Goal: Task Accomplishment & Management: Manage account settings

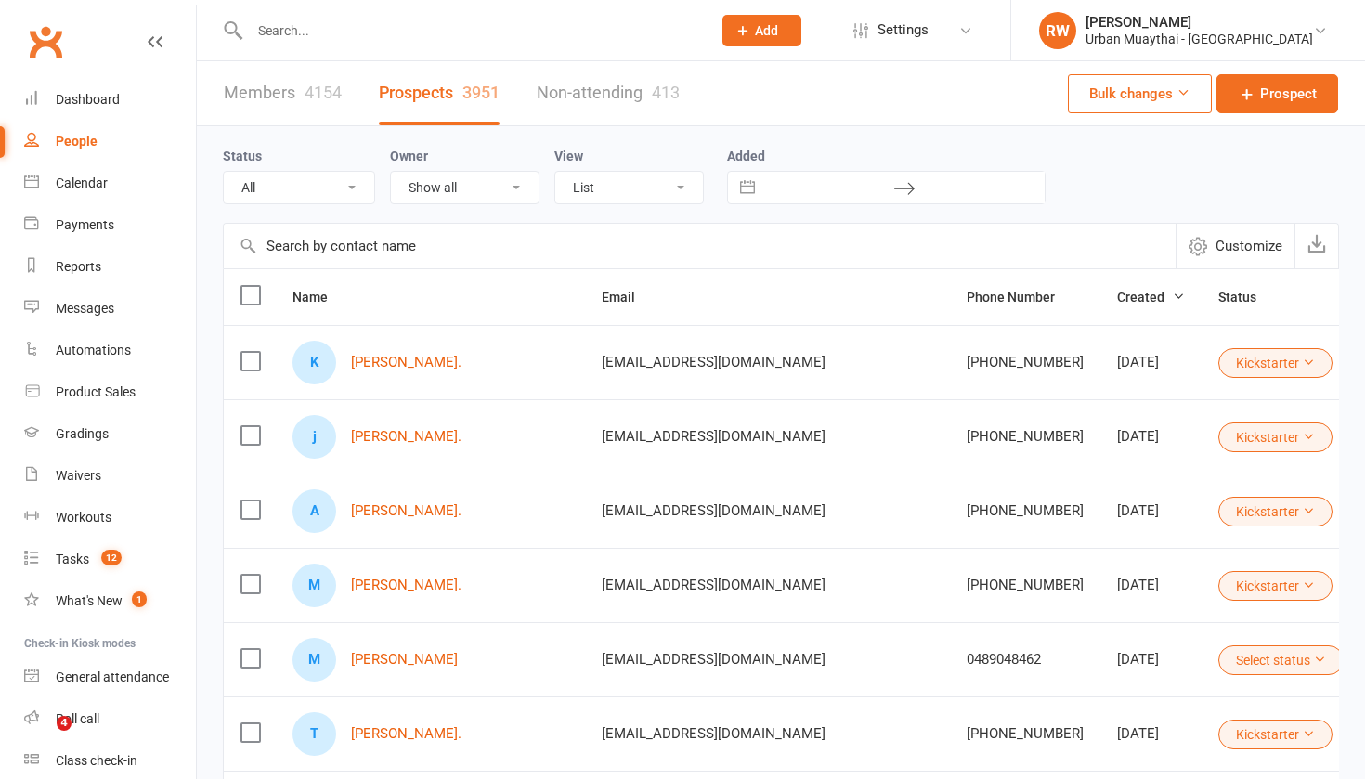
select select "100"
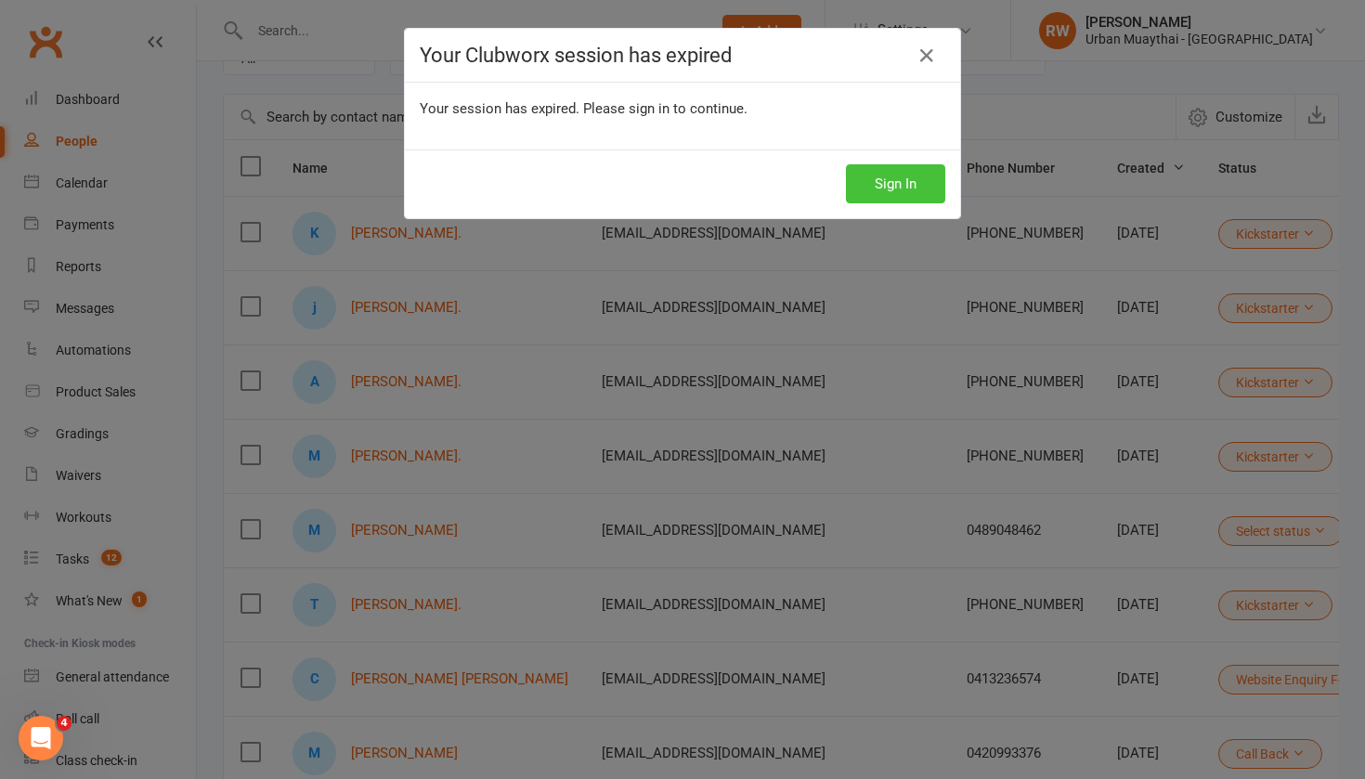
click at [900, 176] on button "Sign In" at bounding box center [895, 183] width 99 height 39
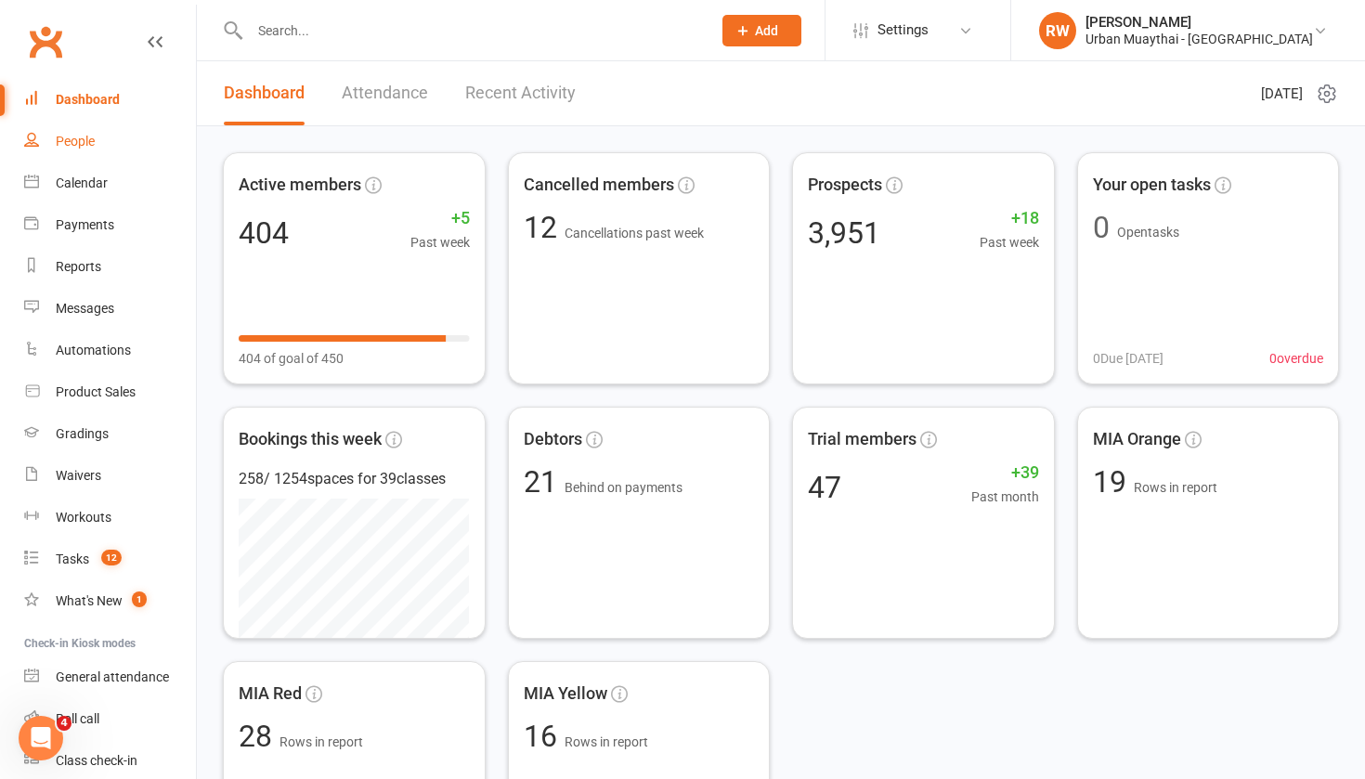
click at [84, 143] on div "People" at bounding box center [75, 141] width 39 height 15
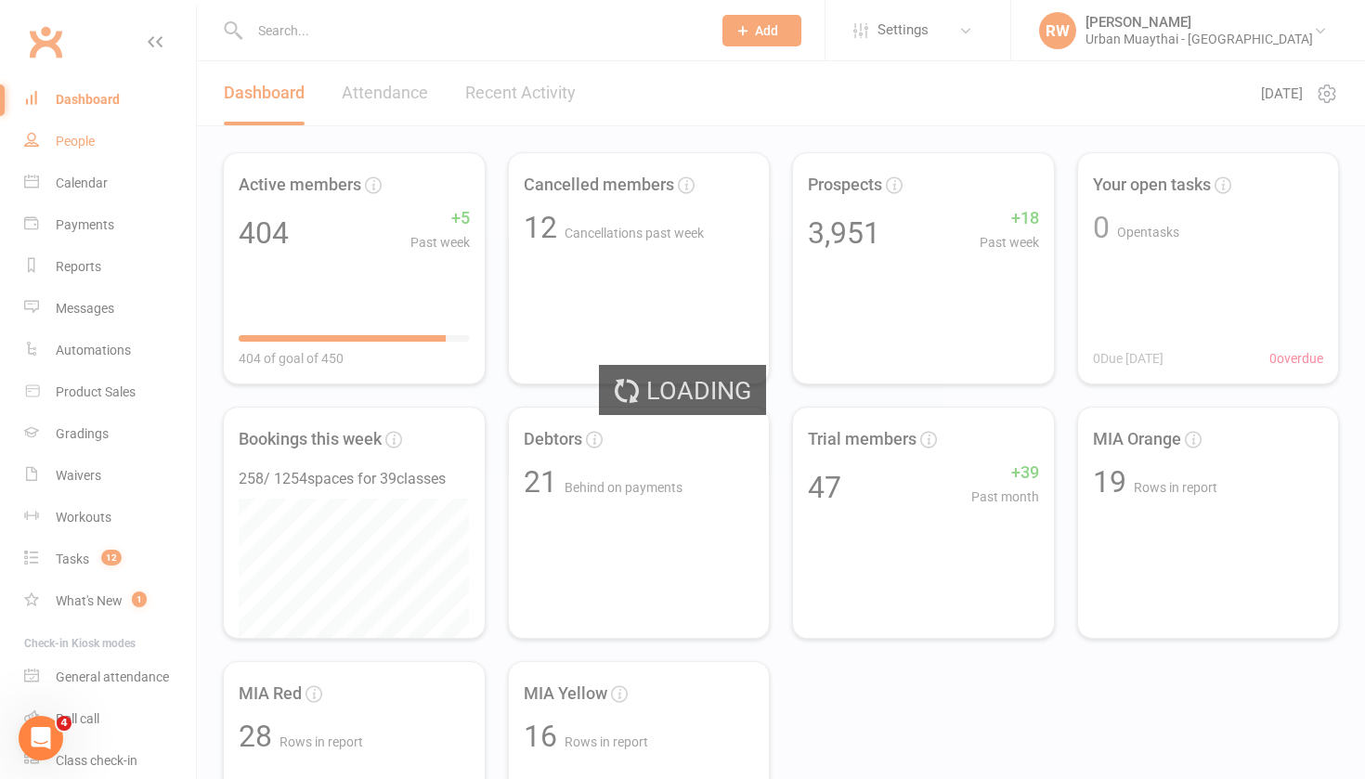
select select "50"
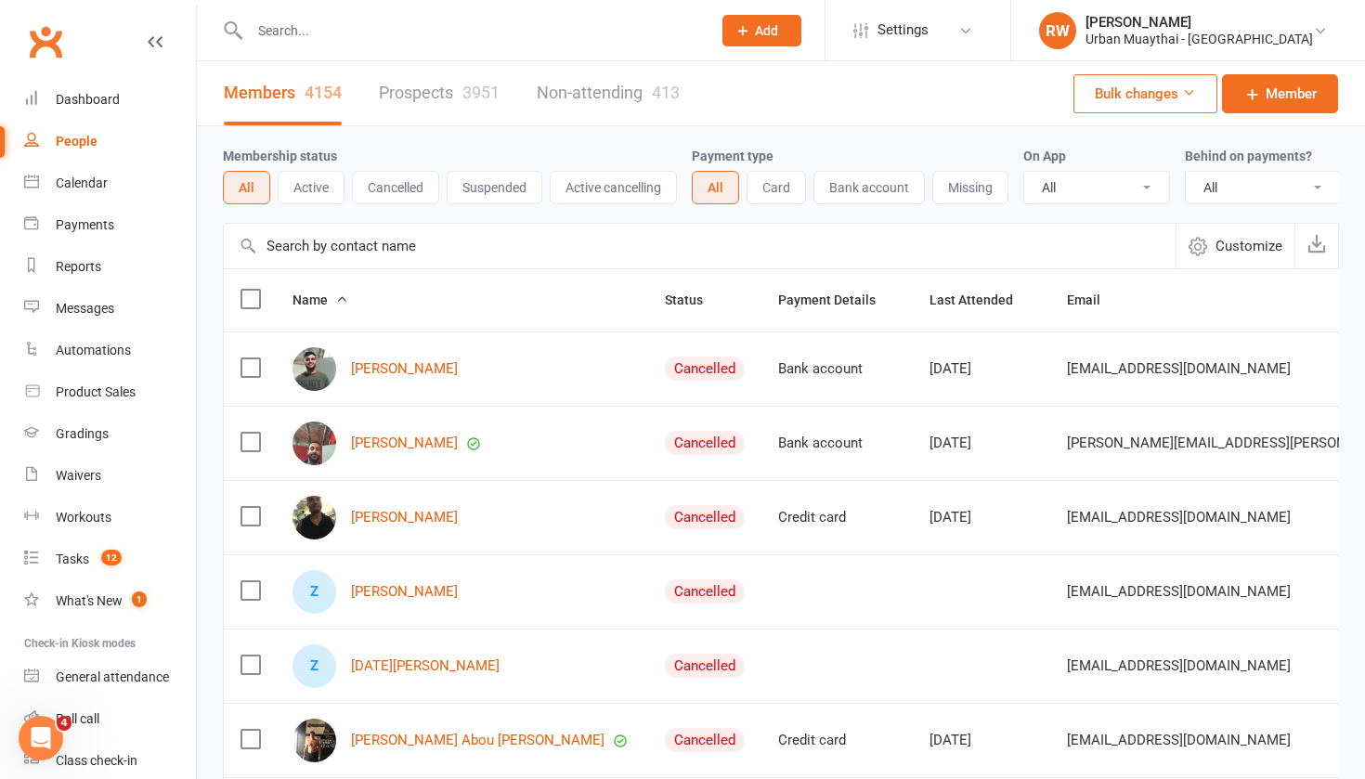
click at [429, 93] on link "Prospects 3951" at bounding box center [439, 93] width 121 height 64
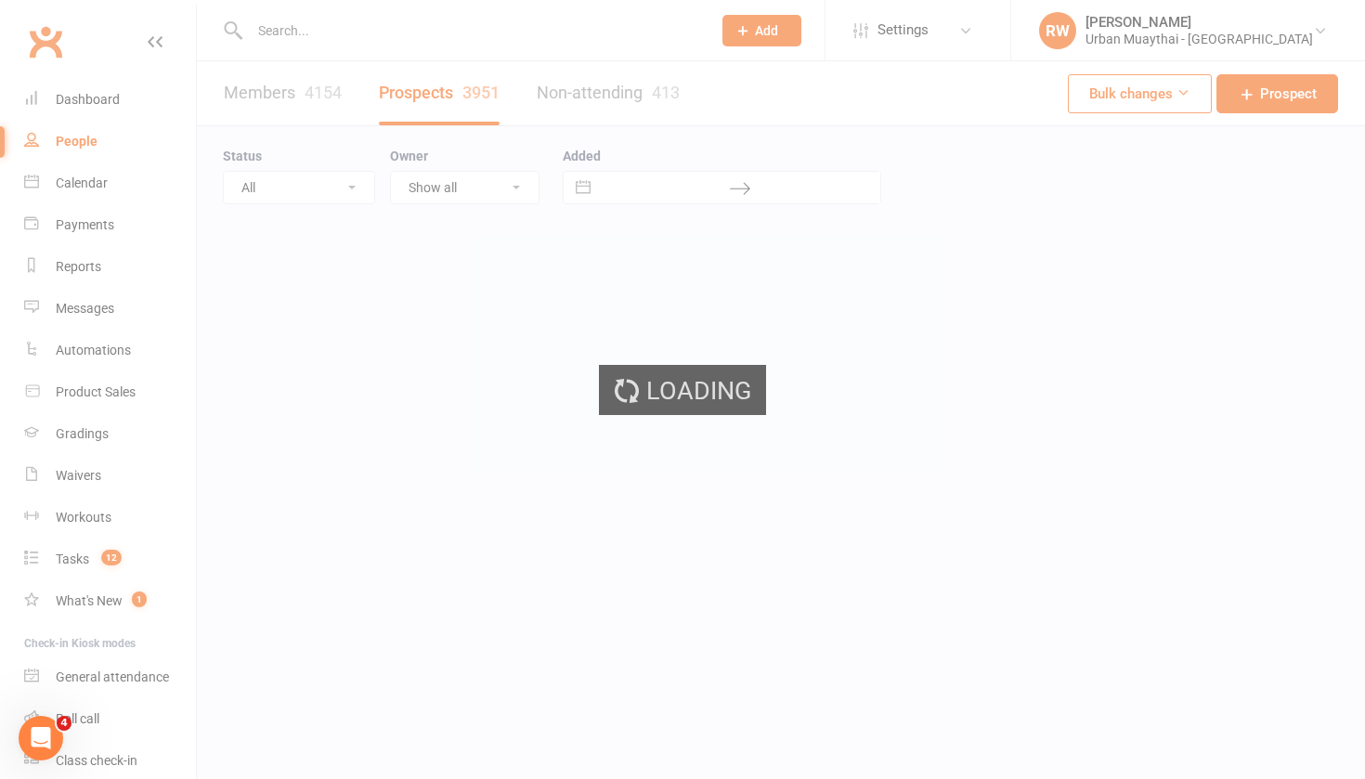
select select "100"
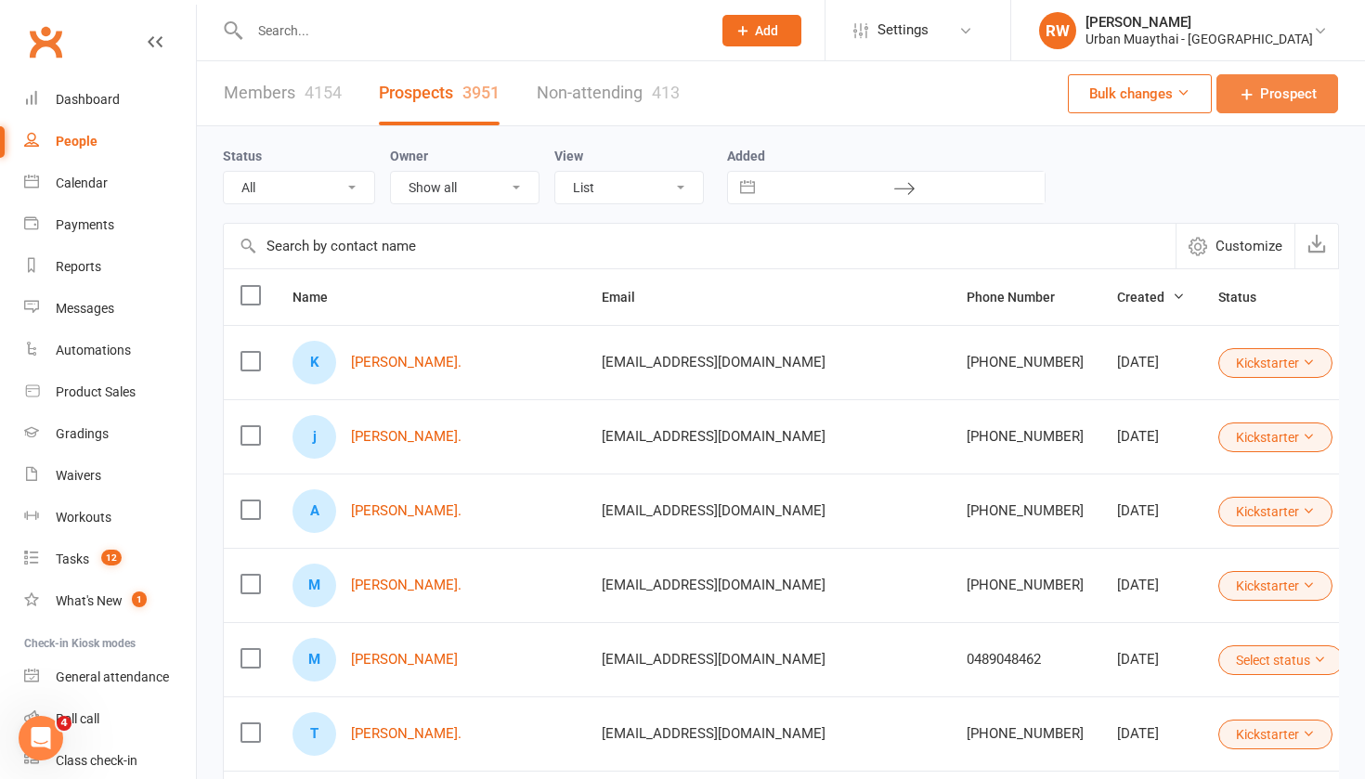
click at [1262, 100] on span "Prospect" at bounding box center [1288, 94] width 57 height 22
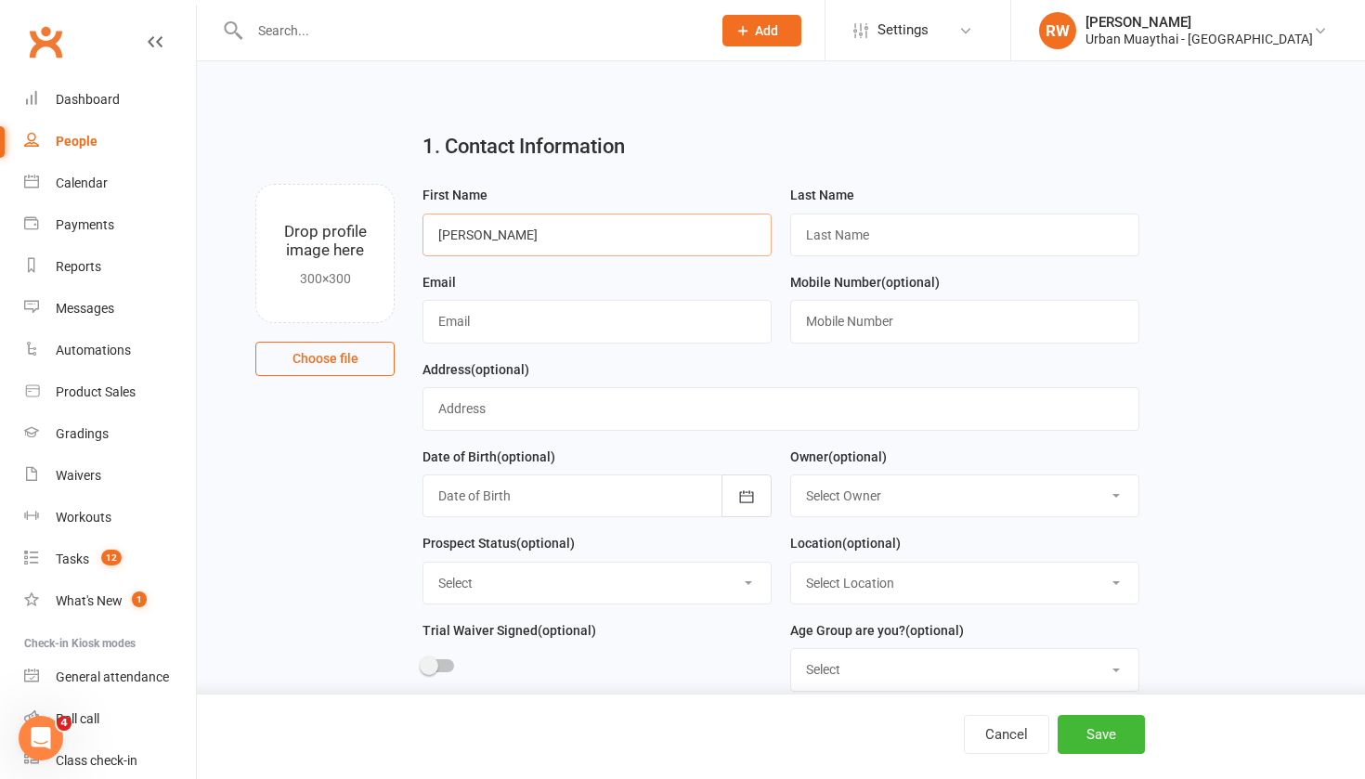
type input "[PERSON_NAME]"
type input "Langford"
type input "samlangford7@gmail.com"
type input "0418470949"
click at [1087, 731] on button "Save" at bounding box center [1101, 734] width 87 height 39
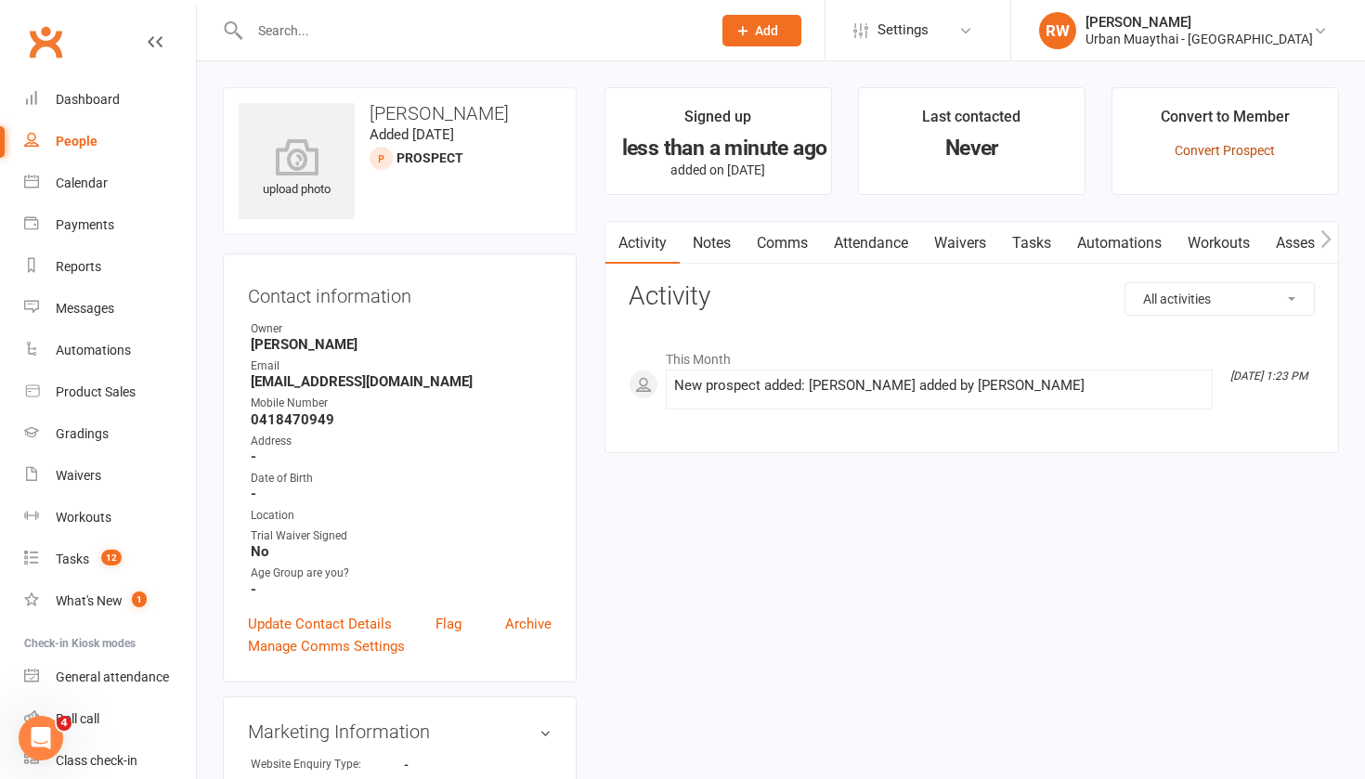
click at [1188, 150] on link "Convert Prospect" at bounding box center [1225, 150] width 100 height 15
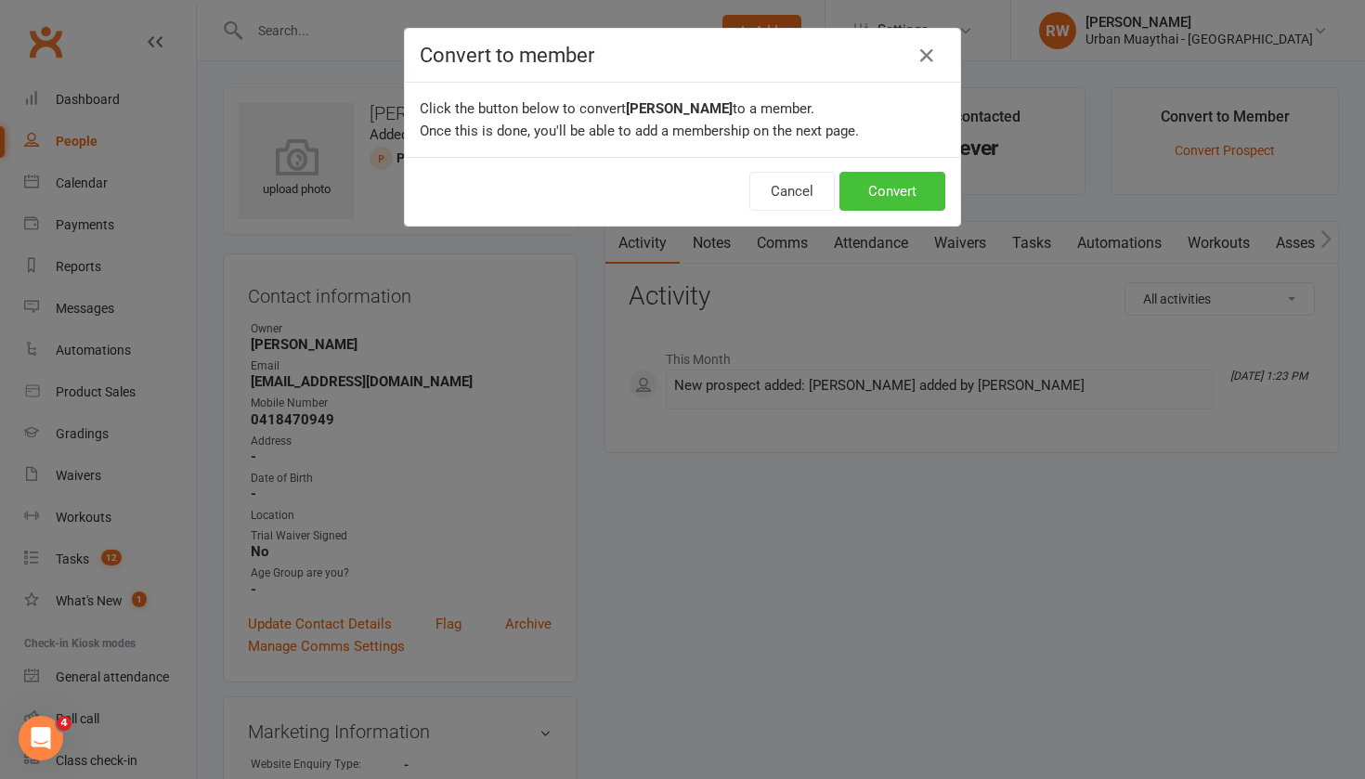
click at [874, 194] on button "Convert" at bounding box center [893, 191] width 106 height 39
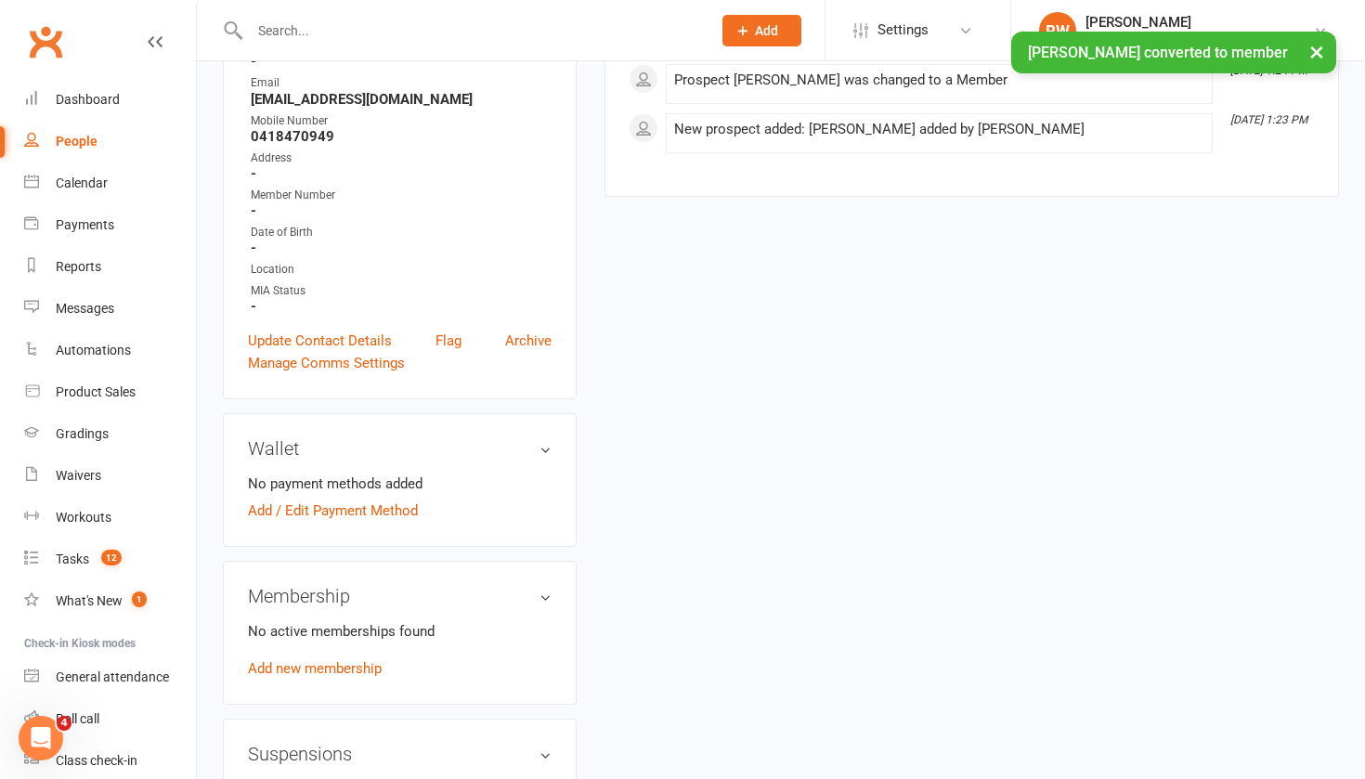
scroll to position [325, 0]
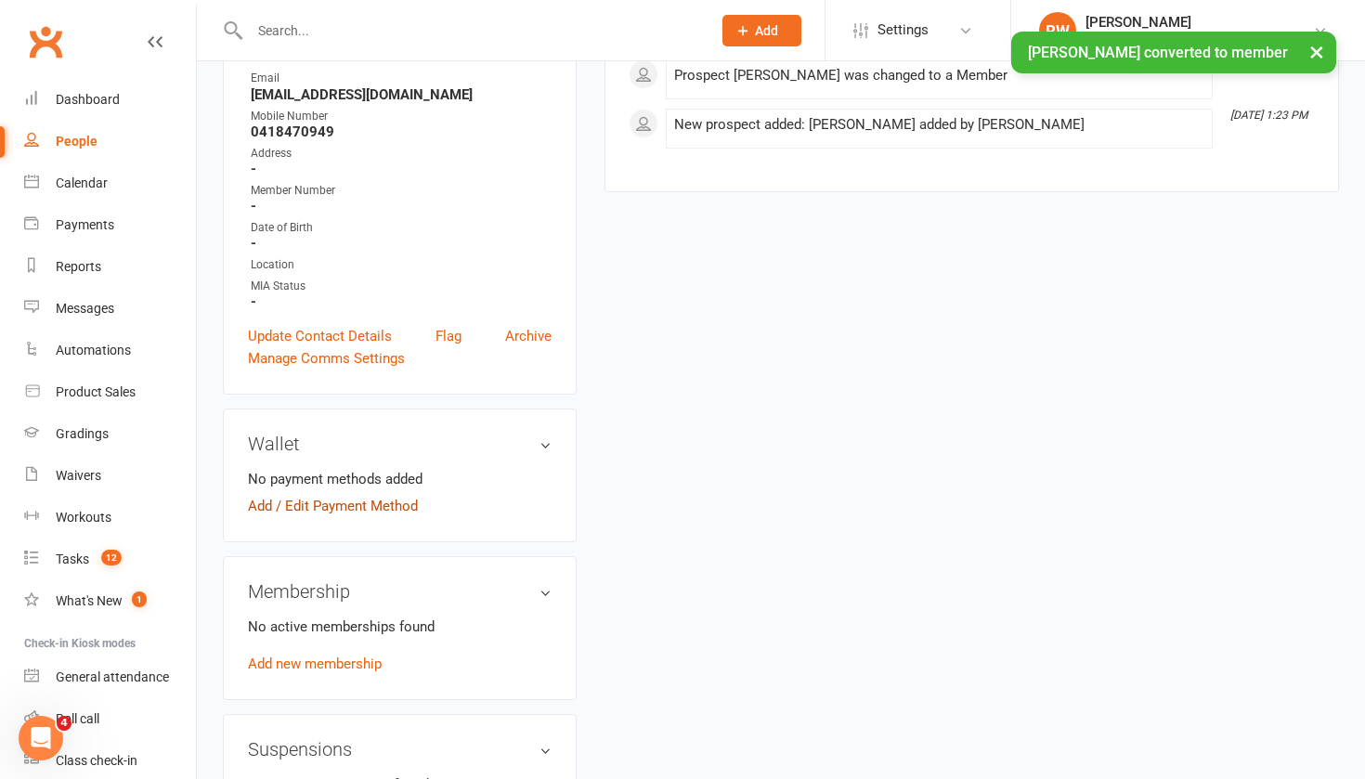
click at [342, 507] on link "Add / Edit Payment Method" at bounding box center [333, 506] width 170 height 22
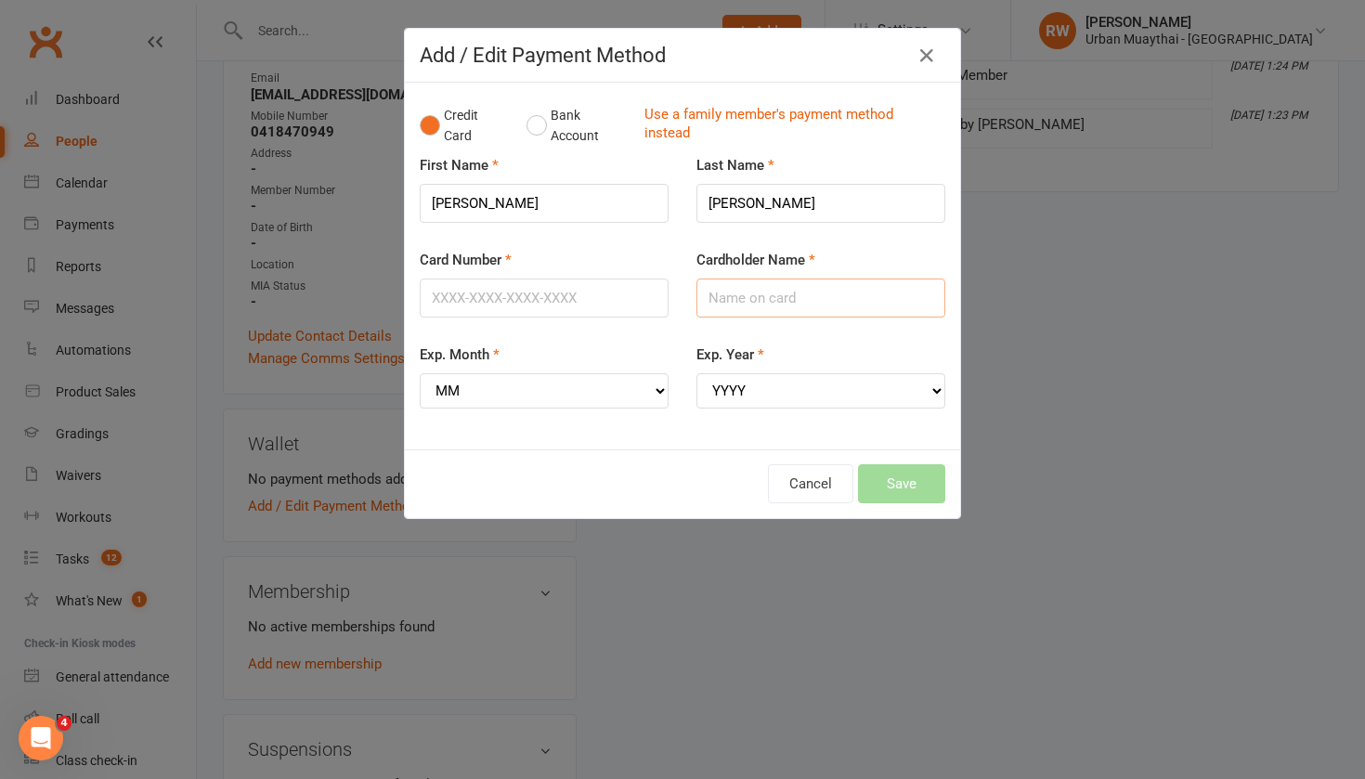
click at [735, 299] on input "Cardholder Name" at bounding box center [821, 298] width 249 height 39
type input "[PERSON_NAME]"
click at [444, 297] on input "Card Number" at bounding box center [544, 298] width 249 height 39
type input "4017954148973259"
select select "11"
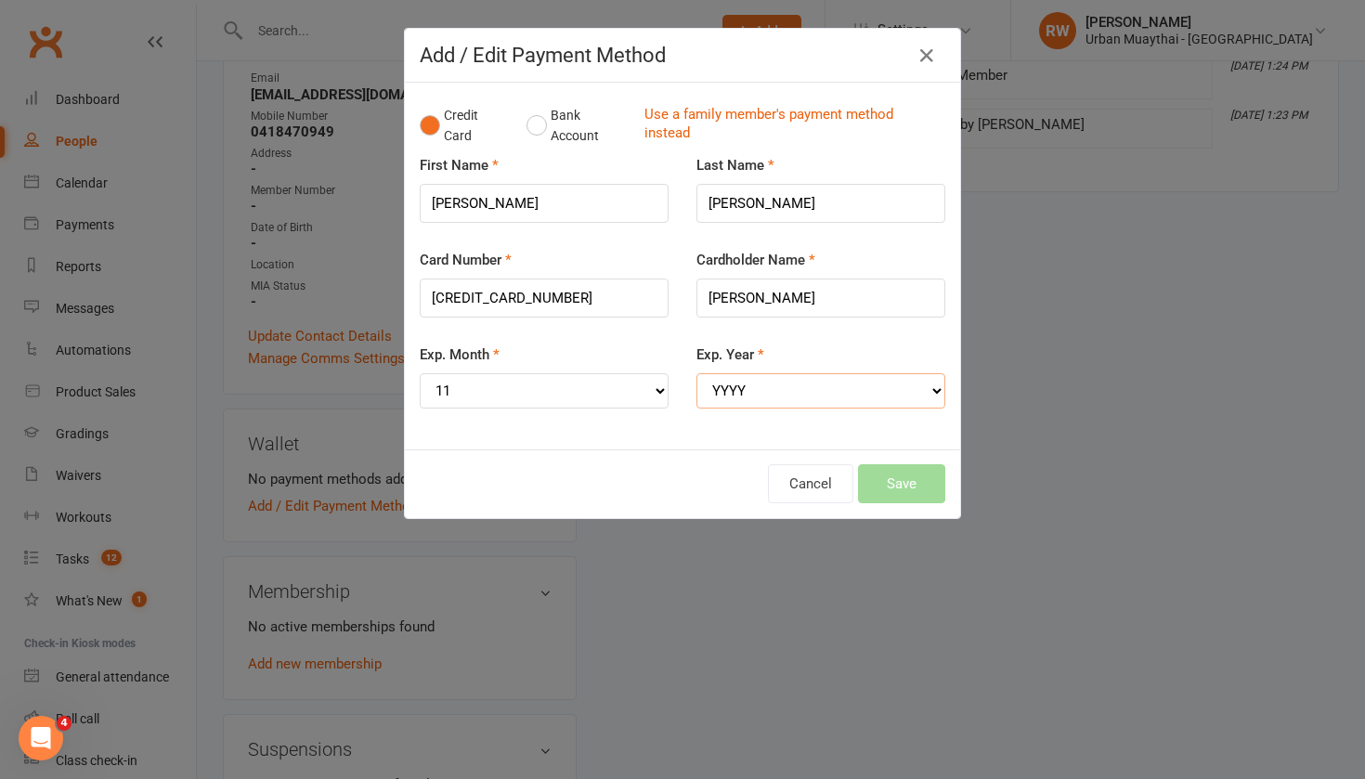
select select "2026"
click at [882, 471] on button "Save" at bounding box center [901, 483] width 87 height 39
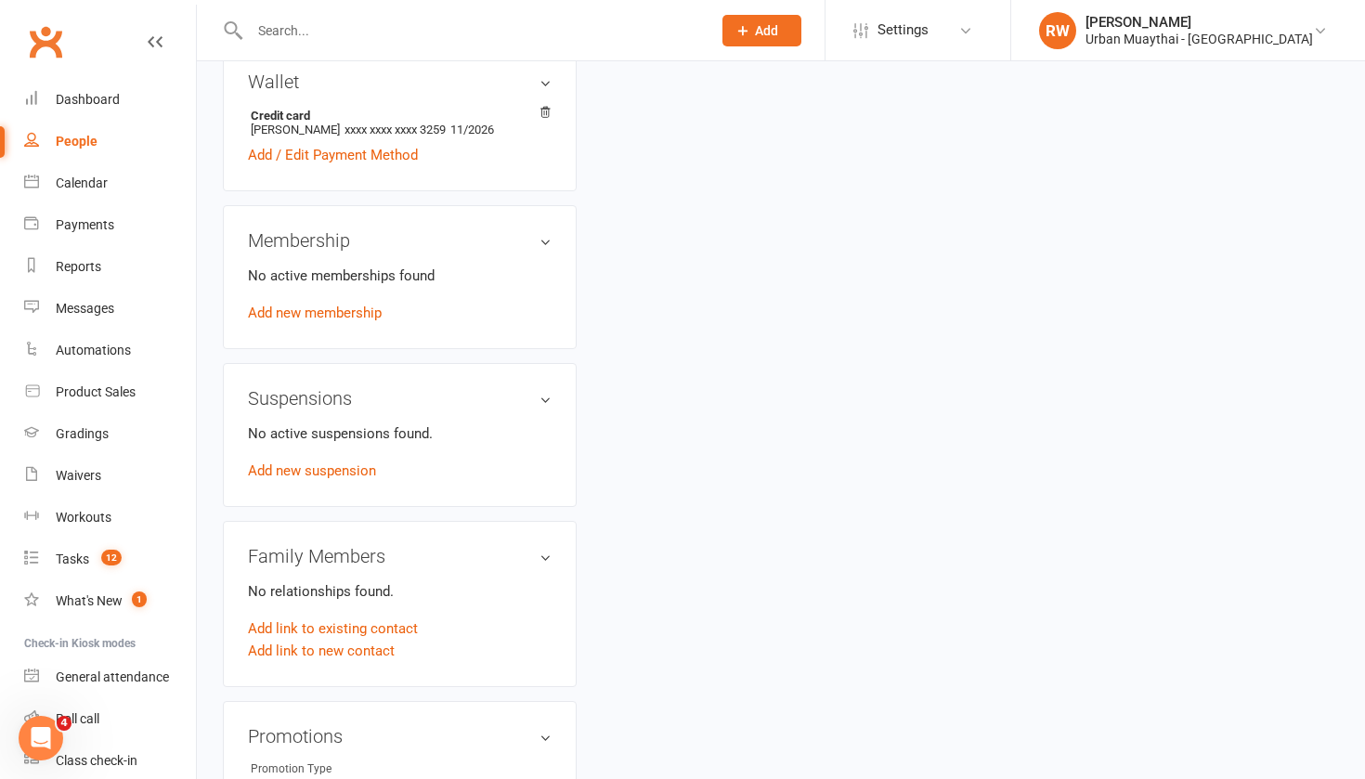
scroll to position [689, 0]
click at [354, 311] on link "Add new membership" at bounding box center [315, 311] width 134 height 17
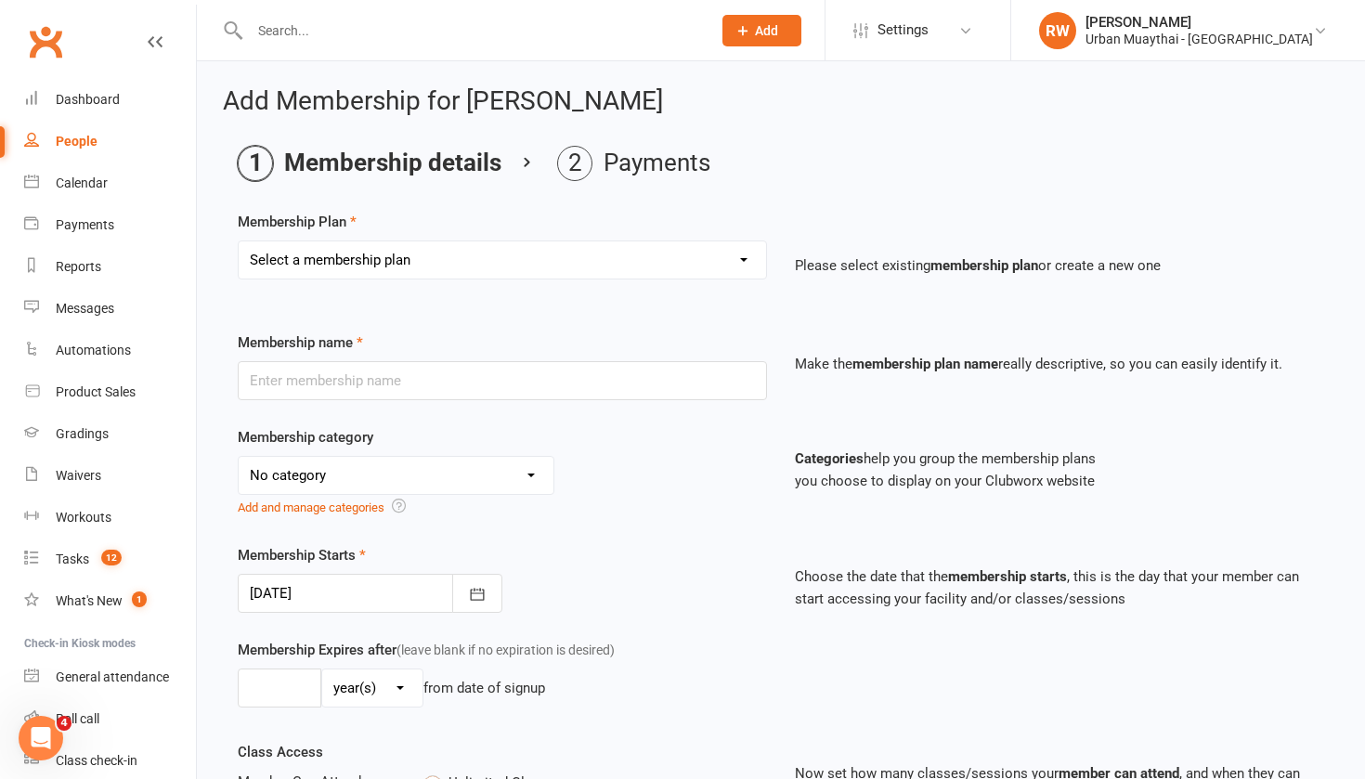
select select "11"
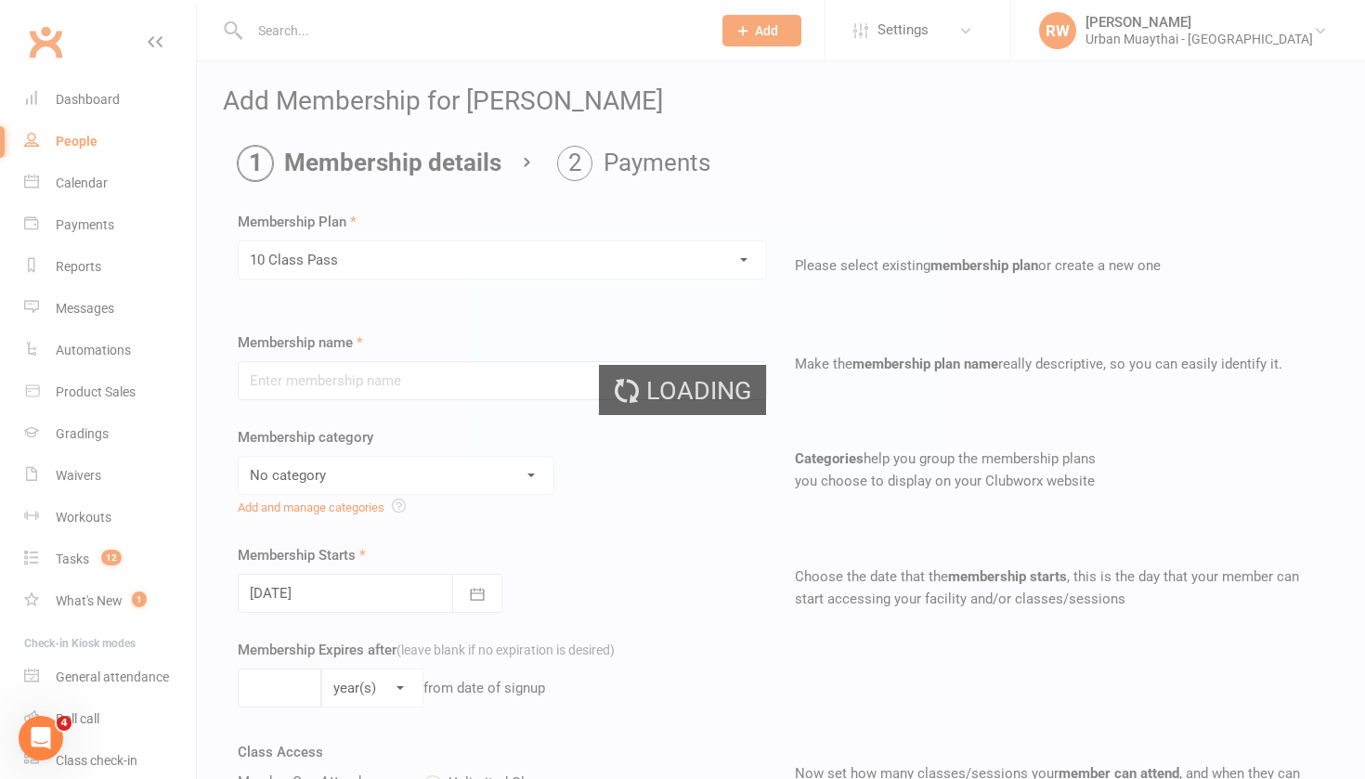
type input "10 Class Pass"
select select "2"
type input "6"
select select "2"
type input "10"
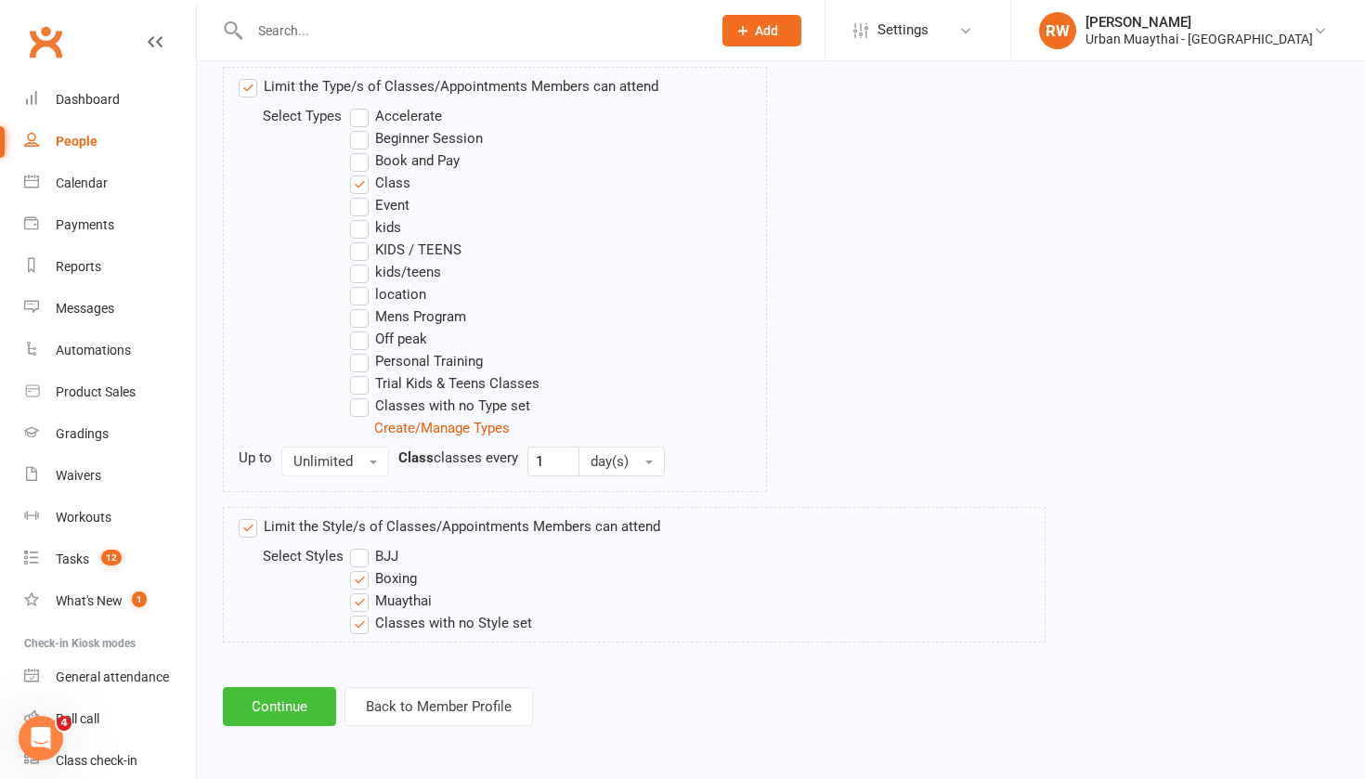
scroll to position [970, 0]
click at [280, 687] on button "Continue" at bounding box center [279, 706] width 113 height 39
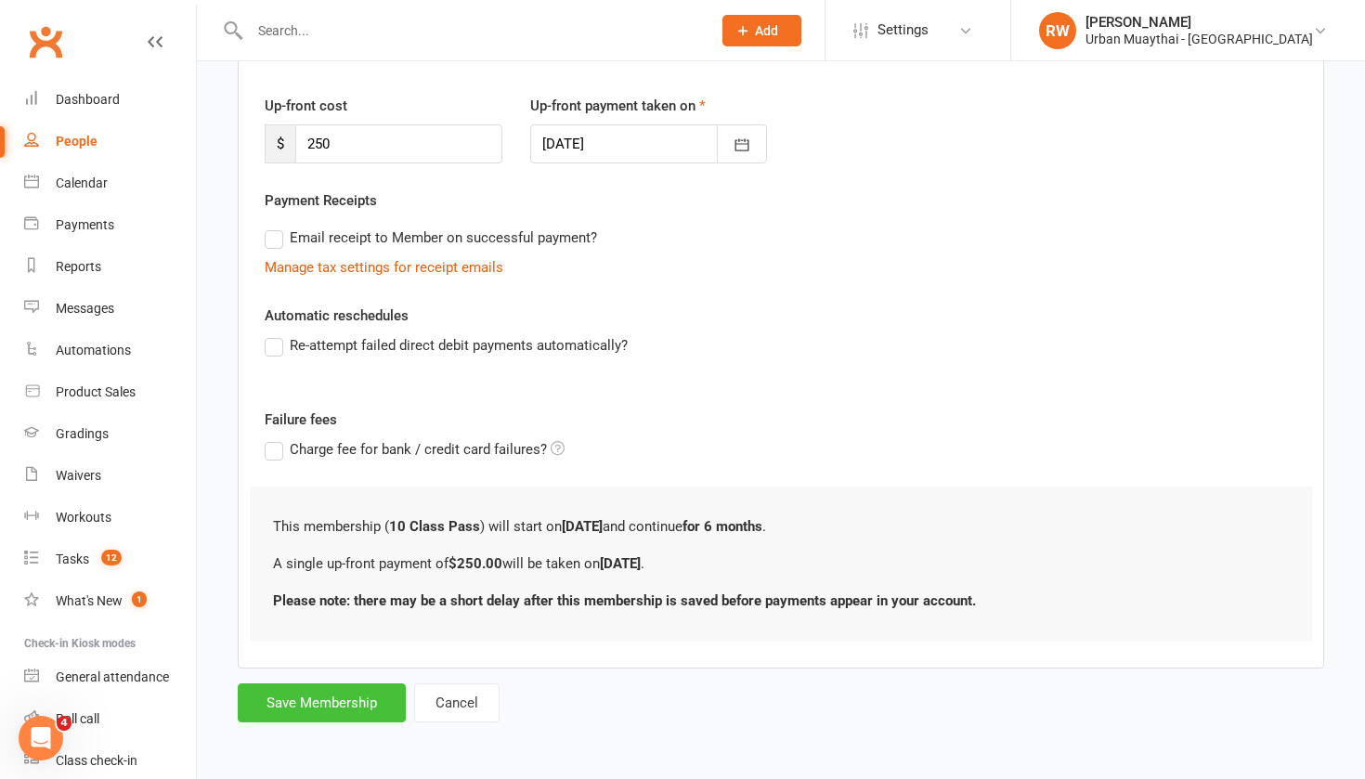
scroll to position [247, 0]
click at [289, 684] on button "Save Membership" at bounding box center [322, 703] width 168 height 39
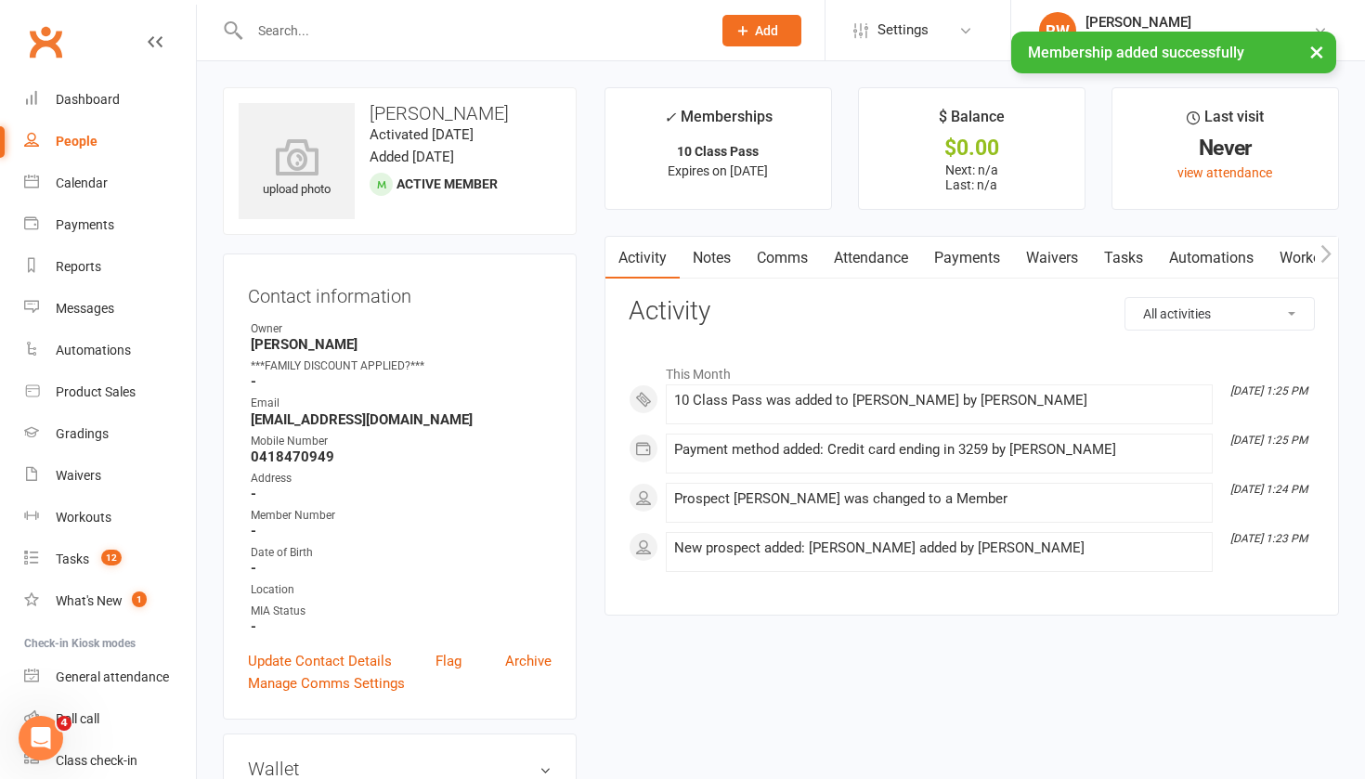
click at [976, 261] on link "Payments" at bounding box center [967, 258] width 92 height 43
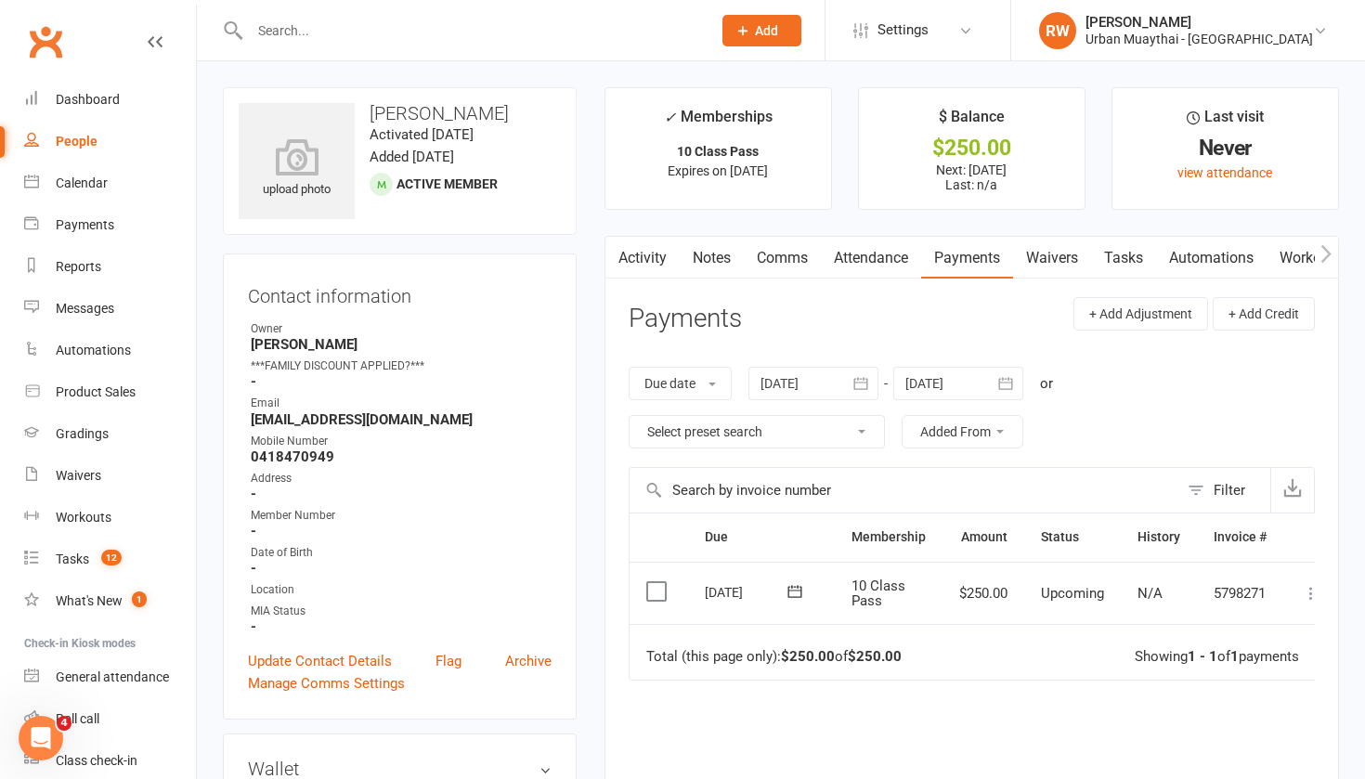
click at [1313, 591] on icon at bounding box center [1311, 593] width 19 height 19
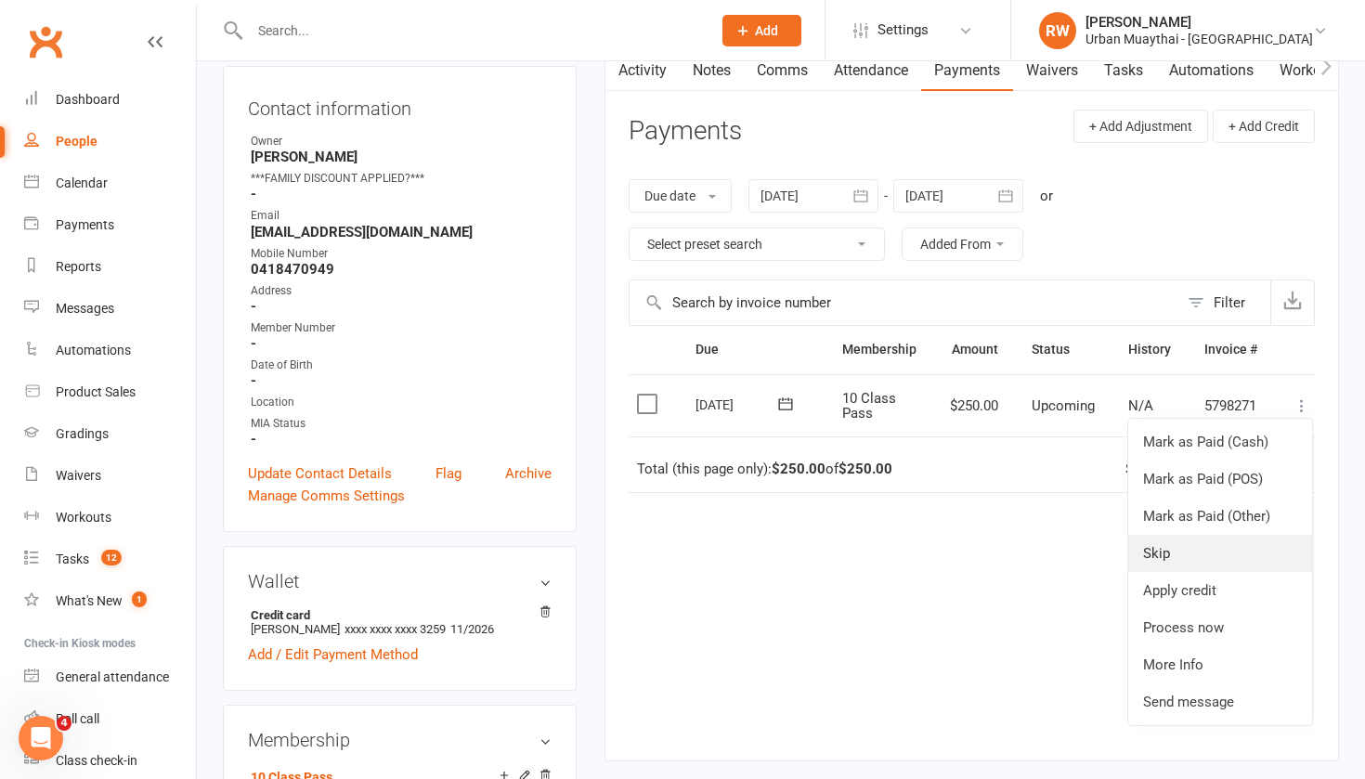
scroll to position [188, 0]
click at [1203, 621] on link "Process now" at bounding box center [1220, 627] width 184 height 37
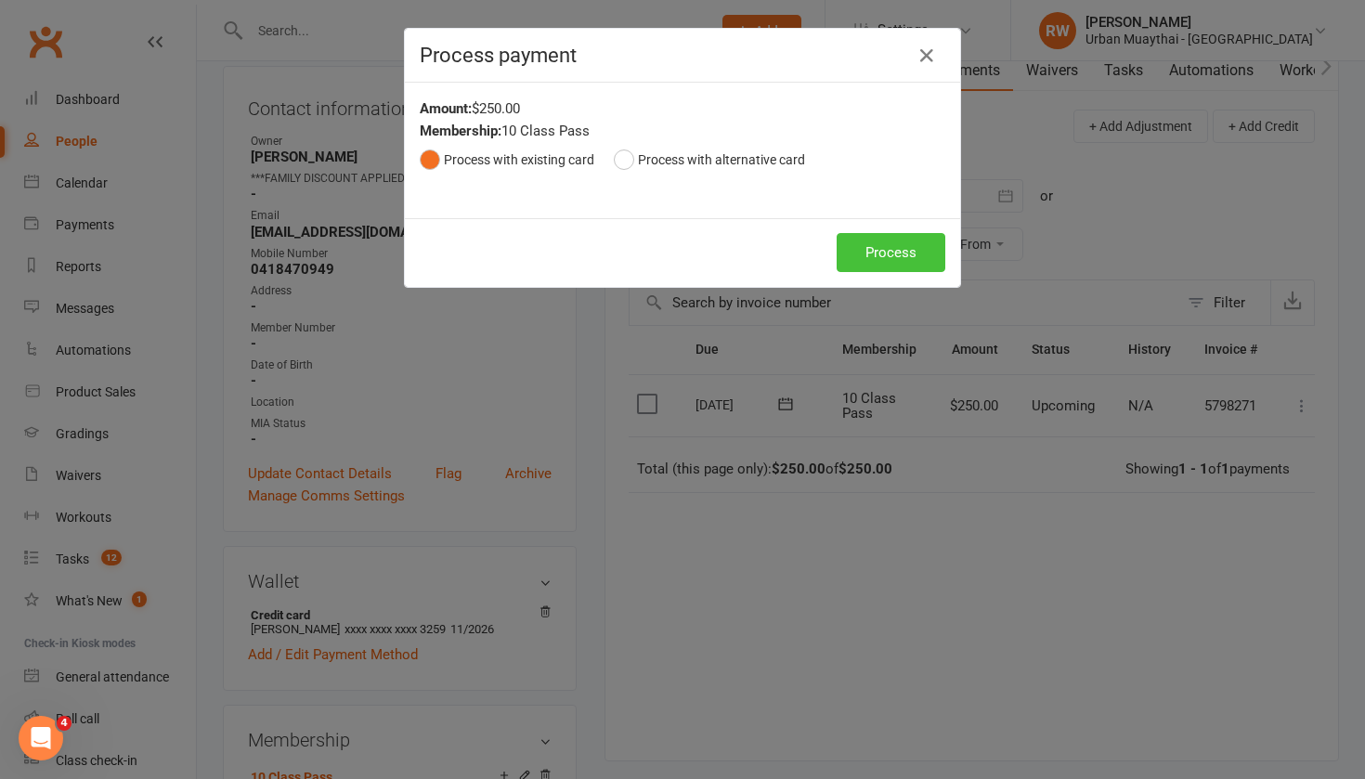
click at [879, 247] on button "Process" at bounding box center [891, 252] width 109 height 39
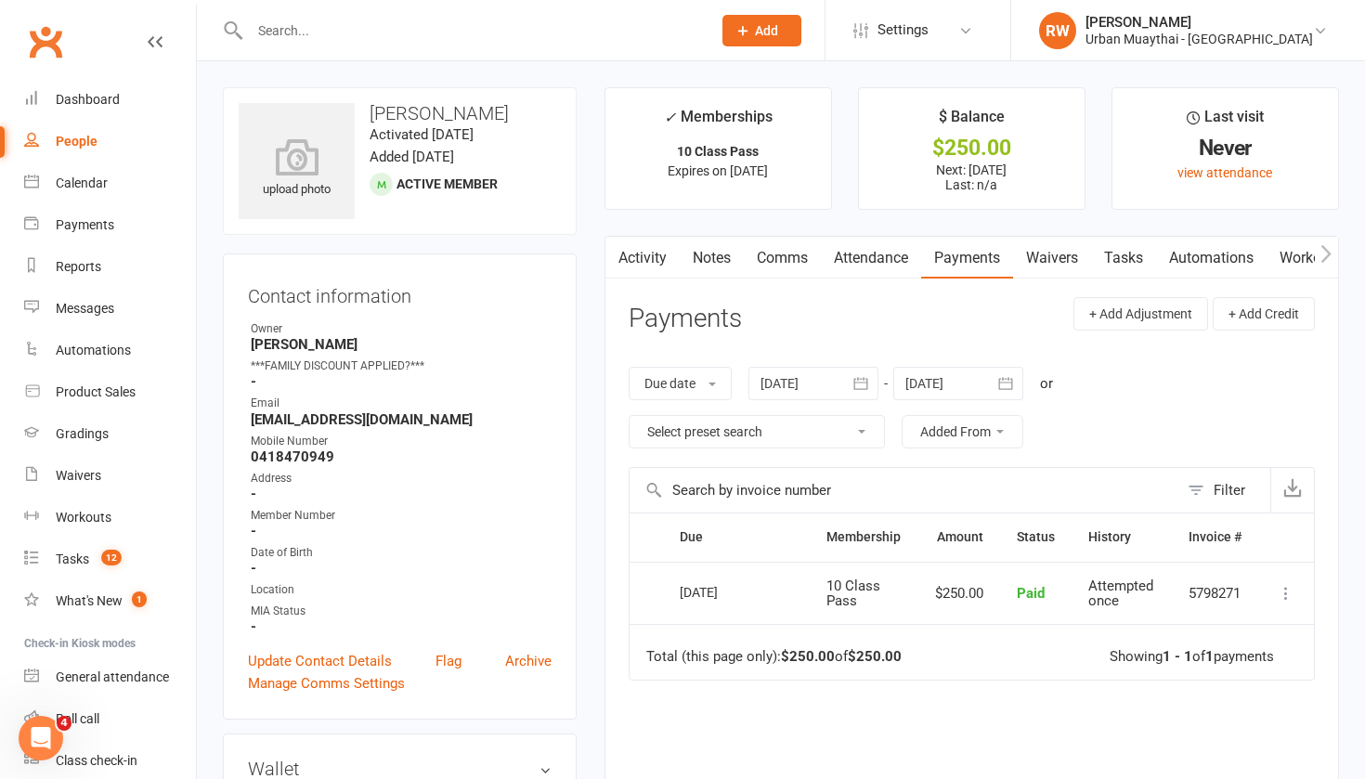
scroll to position [0, 0]
click at [1057, 258] on link "Waivers" at bounding box center [1052, 258] width 78 height 43
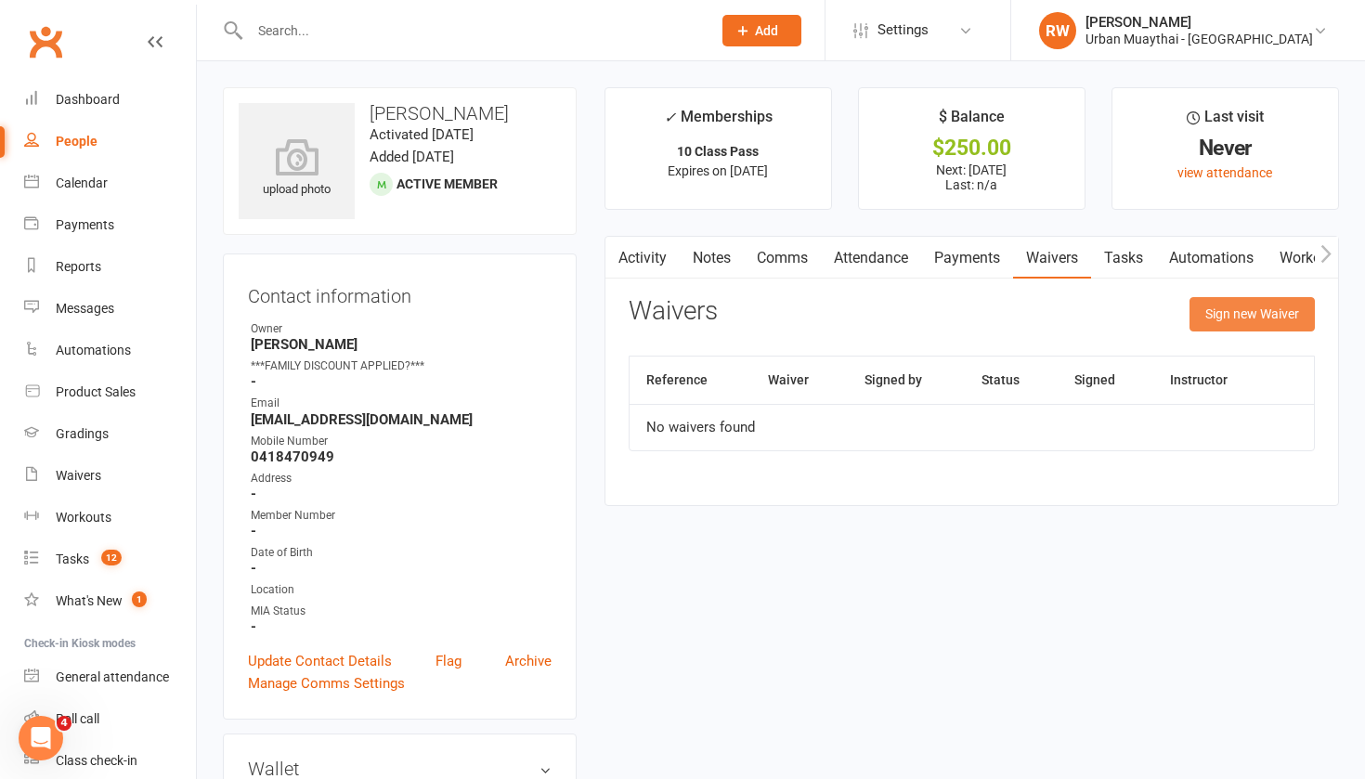
click at [1253, 315] on button "Sign new Waiver" at bounding box center [1252, 313] width 125 height 33
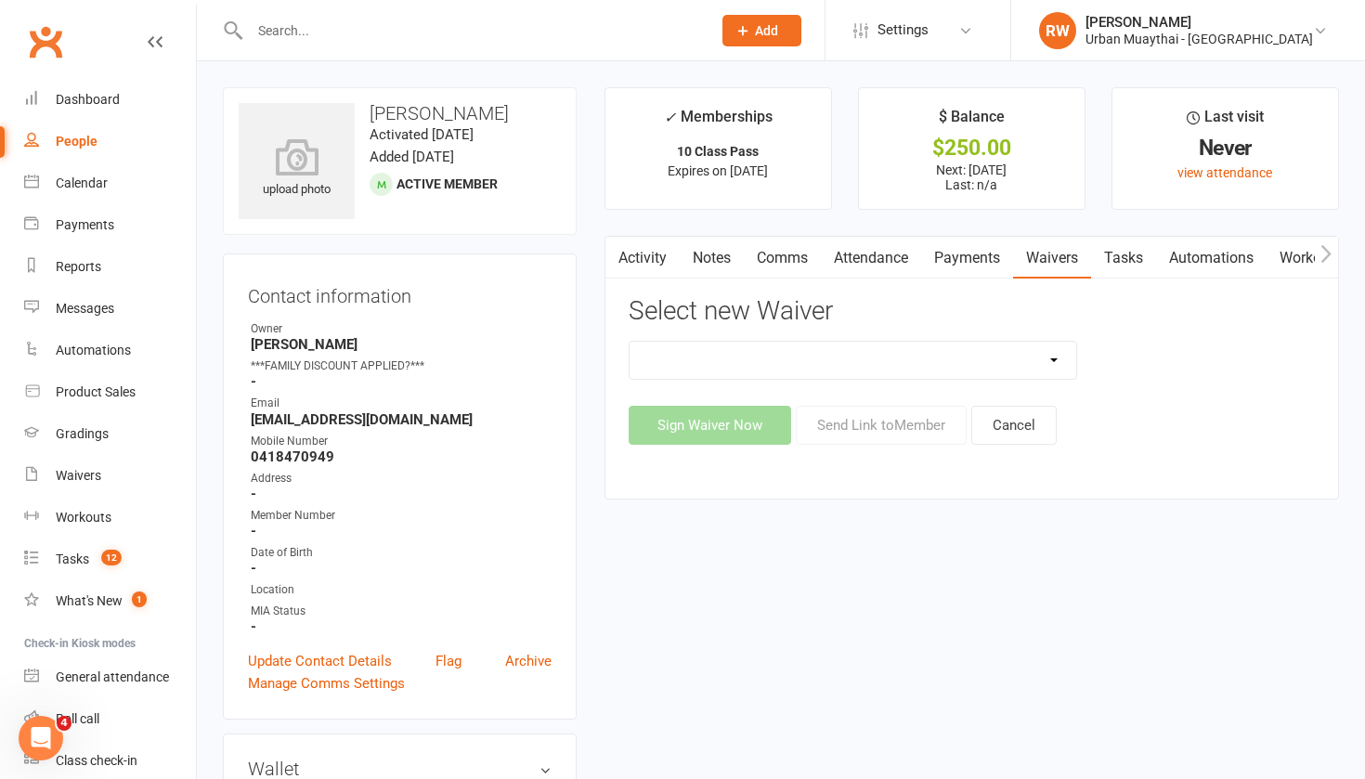
select select "520"
click at [883, 429] on button "Send Link to Member" at bounding box center [881, 425] width 171 height 39
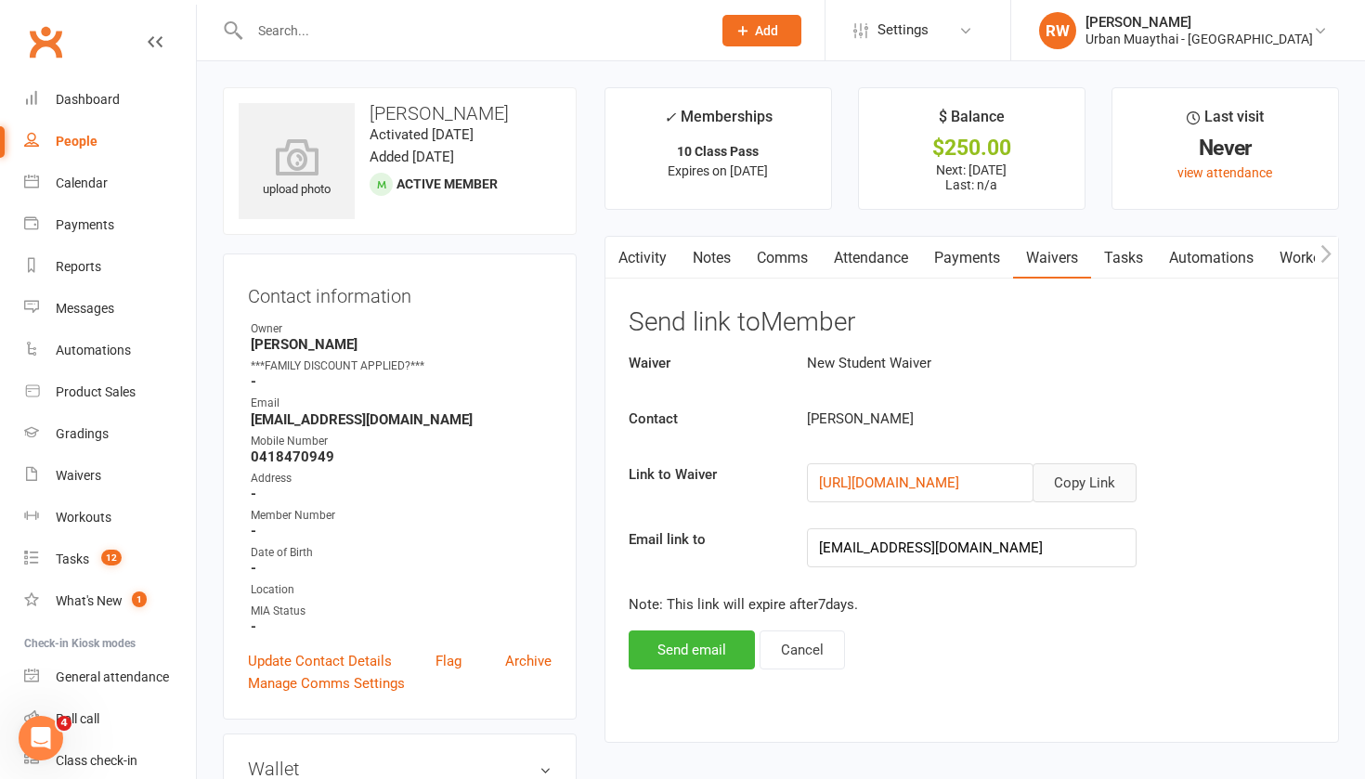
click at [1094, 477] on button "Copy Link" at bounding box center [1085, 482] width 104 height 39
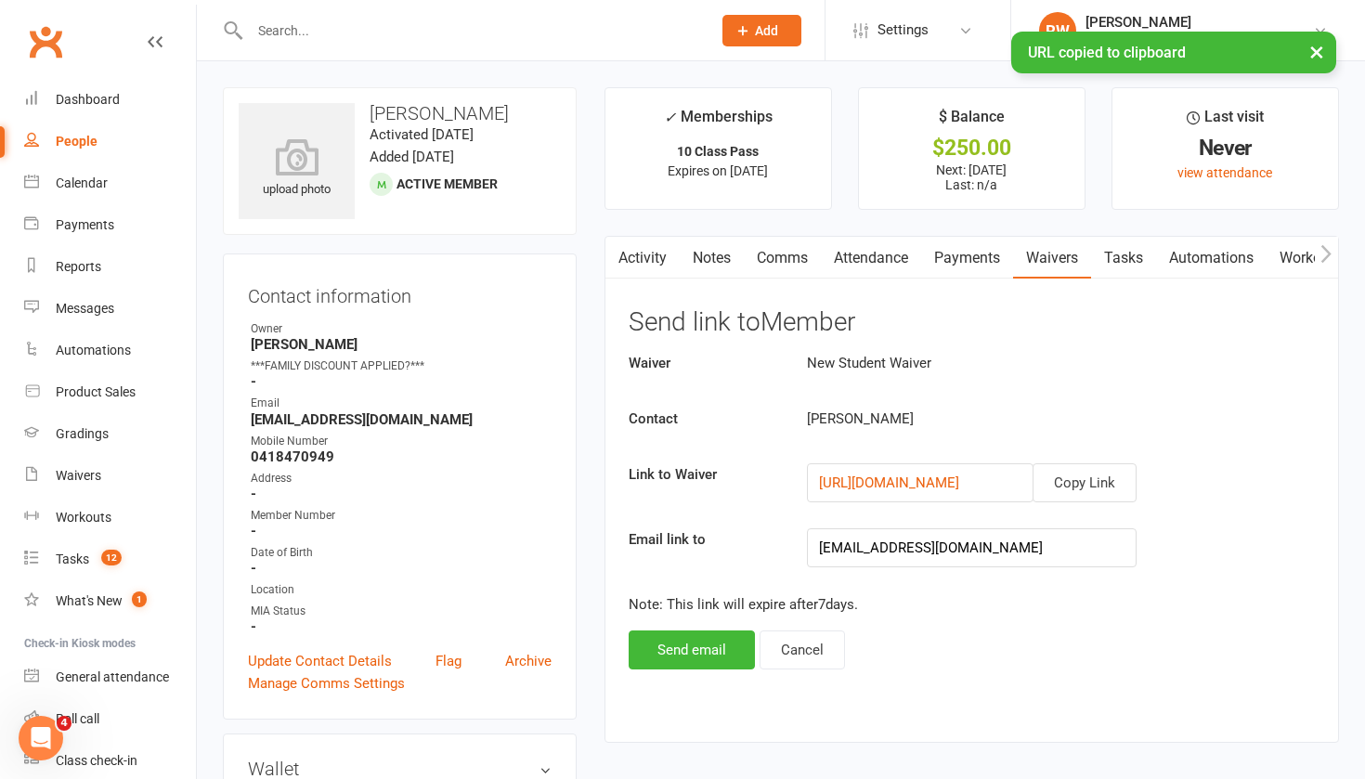
click at [776, 255] on link "Comms" at bounding box center [782, 258] width 77 height 43
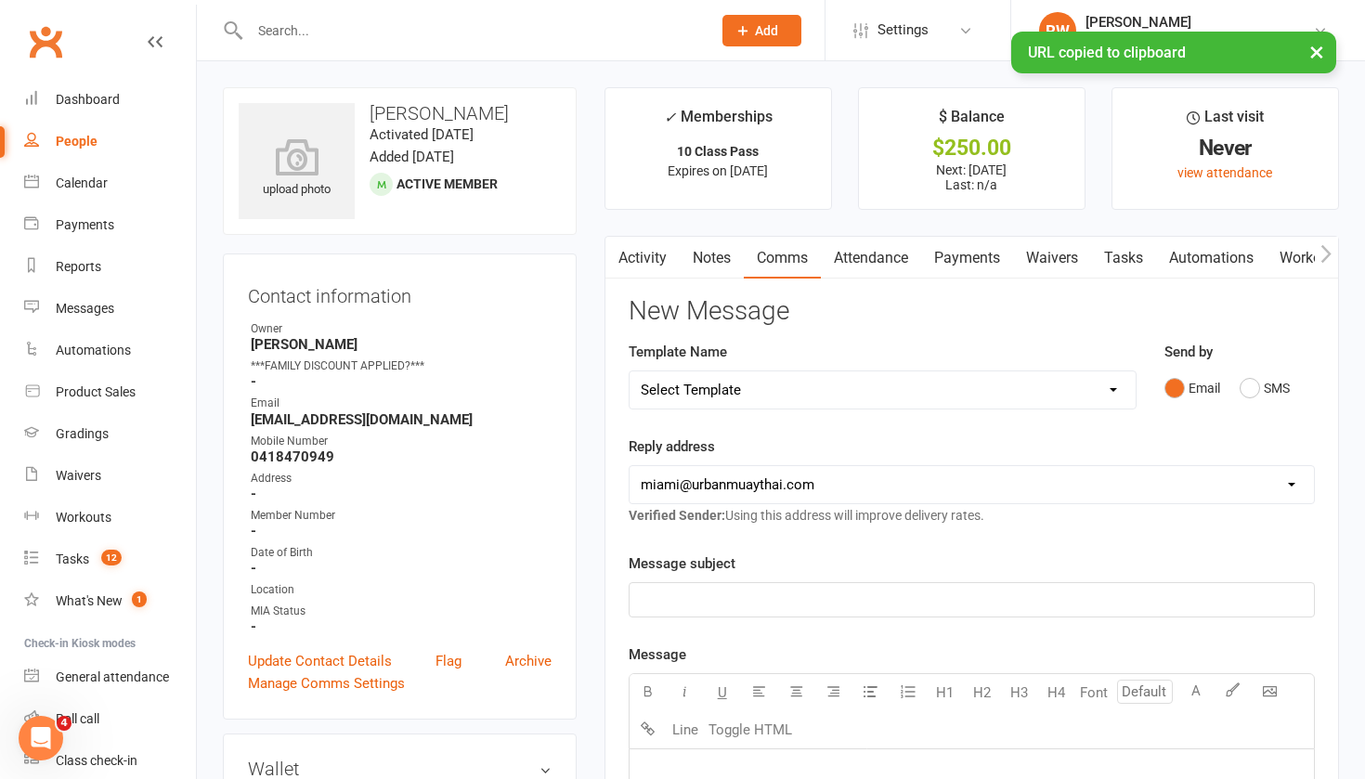
click at [697, 600] on p "﻿" at bounding box center [972, 600] width 662 height 22
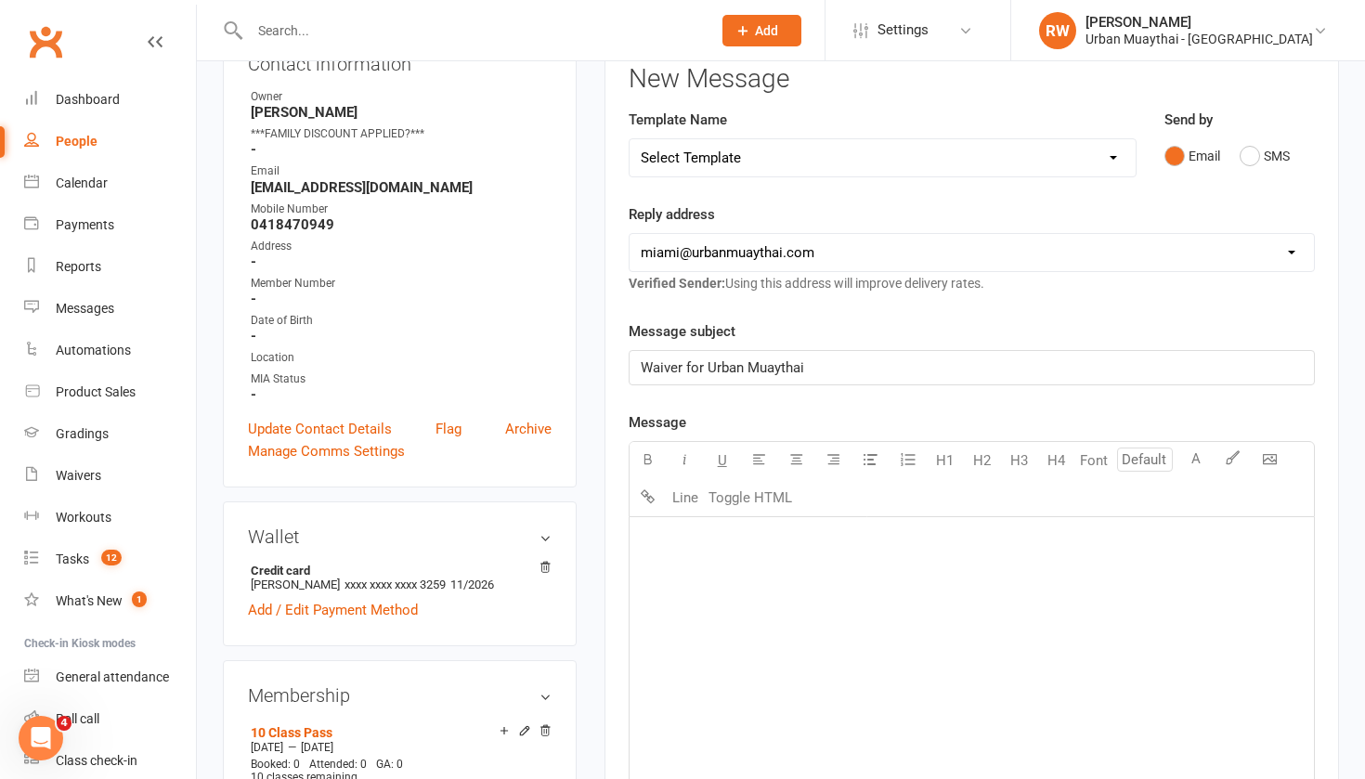
scroll to position [235, 0]
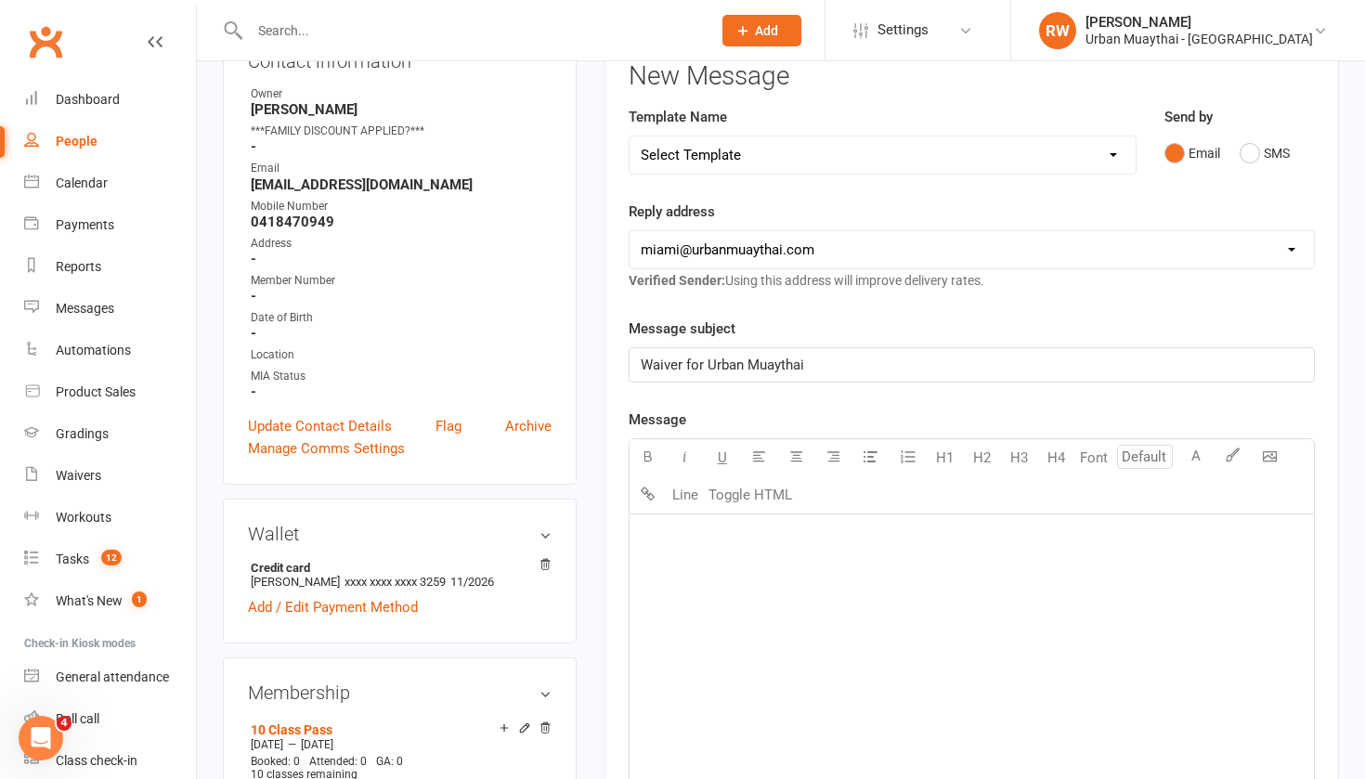
click at [718, 547] on p "﻿" at bounding box center [972, 538] width 662 height 22
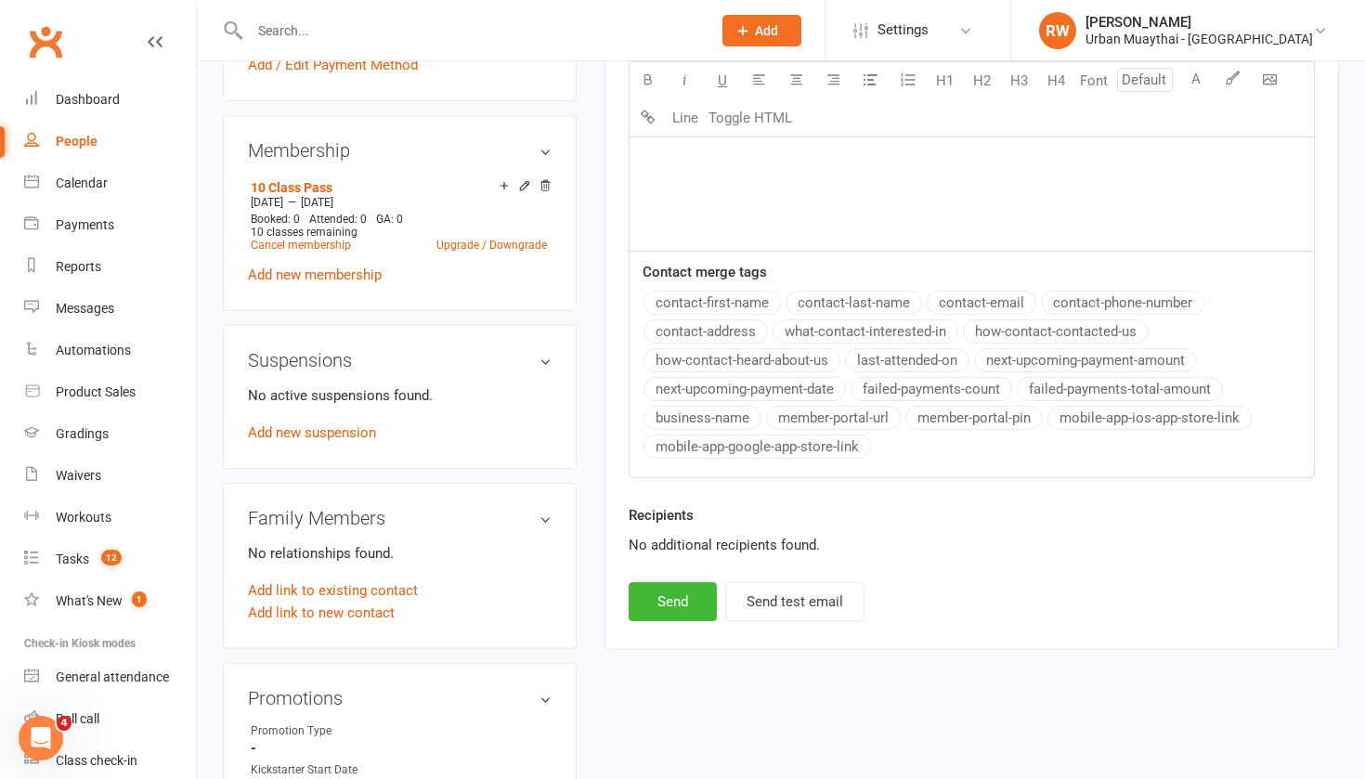
scroll to position [795, 0]
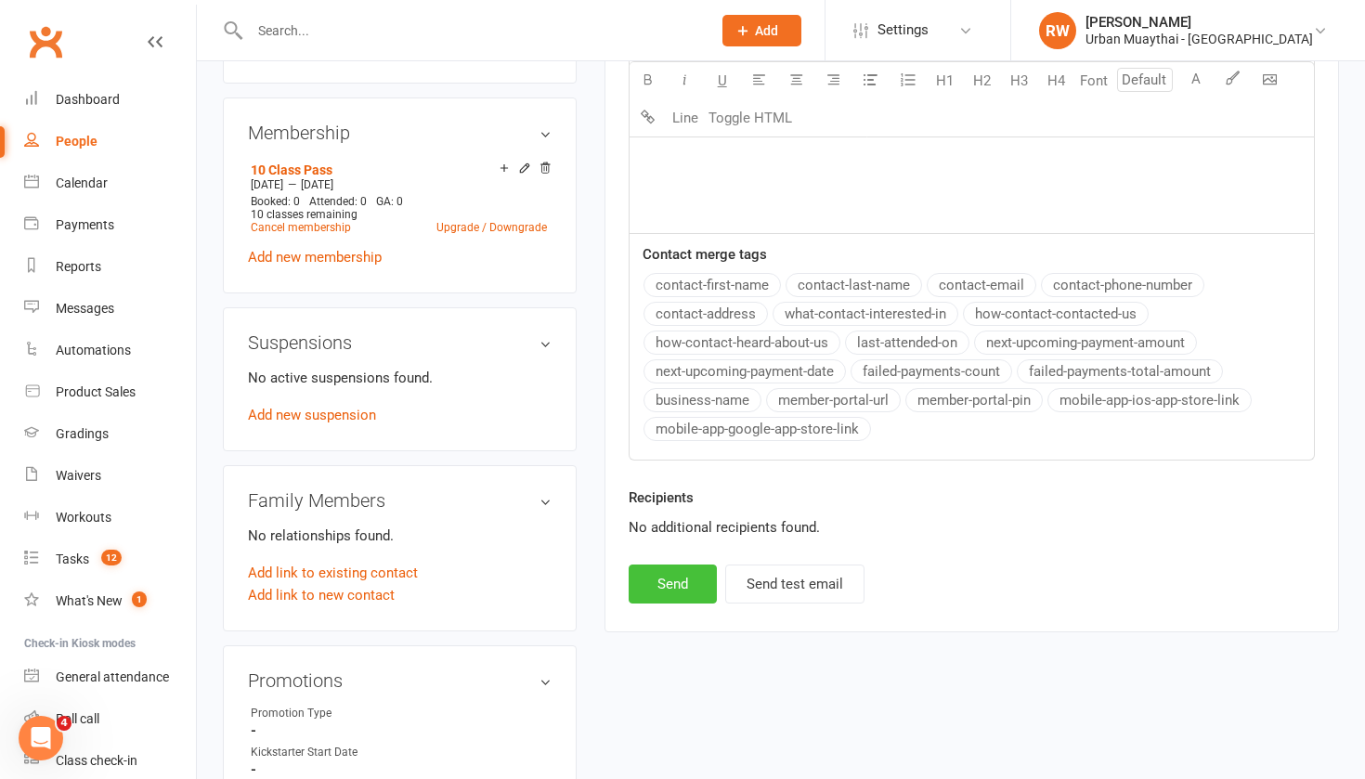
click at [661, 587] on button "Send" at bounding box center [673, 584] width 88 height 39
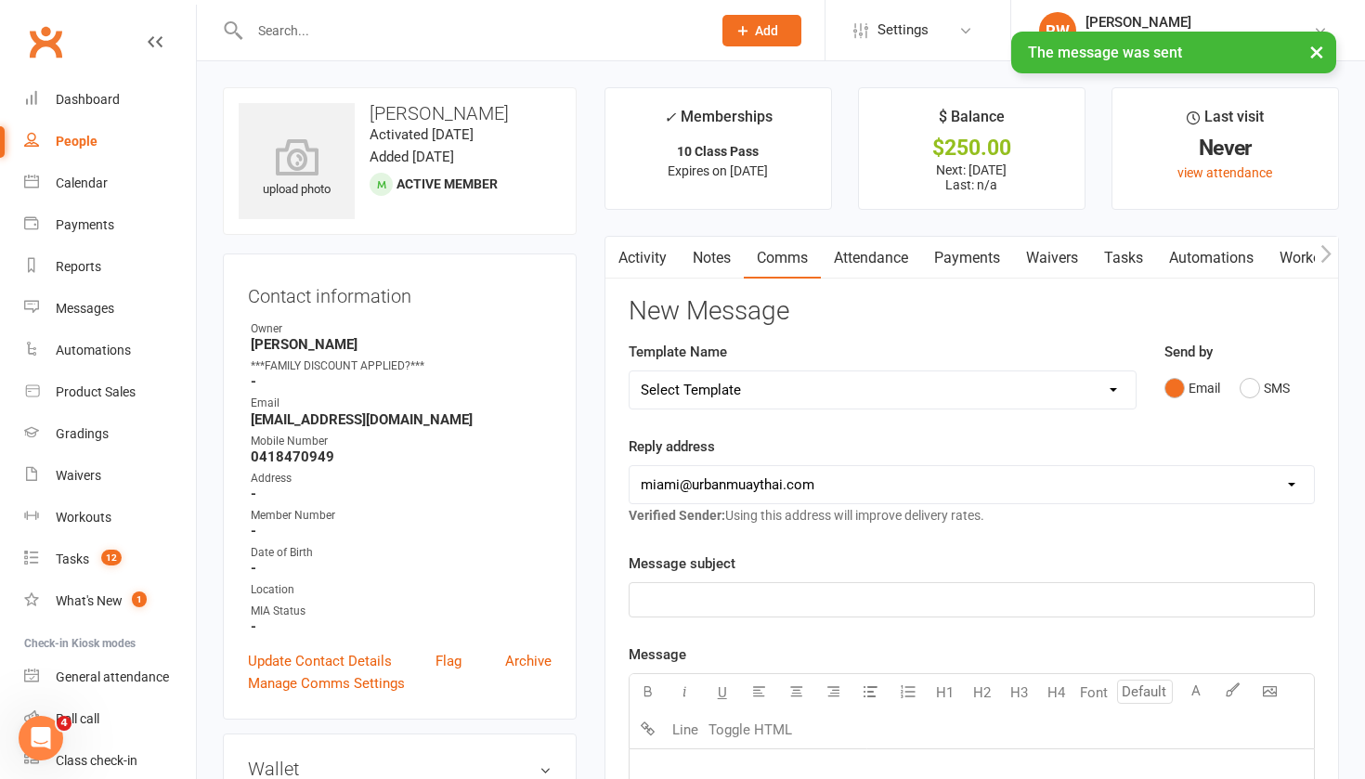
scroll to position [0, 0]
click at [702, 255] on link "Notes" at bounding box center [712, 258] width 64 height 43
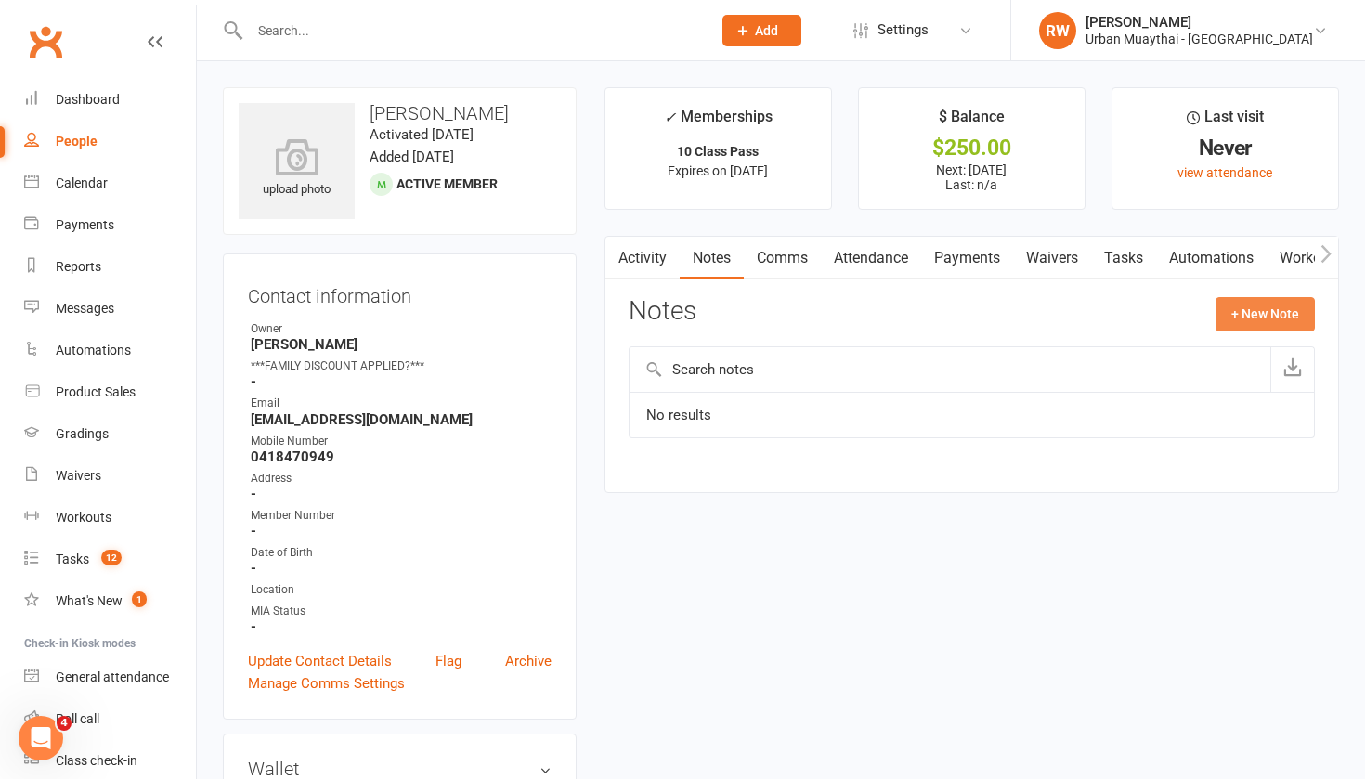
click at [1249, 306] on button "+ New Note" at bounding box center [1265, 313] width 99 height 33
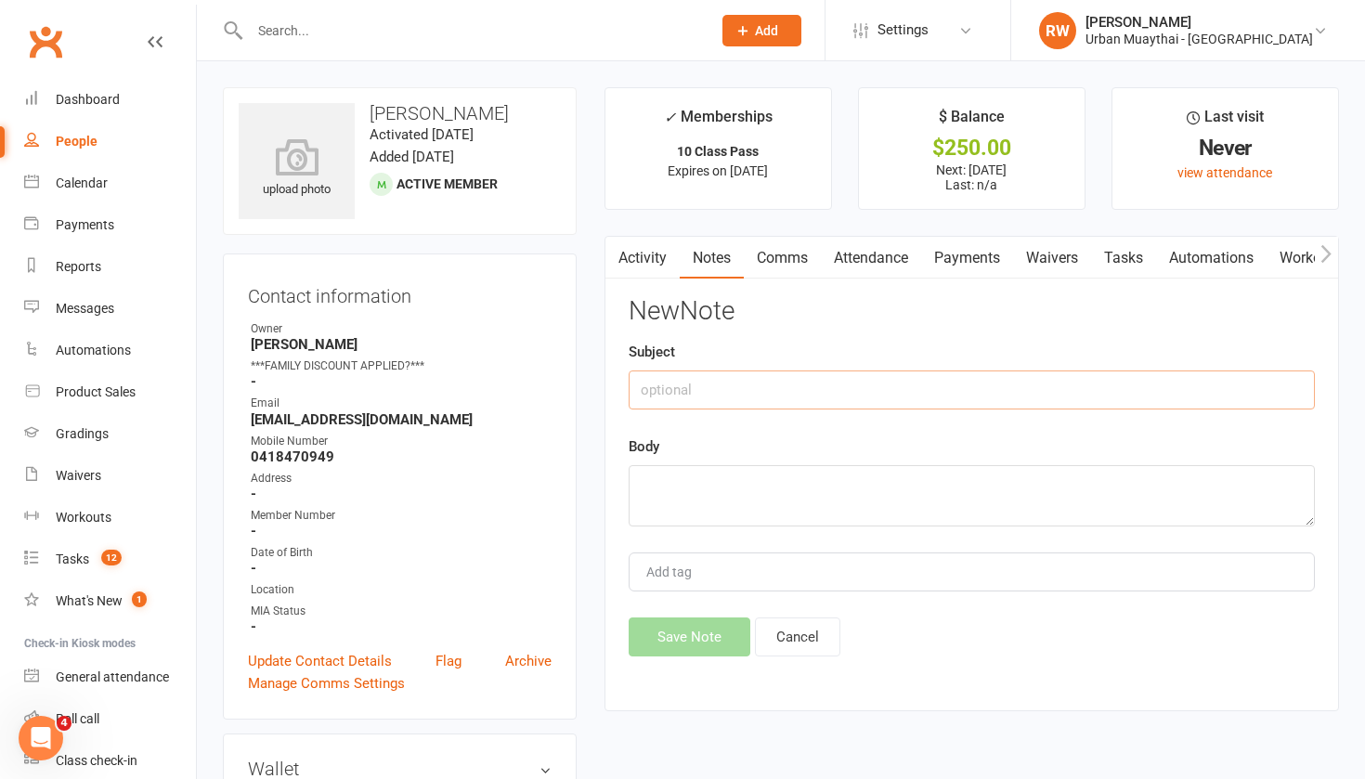
click at [697, 391] on input "text" at bounding box center [972, 390] width 686 height 39
type input "FIFO Worker"
click at [667, 493] on textarea at bounding box center [972, 495] width 686 height 61
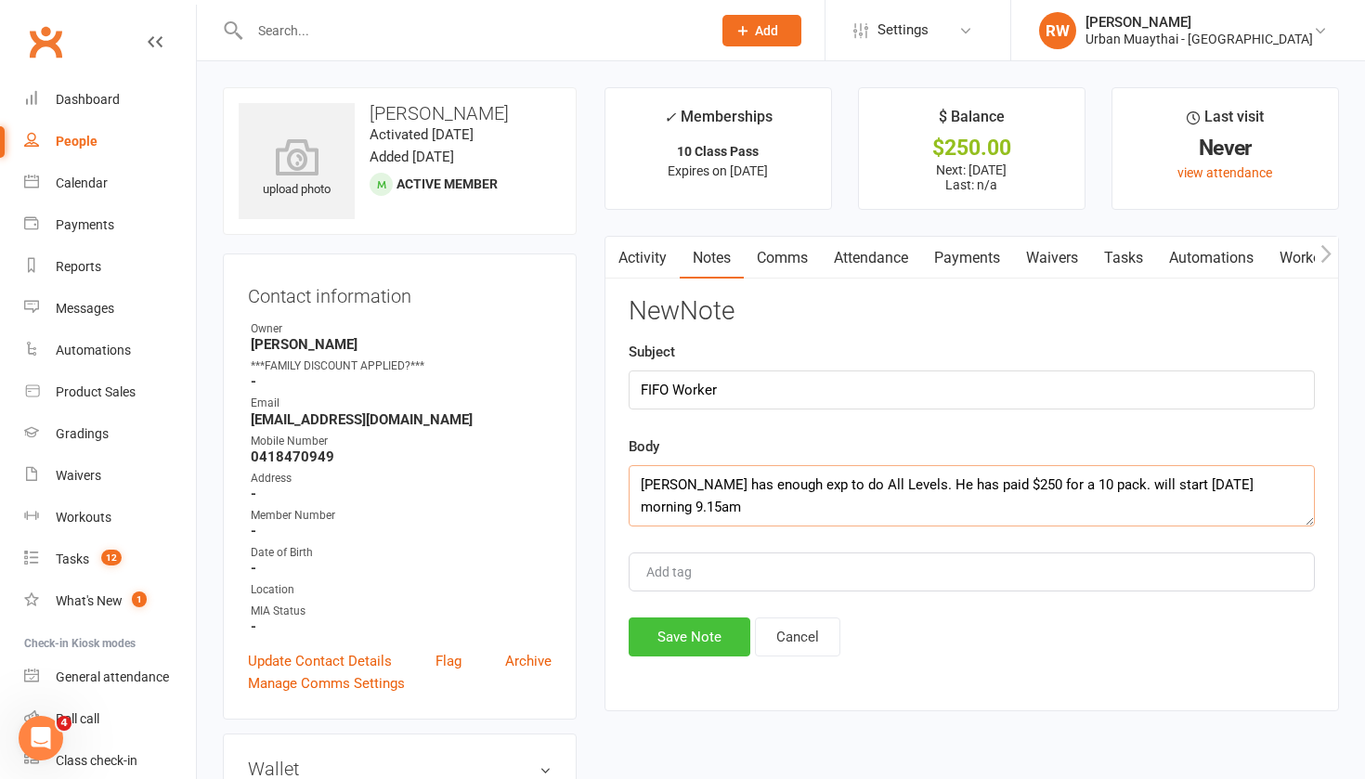
type textarea "Sam has enough exp to do All Levels. He has paid $250 for a 10 pack. will start…"
click at [677, 631] on button "Save Note" at bounding box center [690, 637] width 122 height 39
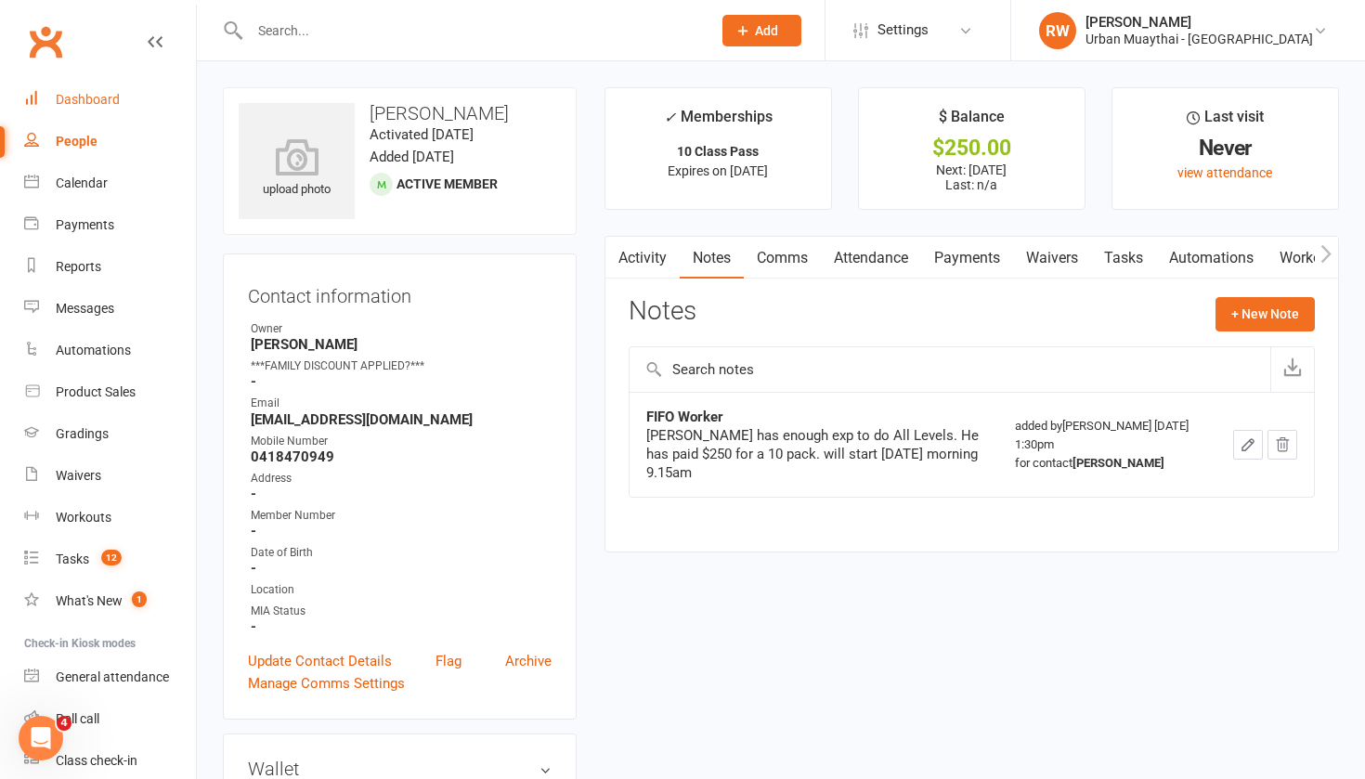
click at [94, 98] on div "Dashboard" at bounding box center [88, 99] width 64 height 15
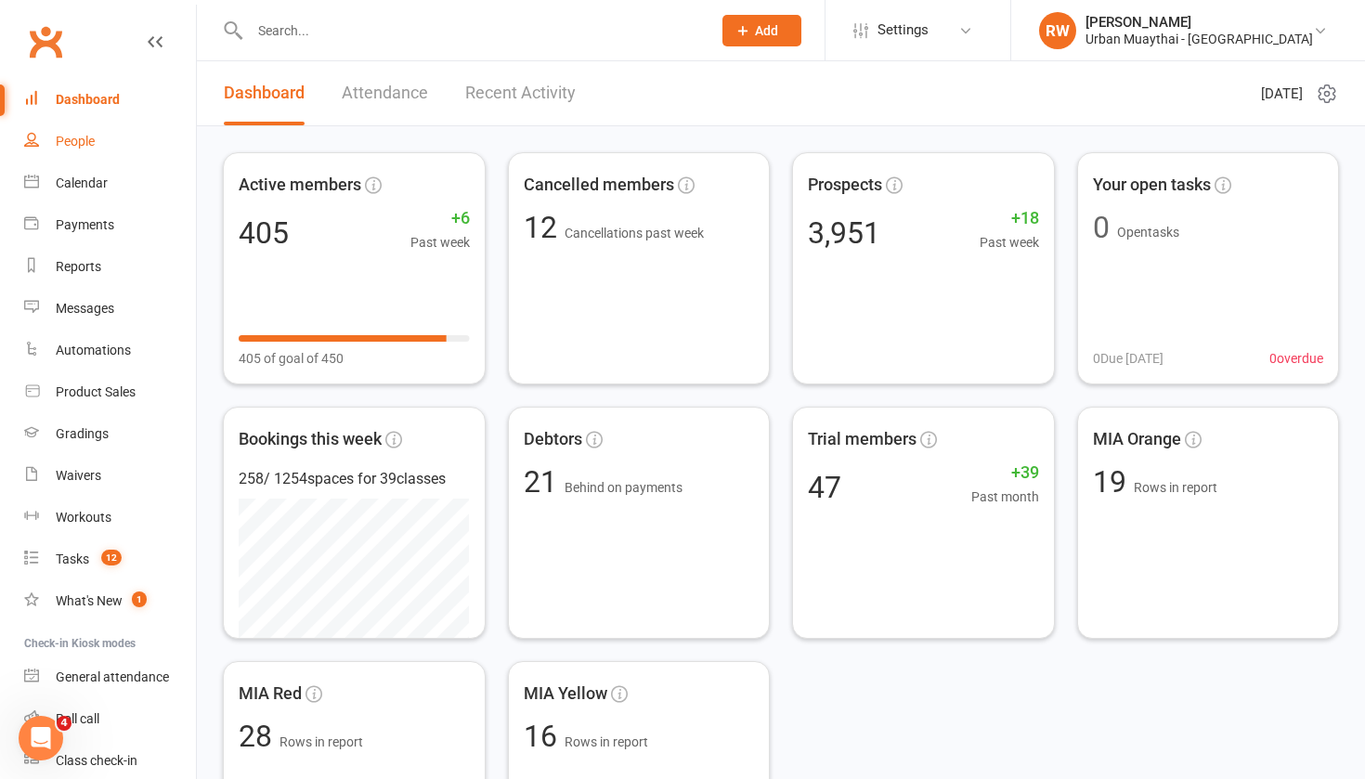
click at [85, 137] on div "People" at bounding box center [75, 141] width 39 height 15
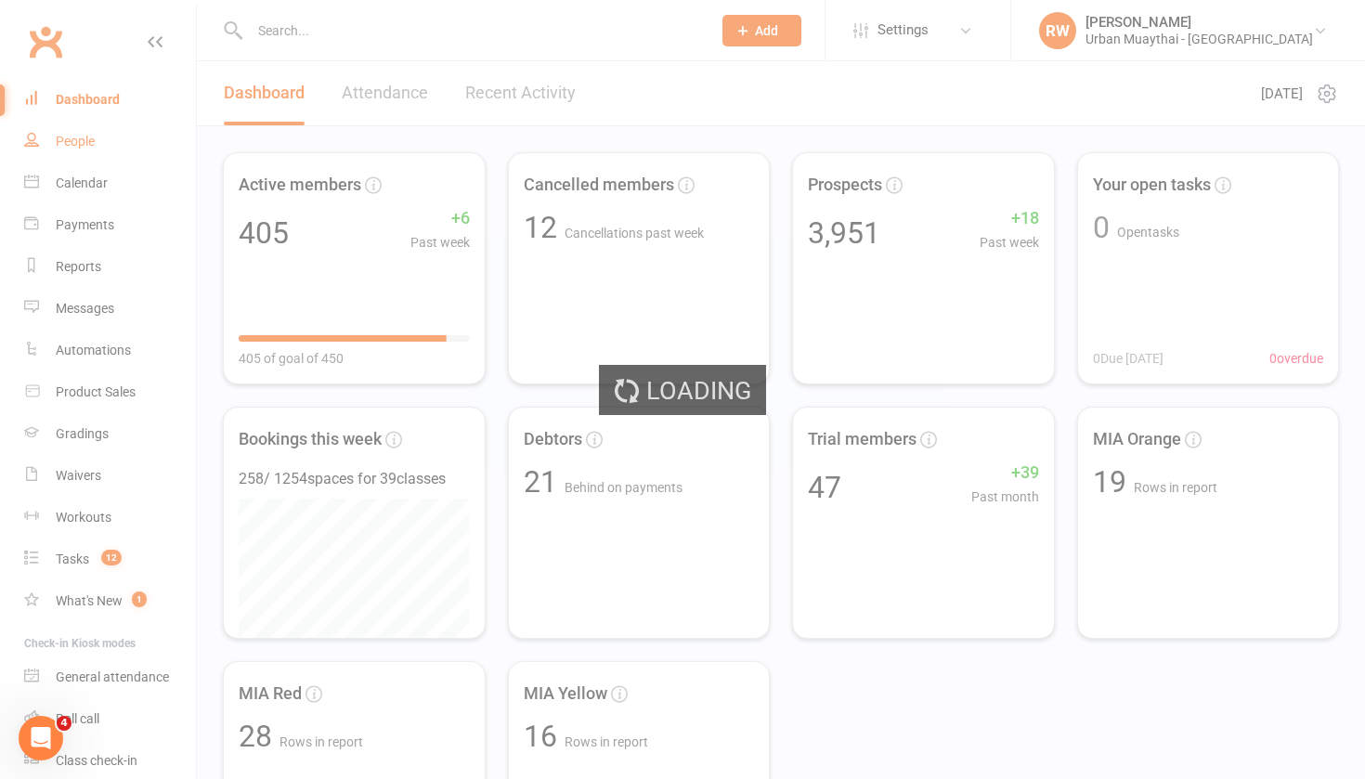
select select "100"
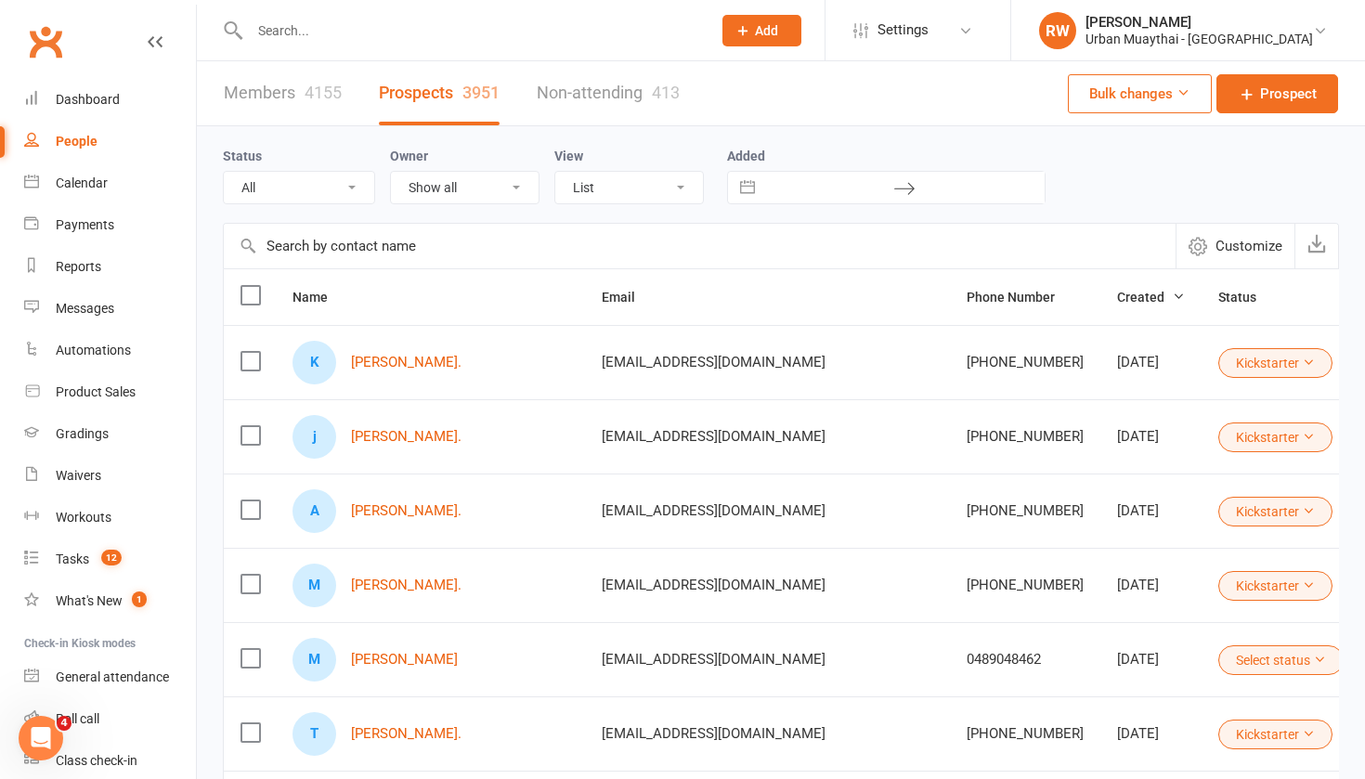
click at [1302, 365] on icon at bounding box center [1308, 362] width 13 height 13
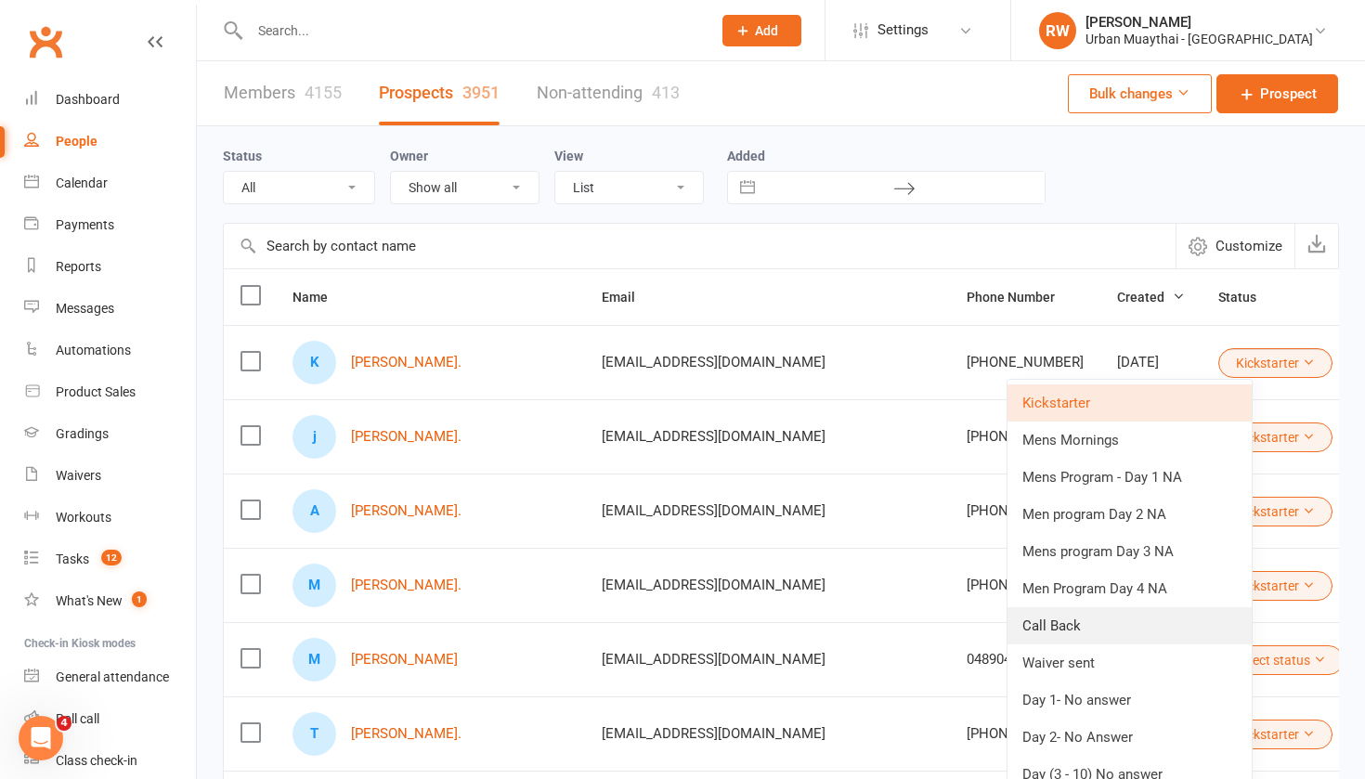
click at [1081, 625] on link "Call Back" at bounding box center [1130, 625] width 244 height 37
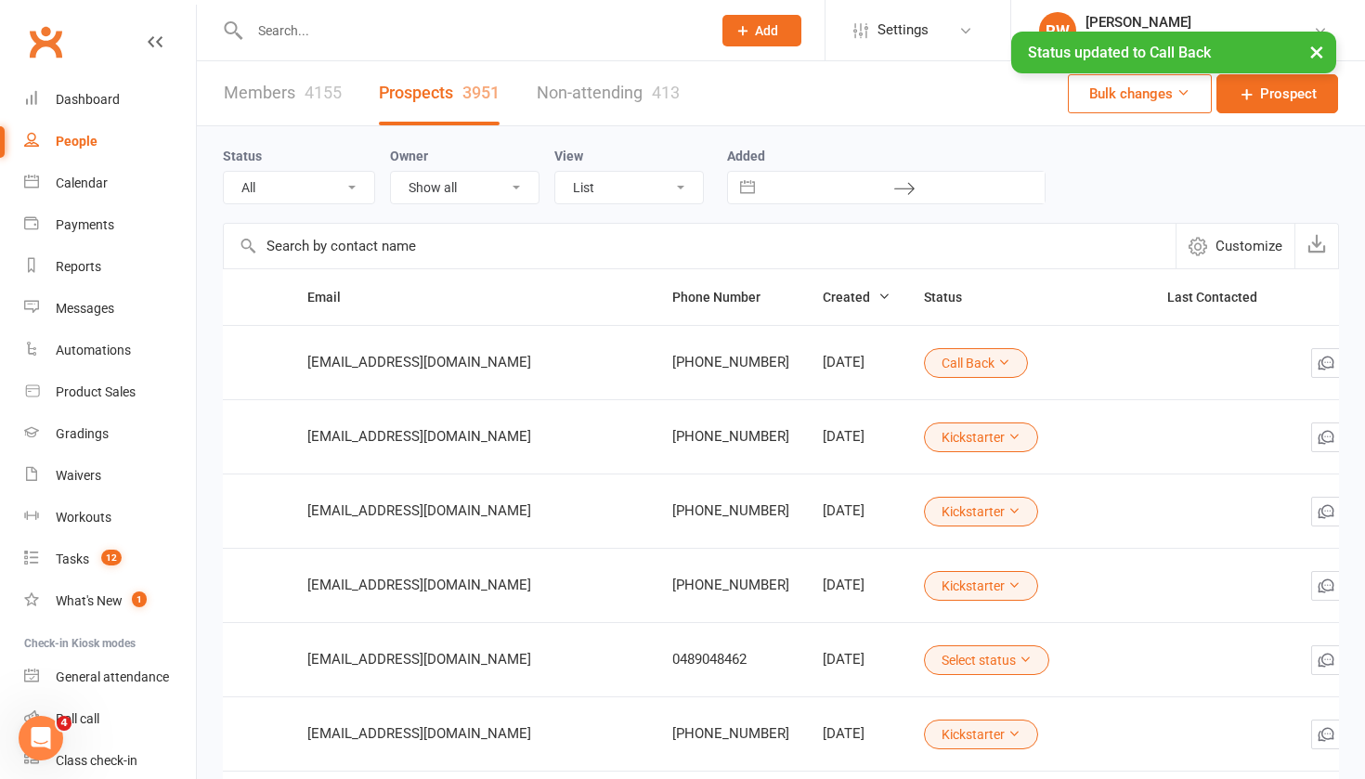
scroll to position [0, 293]
click at [1355, 365] on rect "button" at bounding box center [1361, 364] width 12 height 12
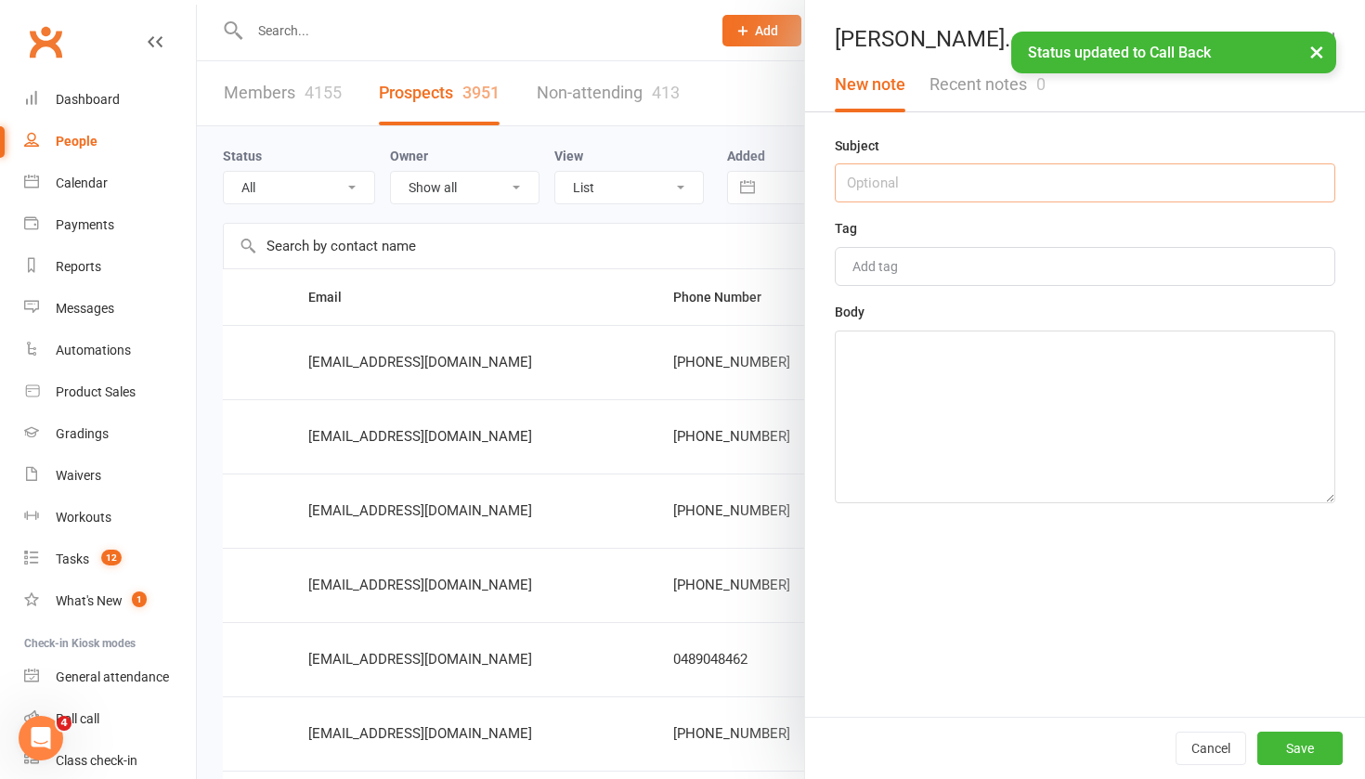
click at [910, 184] on input "text" at bounding box center [1085, 182] width 501 height 39
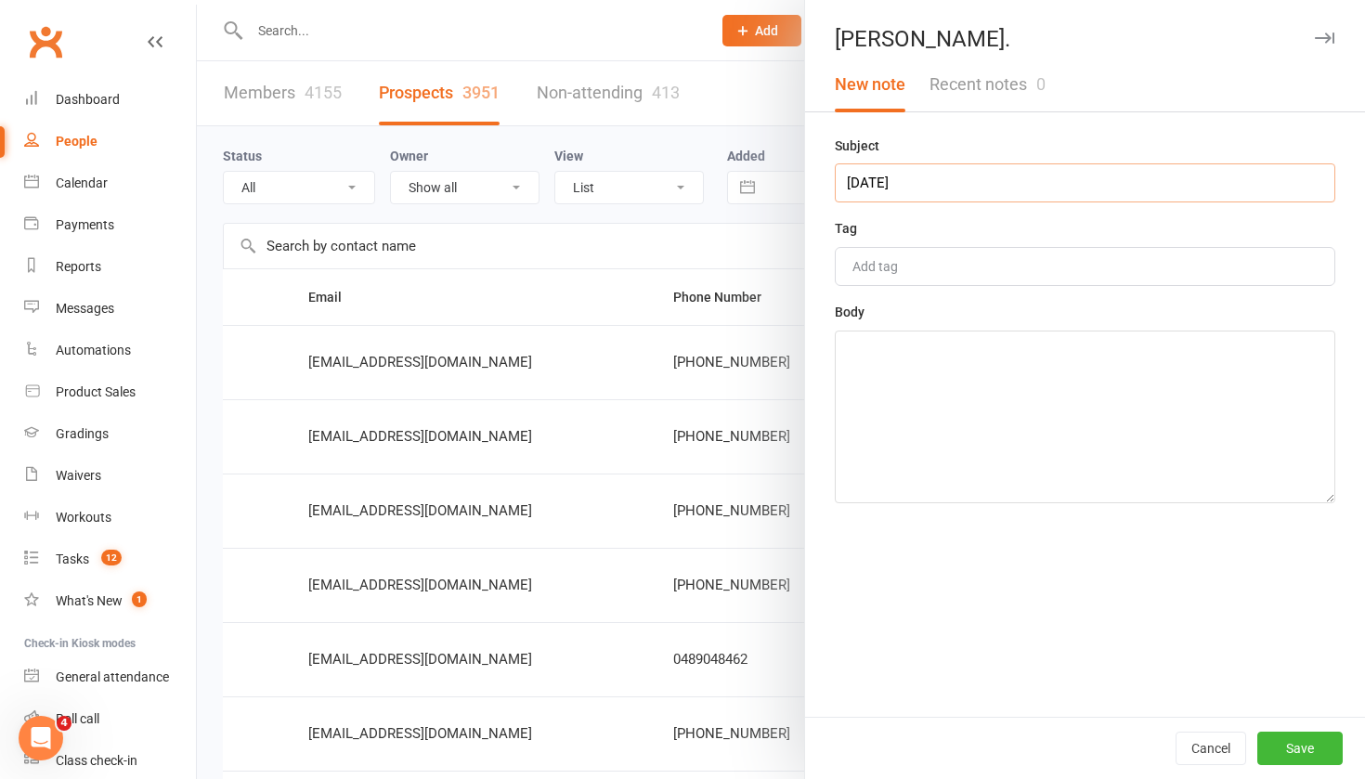
type input "17th SEPT"
click at [898, 336] on textarea at bounding box center [1085, 417] width 501 height 173
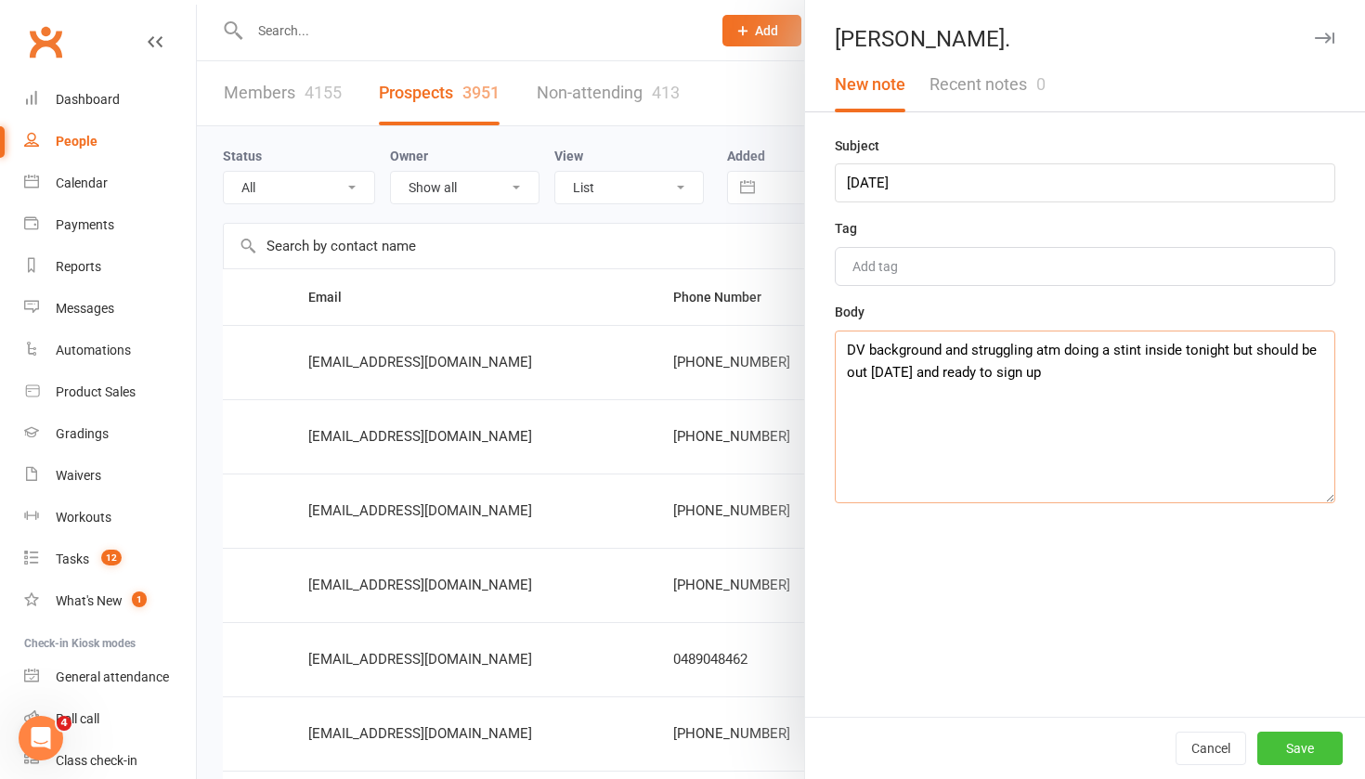
type textarea "DV background and struggling atm doing a stint inside tonight but should be out…"
click at [1303, 746] on button "Save" at bounding box center [1299, 748] width 85 height 33
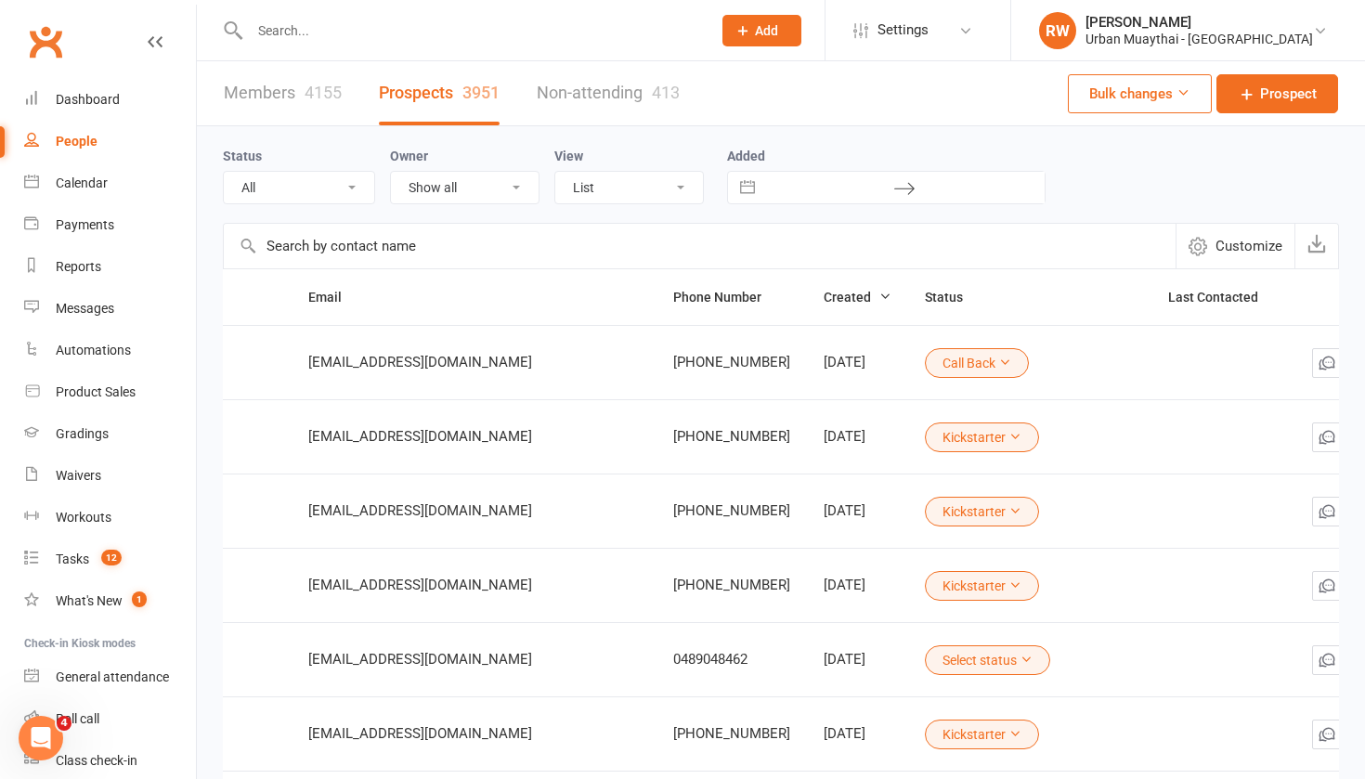
click at [1364, 442] on icon at bounding box center [1392, 437] width 19 height 19
click at [1182, 626] on link "Archive prospect" at bounding box center [1229, 622] width 184 height 37
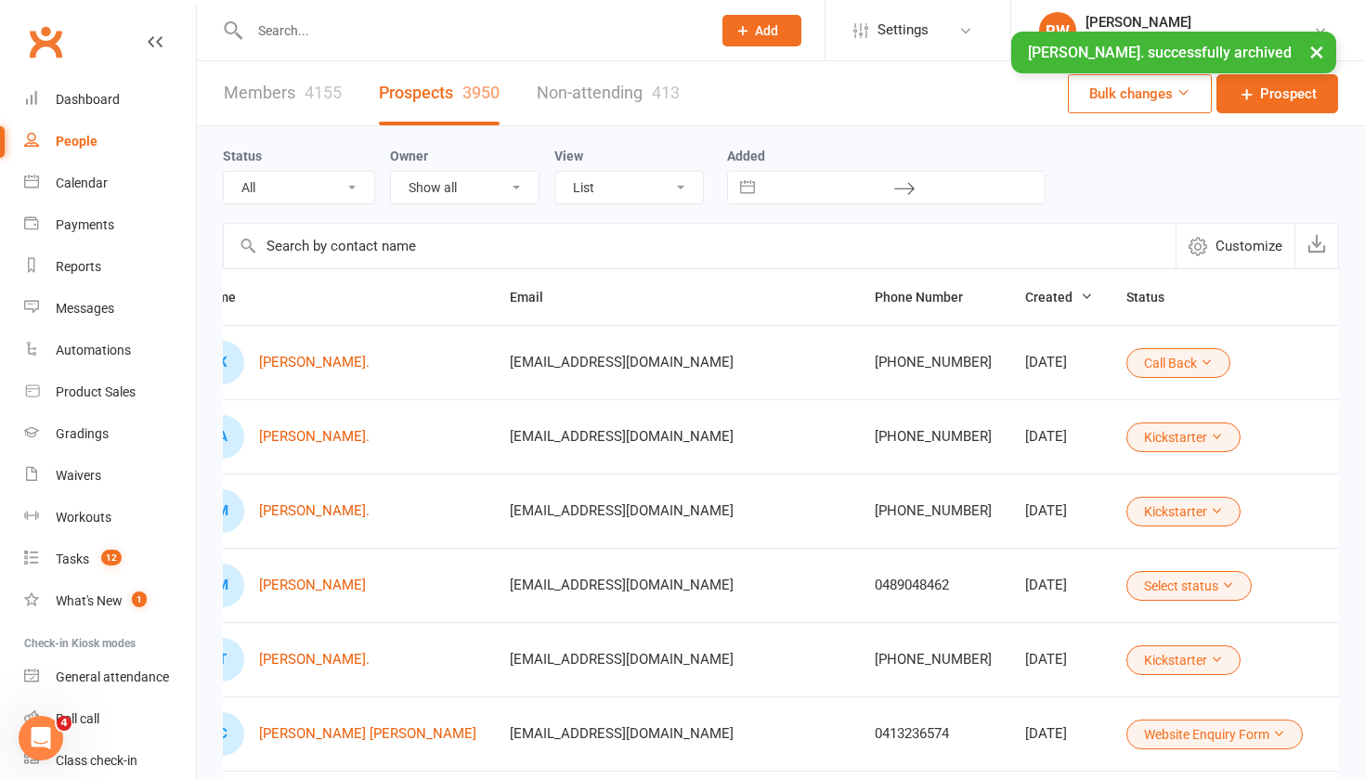
scroll to position [0, 91]
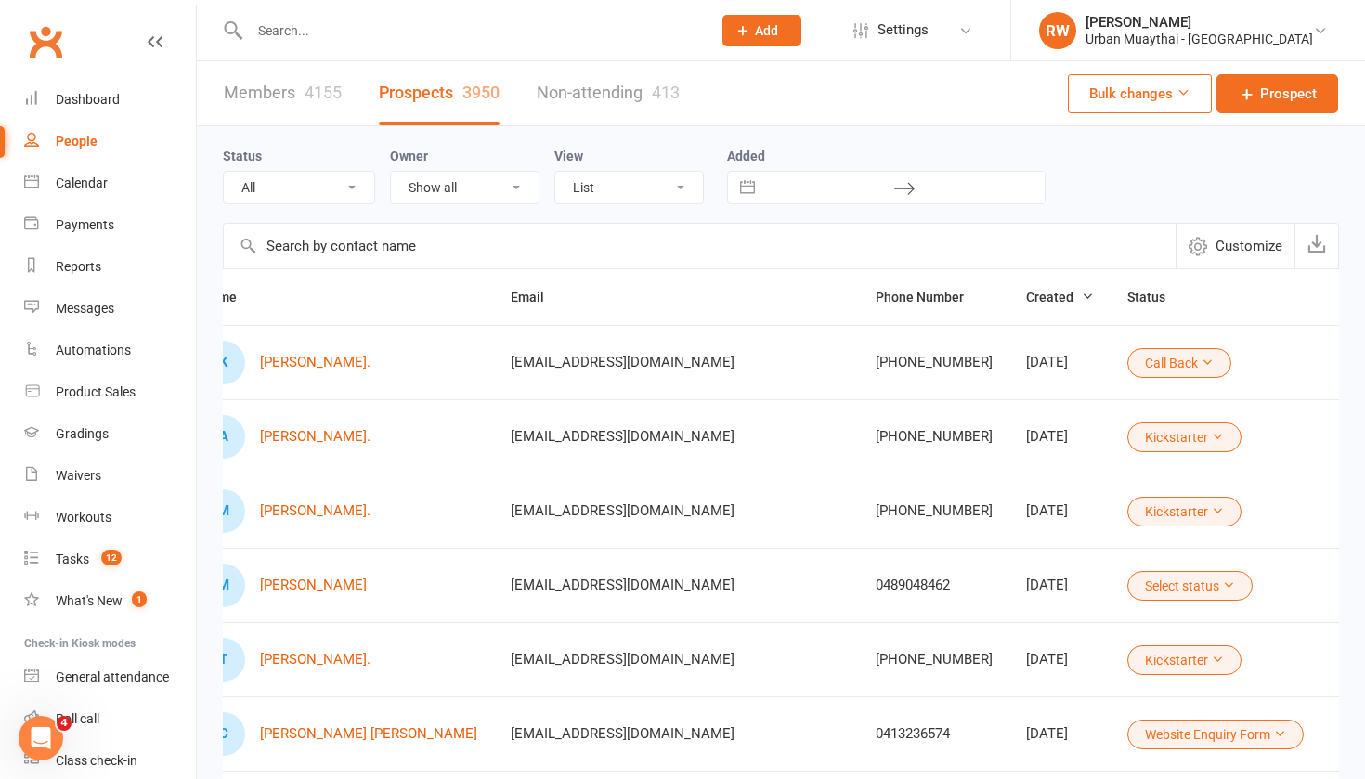
click at [859, 452] on td "[PHONE_NUMBER]" at bounding box center [934, 436] width 150 height 74
click at [319, 436] on link "[PERSON_NAME]." at bounding box center [315, 437] width 111 height 16
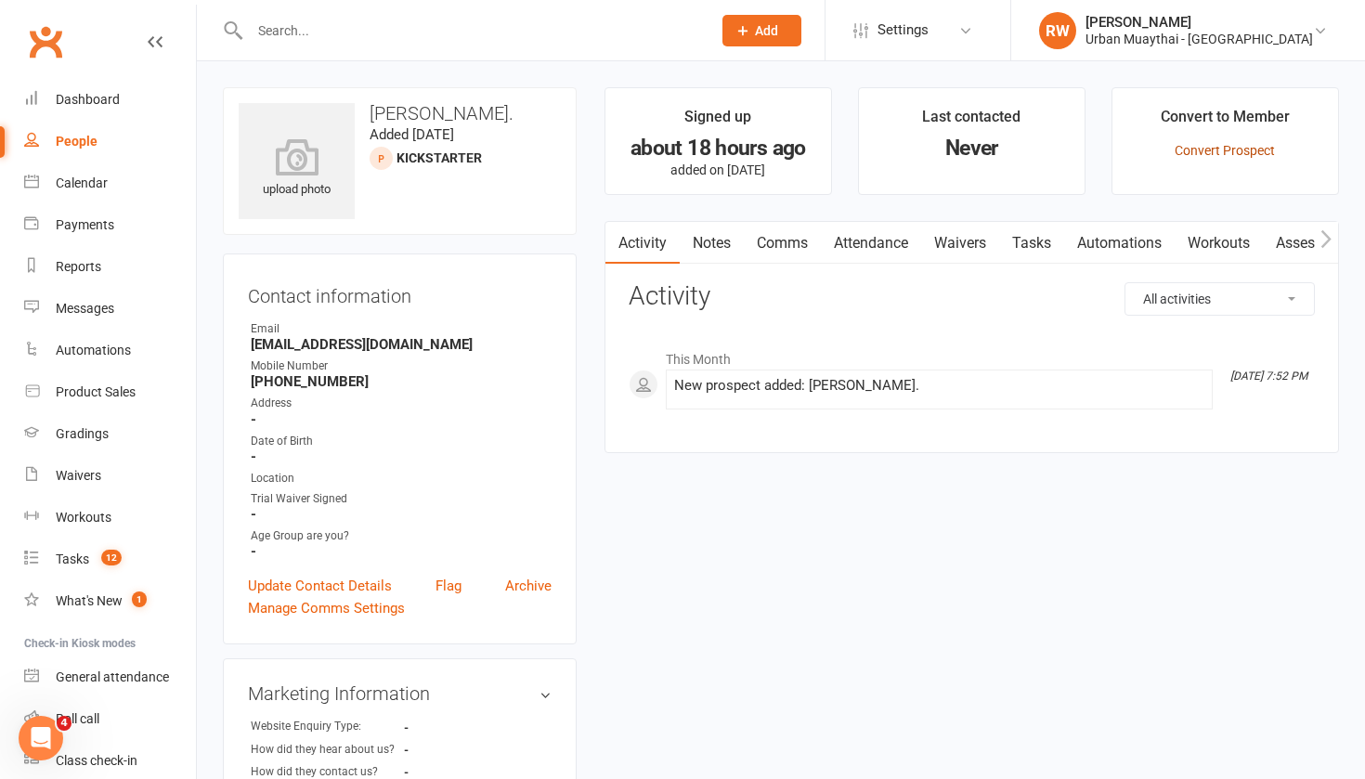
click at [1201, 147] on link "Convert Prospect" at bounding box center [1225, 150] width 100 height 15
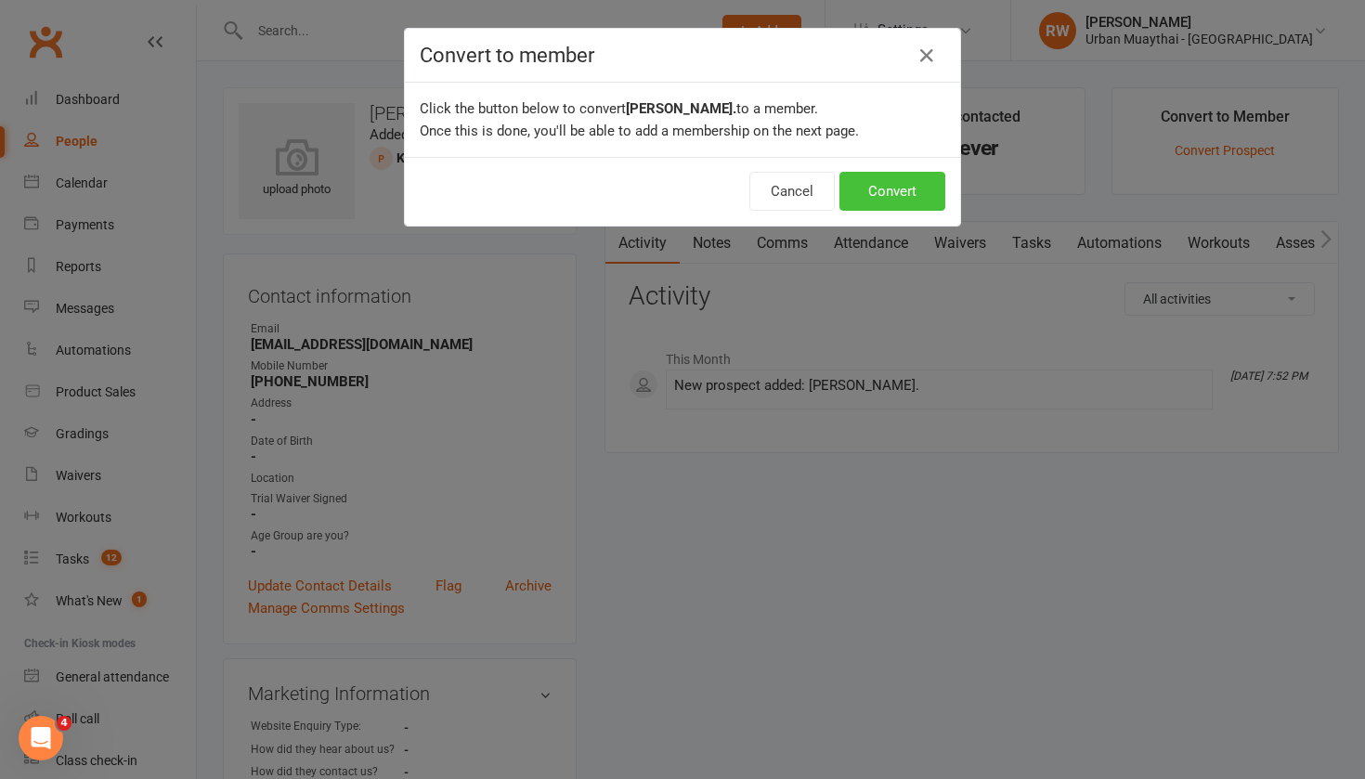
click at [881, 194] on button "Convert" at bounding box center [893, 191] width 106 height 39
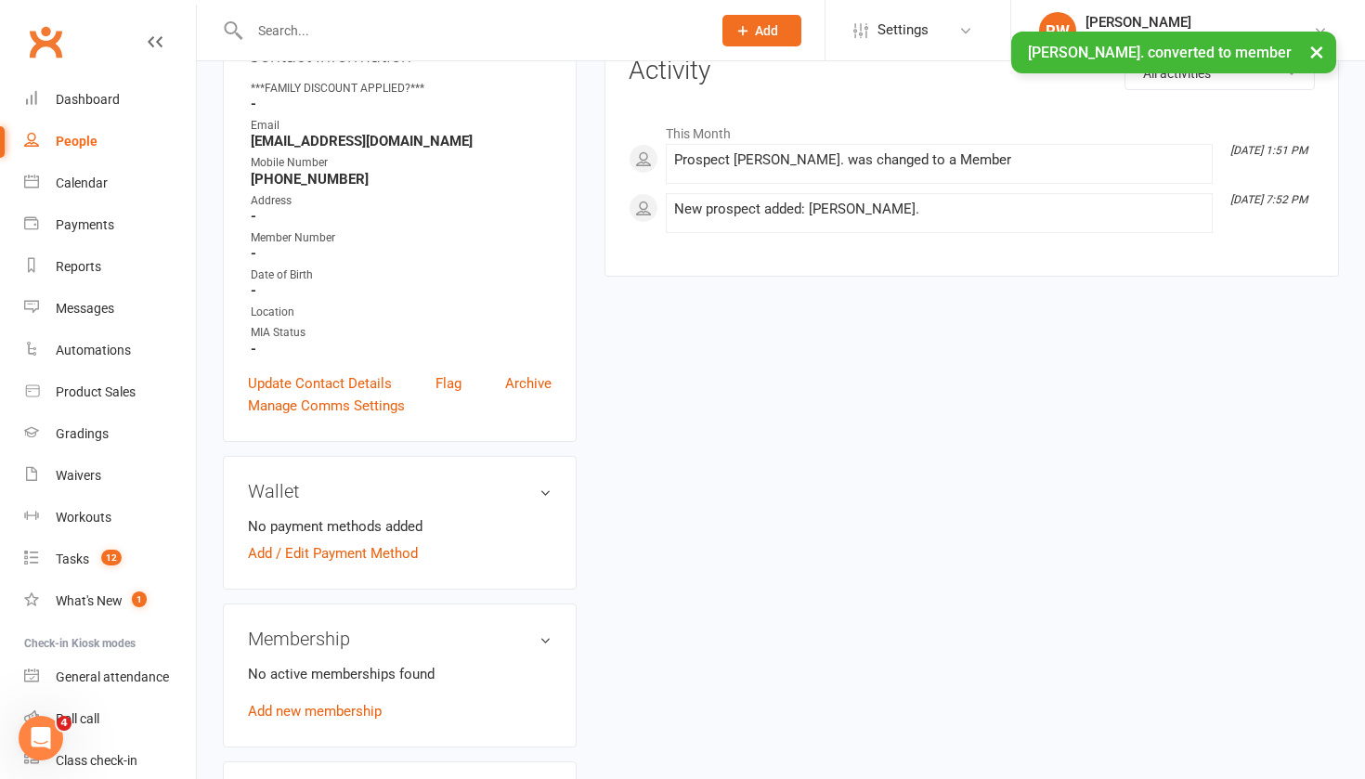
scroll to position [277, 0]
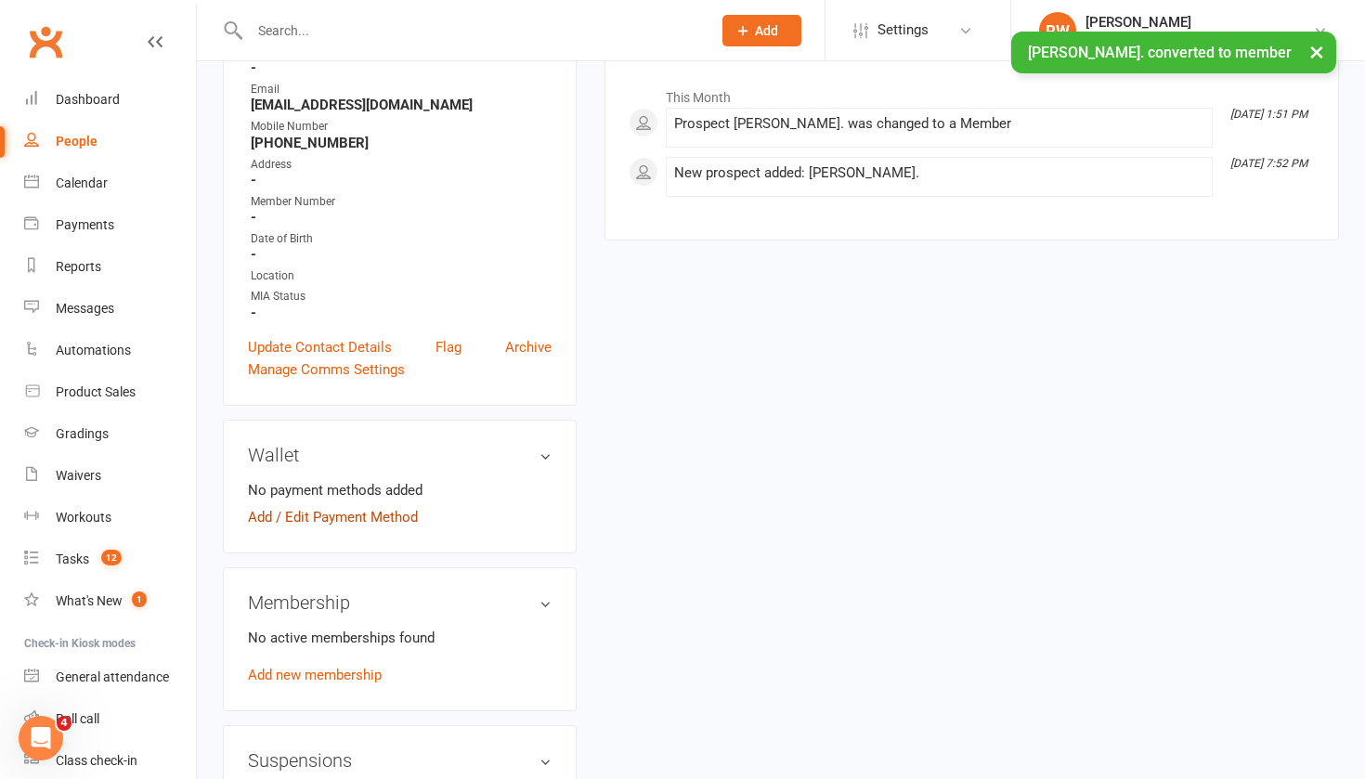
click at [366, 518] on link "Add / Edit Payment Method" at bounding box center [333, 517] width 170 height 22
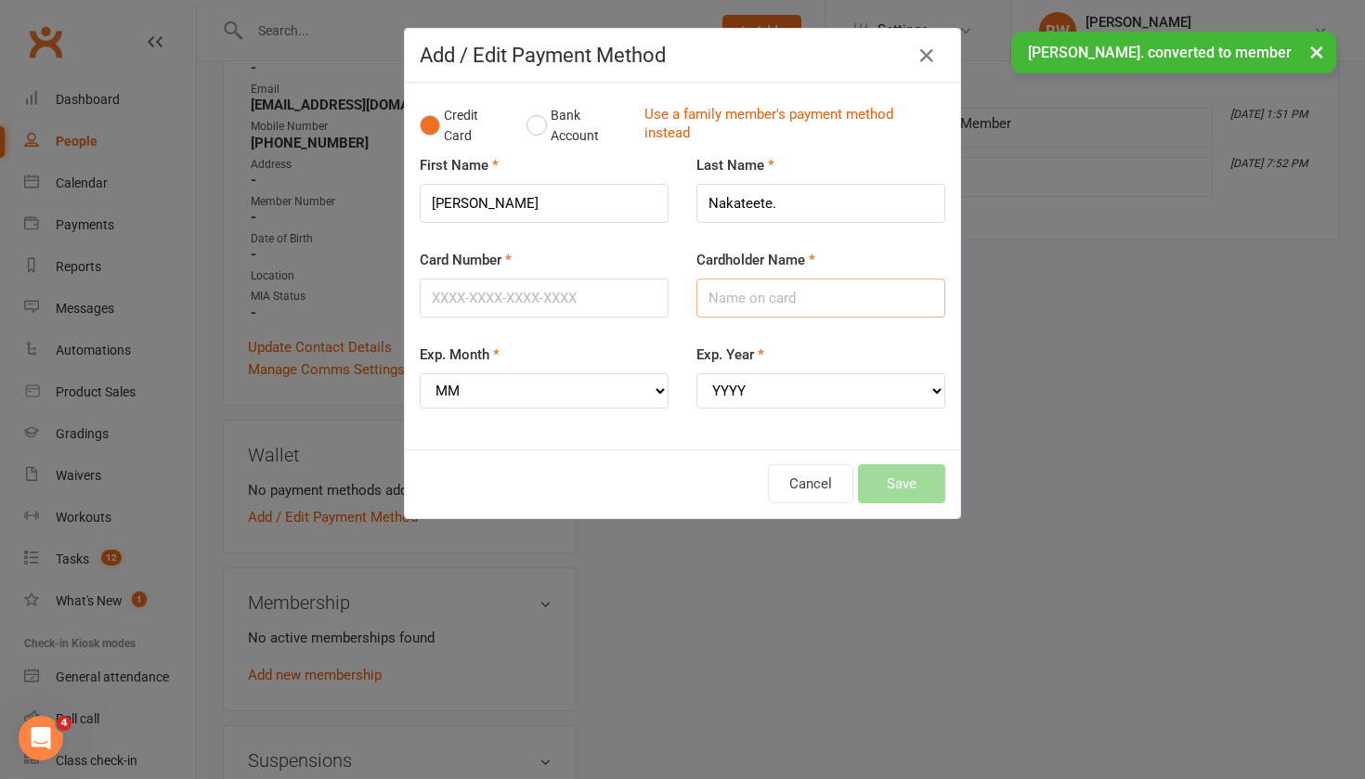
click at [726, 292] on input "Cardholder Name" at bounding box center [821, 298] width 249 height 39
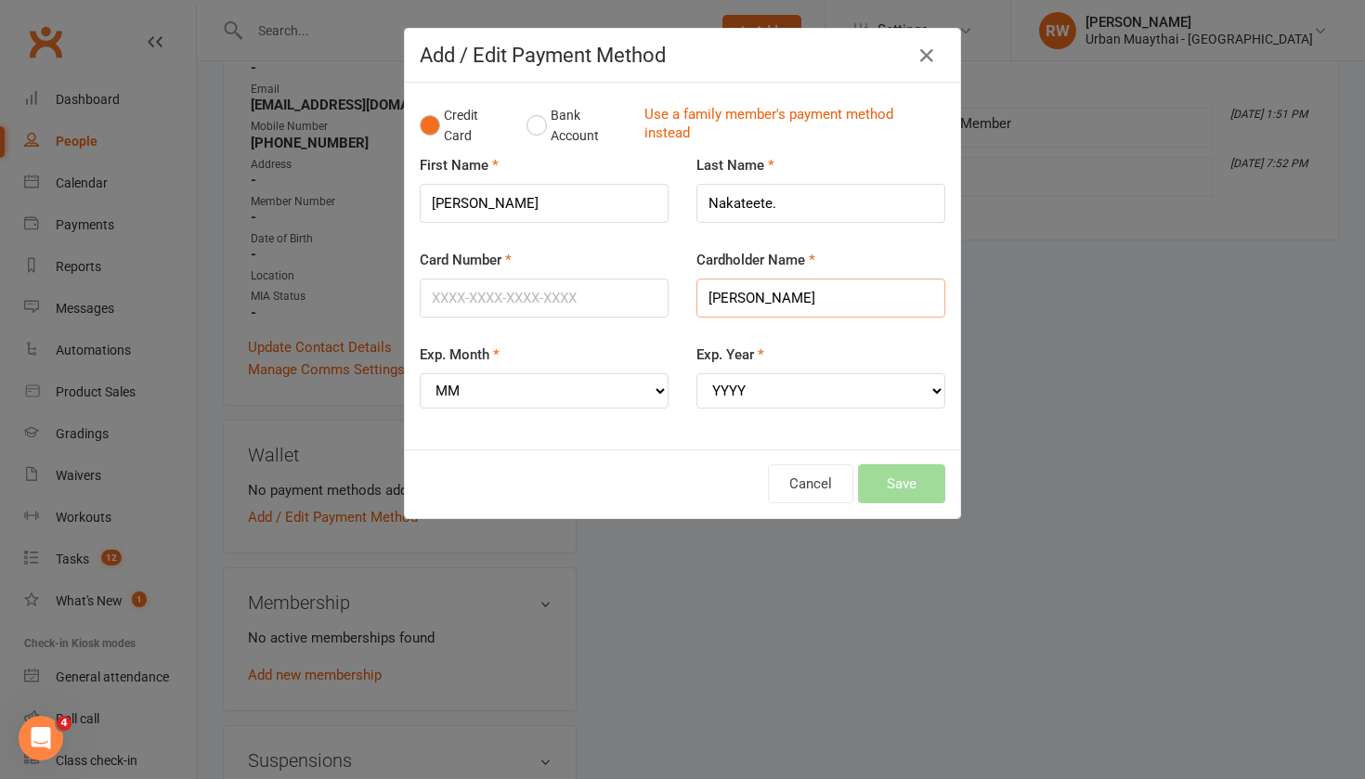
type input "[PERSON_NAME]"
click at [449, 297] on input "Card Number" at bounding box center [544, 298] width 249 height 39
type input "5217290004646738"
select select "04"
select select "2028"
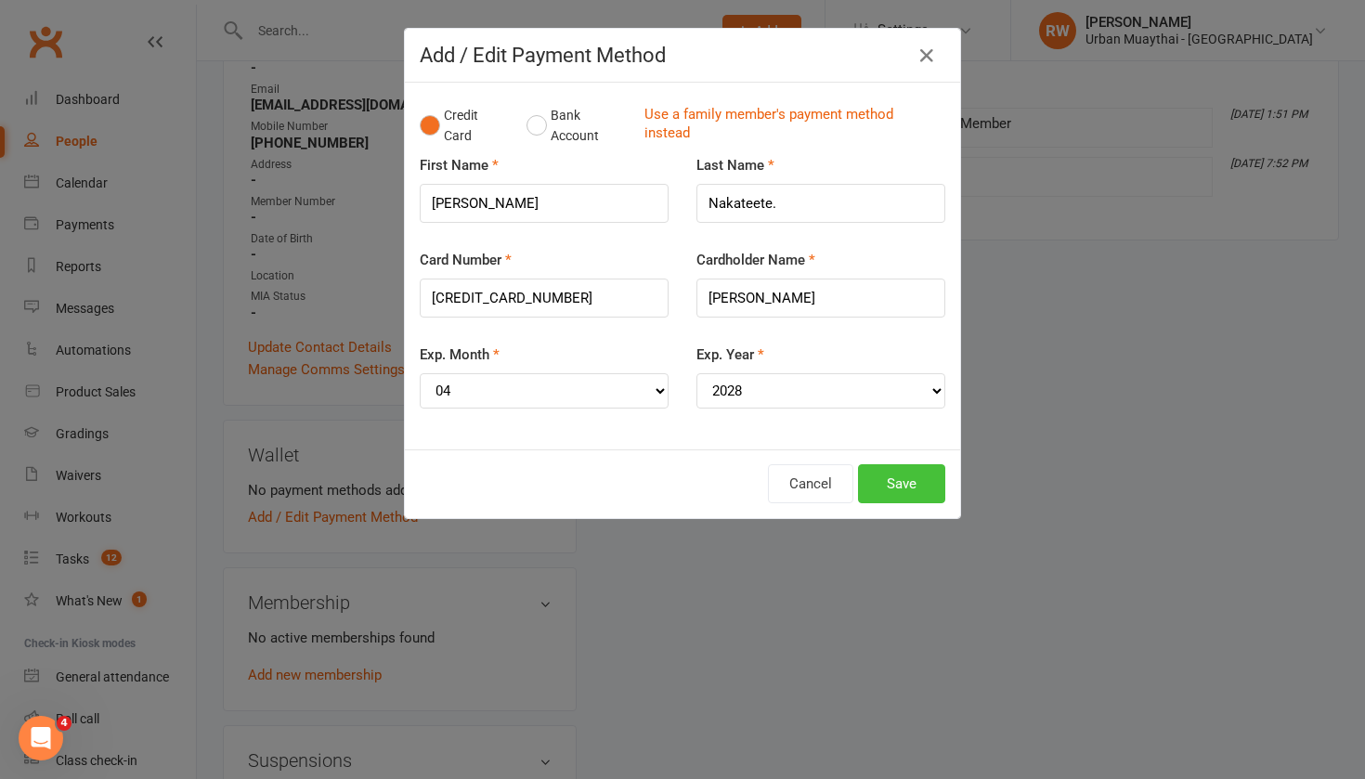
click at [882, 470] on button "Save" at bounding box center [901, 483] width 87 height 39
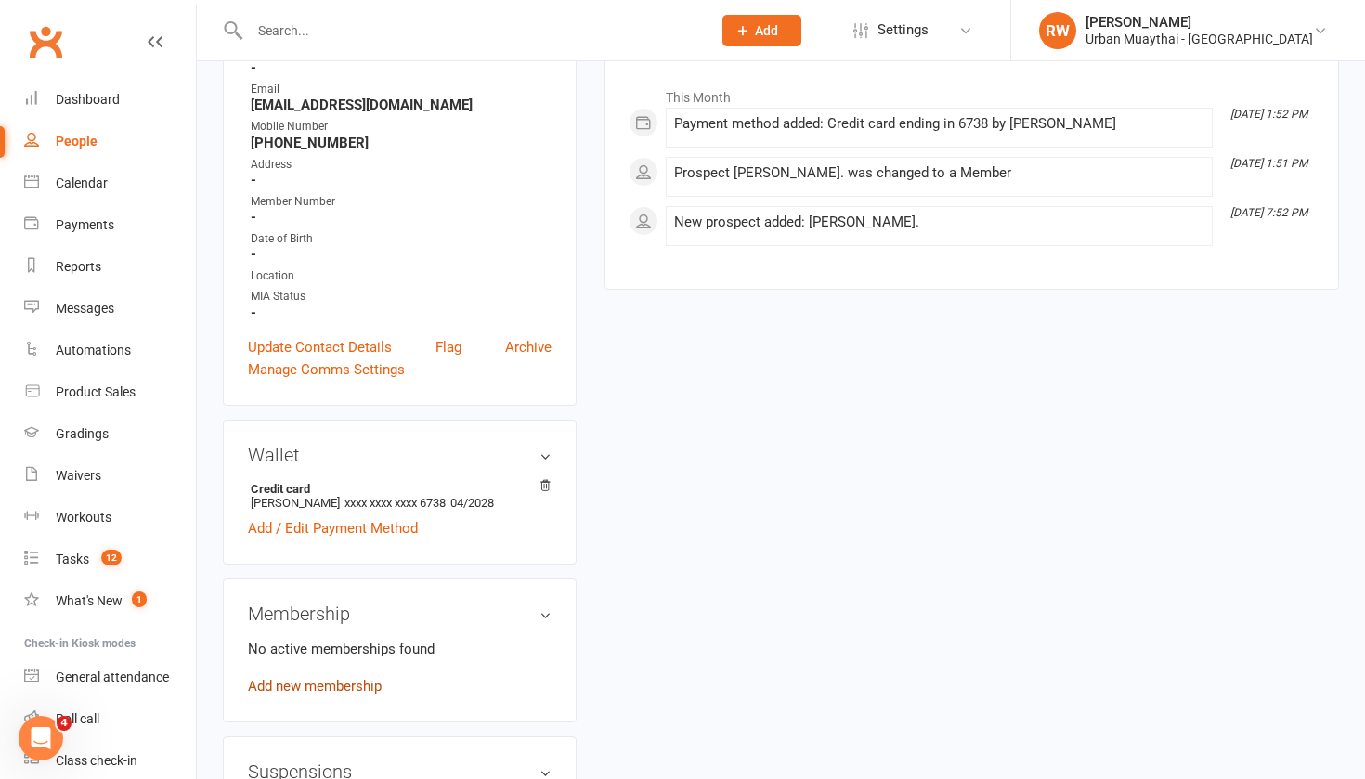
click at [336, 686] on link "Add new membership" at bounding box center [315, 686] width 134 height 17
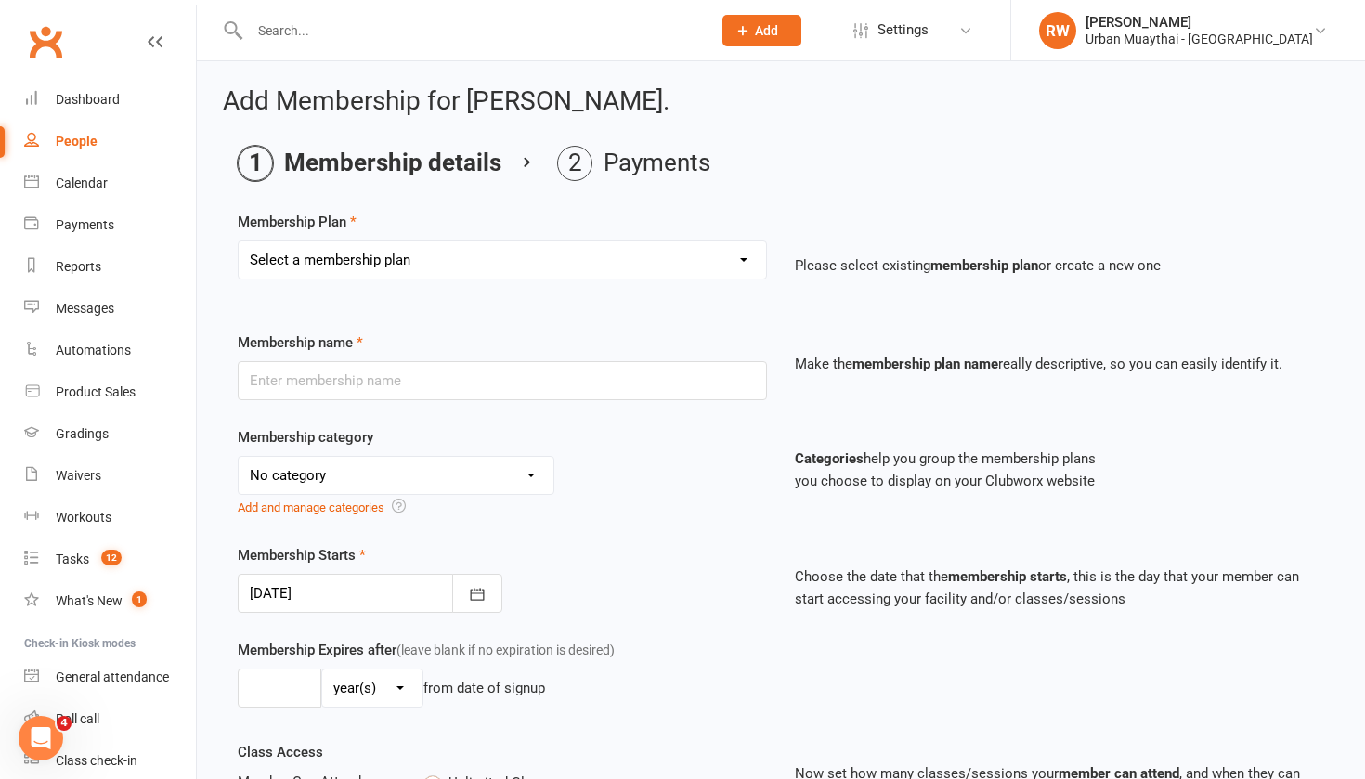
select select "1"
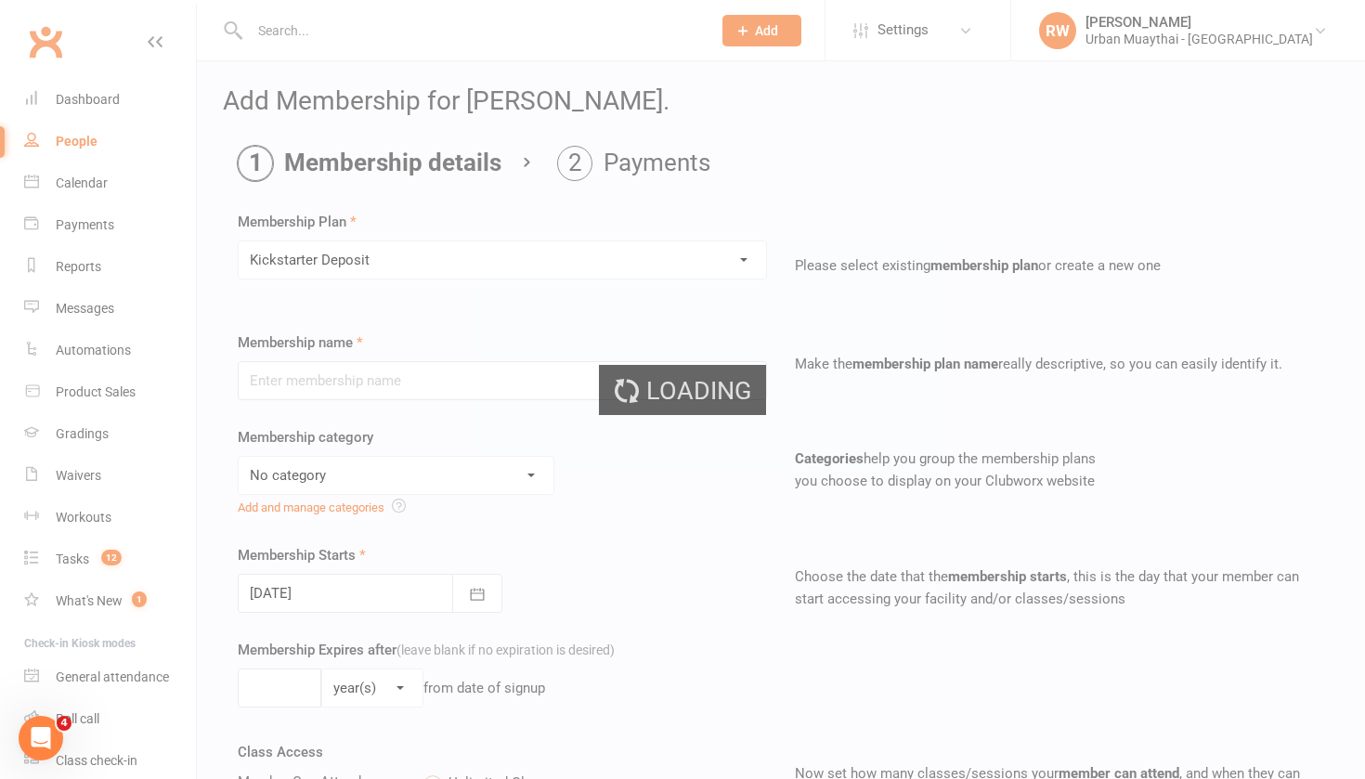
type input "Kickstarter Deposit"
select select "9"
type input "1"
select select "0"
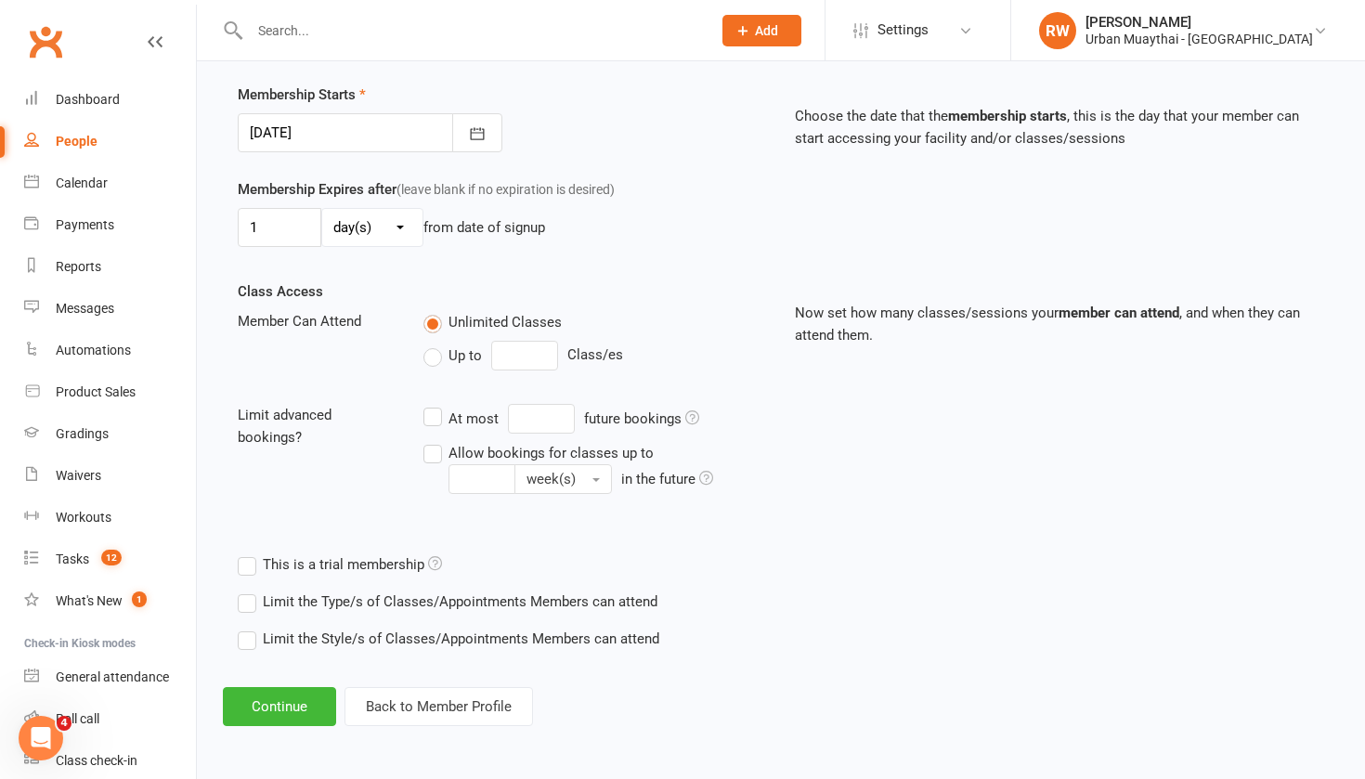
scroll to position [476, 0]
click at [270, 687] on button "Continue" at bounding box center [279, 706] width 113 height 39
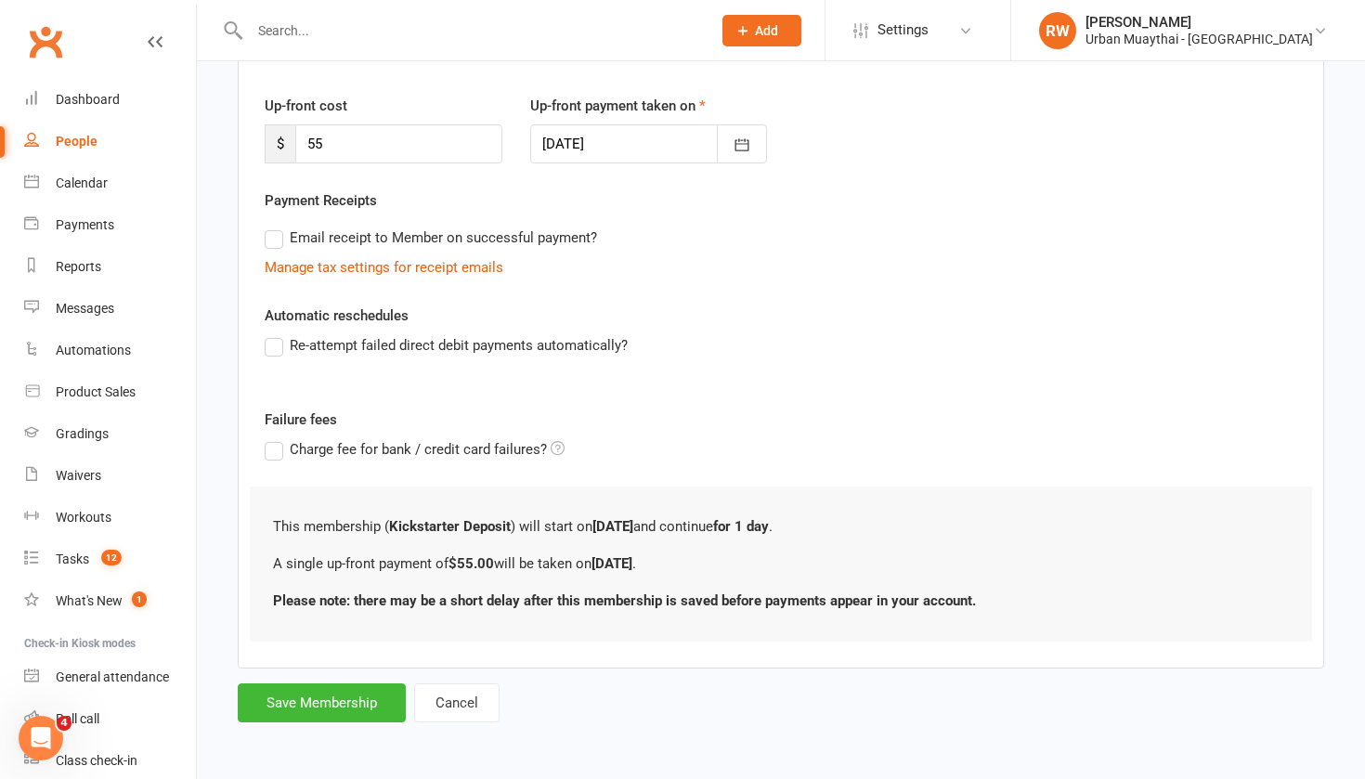
scroll to position [247, 0]
click at [322, 684] on button "Save Membership" at bounding box center [322, 703] width 168 height 39
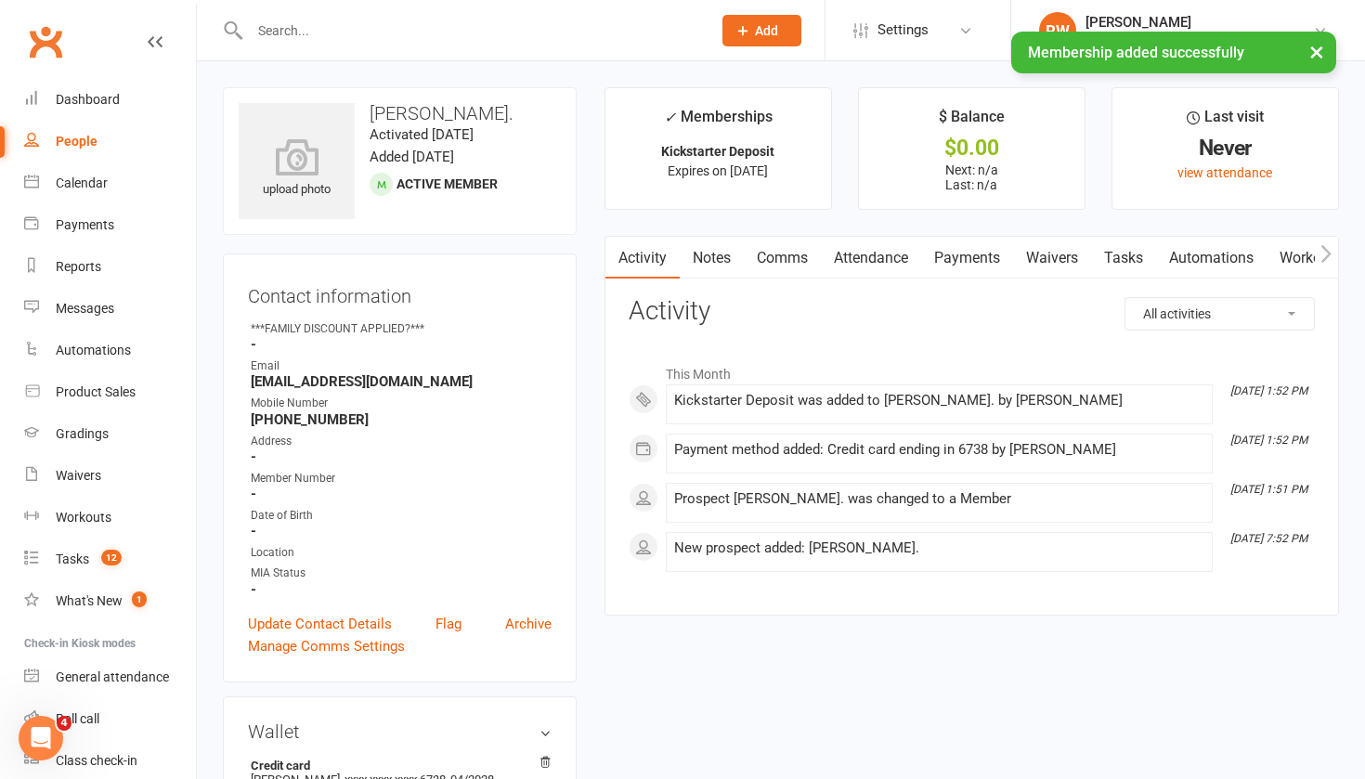
click at [984, 255] on link "Payments" at bounding box center [967, 258] width 92 height 43
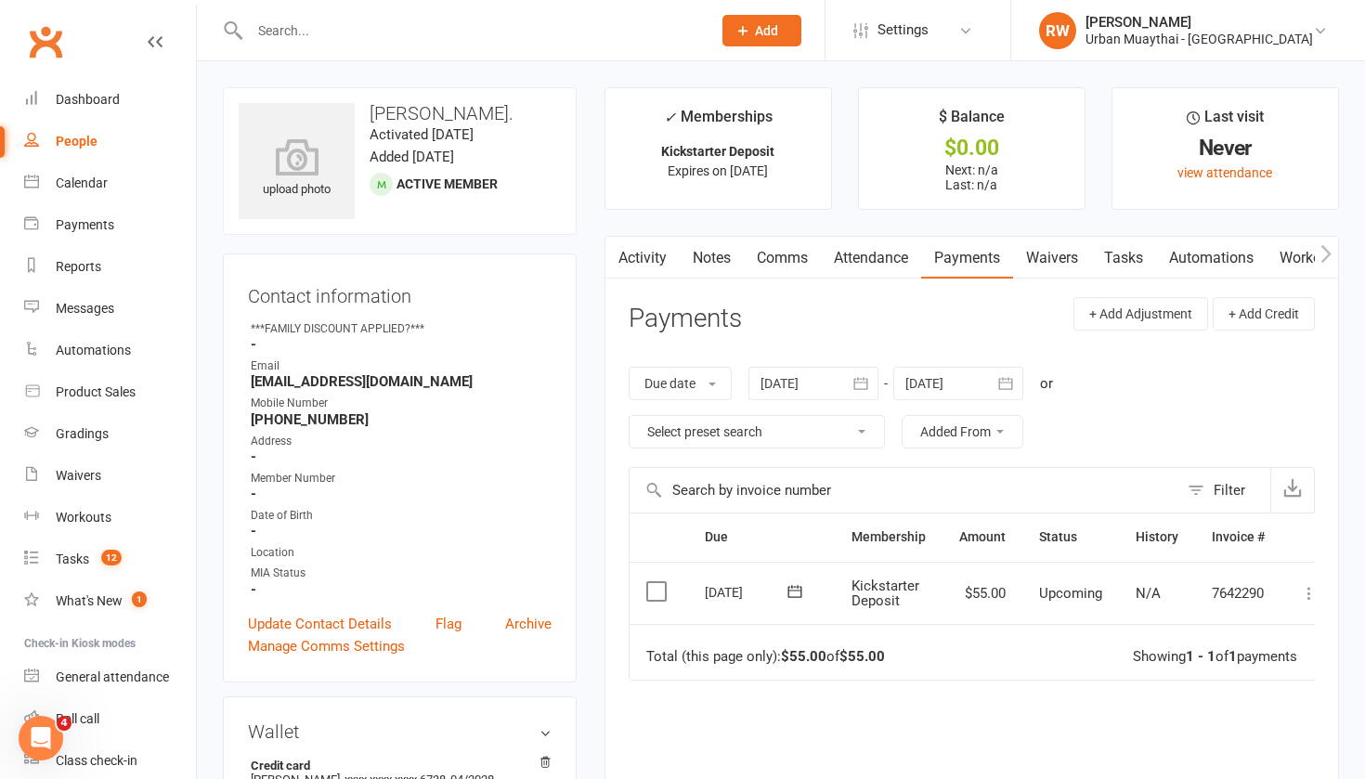
click at [1309, 591] on icon at bounding box center [1309, 593] width 19 height 19
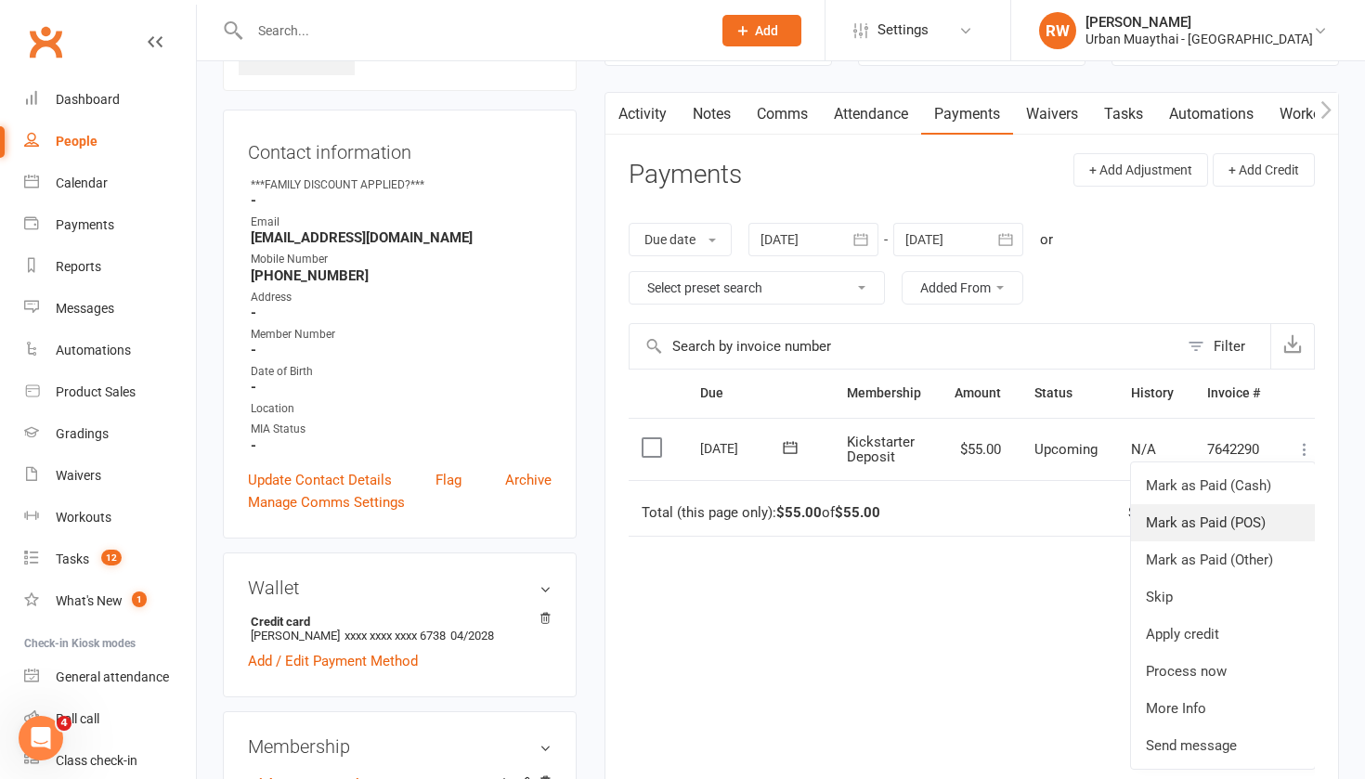
scroll to position [161, 0]
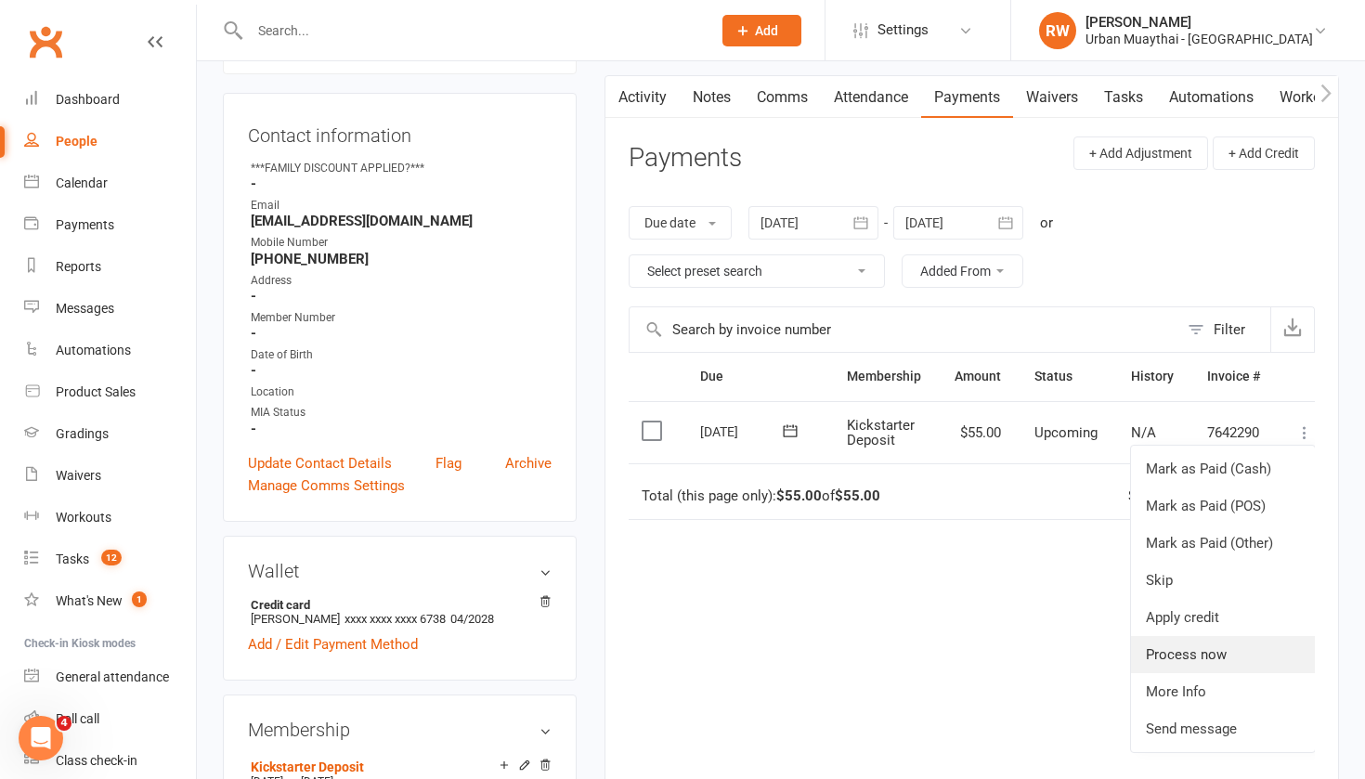
click at [1198, 653] on link "Process now" at bounding box center [1223, 654] width 184 height 37
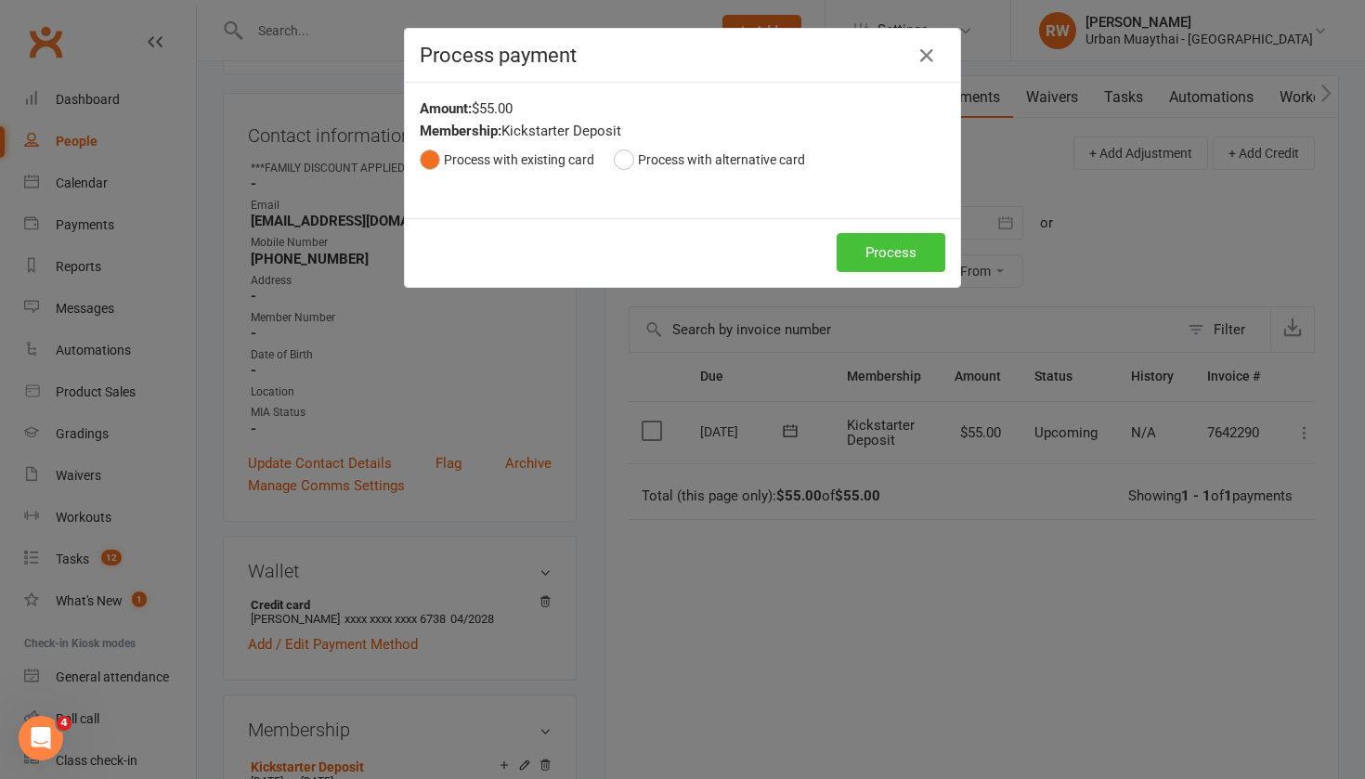
click at [872, 250] on button "Process" at bounding box center [891, 252] width 109 height 39
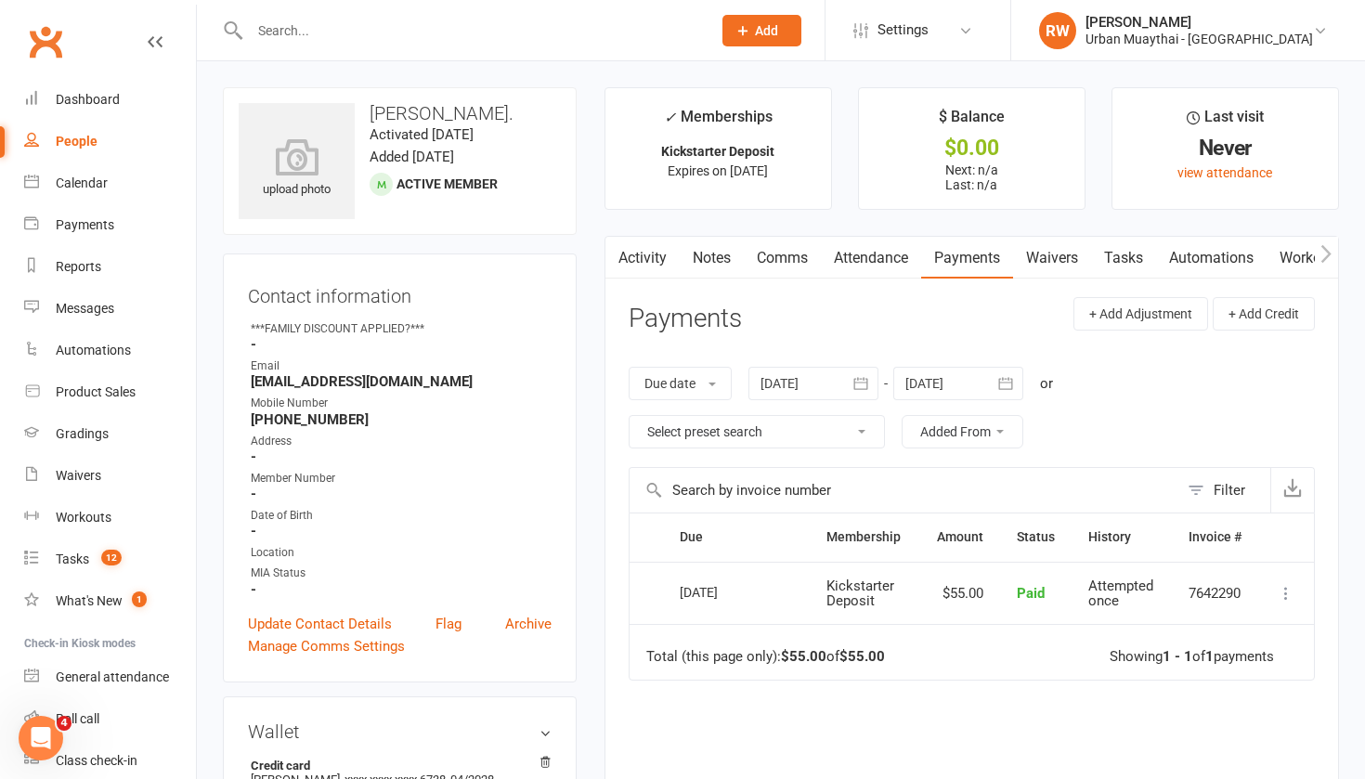
scroll to position [0, 0]
click at [1068, 254] on link "Waivers" at bounding box center [1052, 258] width 78 height 43
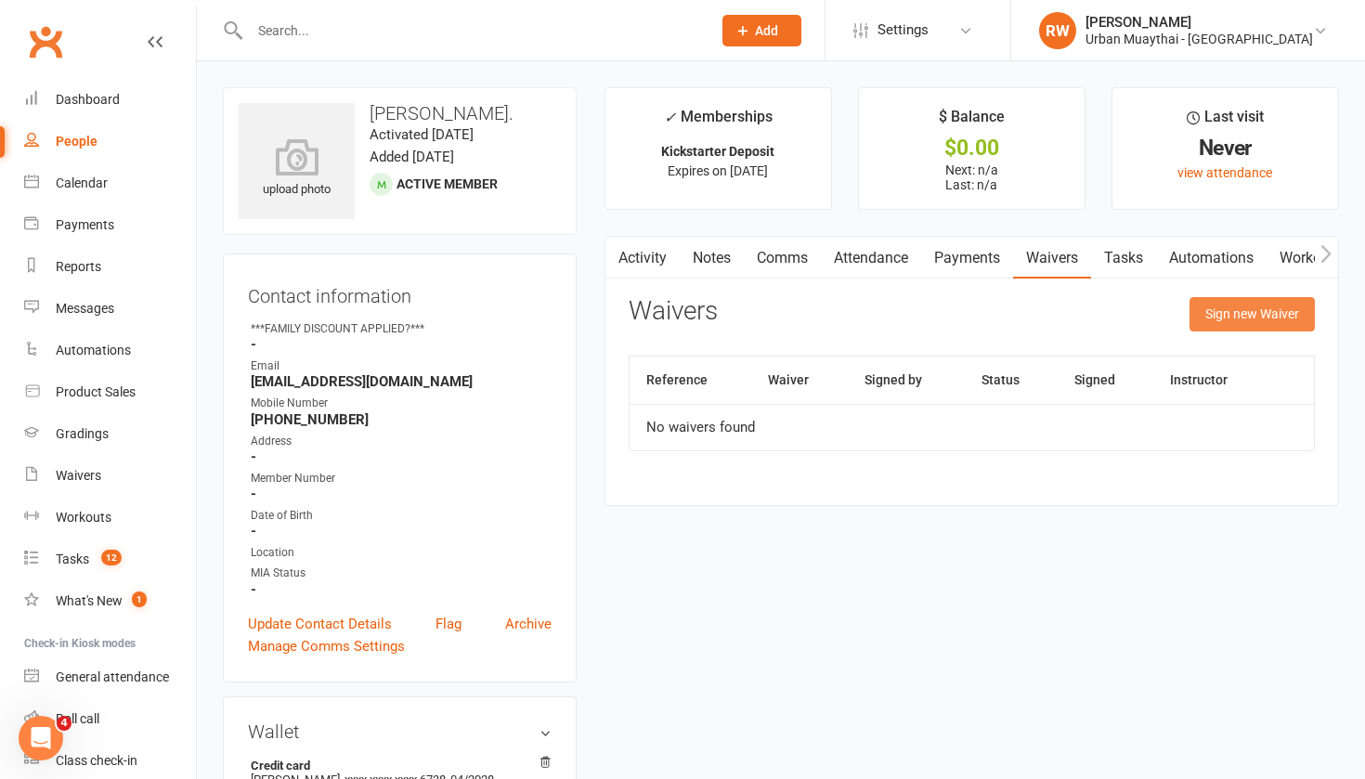
click at [1233, 310] on button "Sign new Waiver" at bounding box center [1252, 313] width 125 height 33
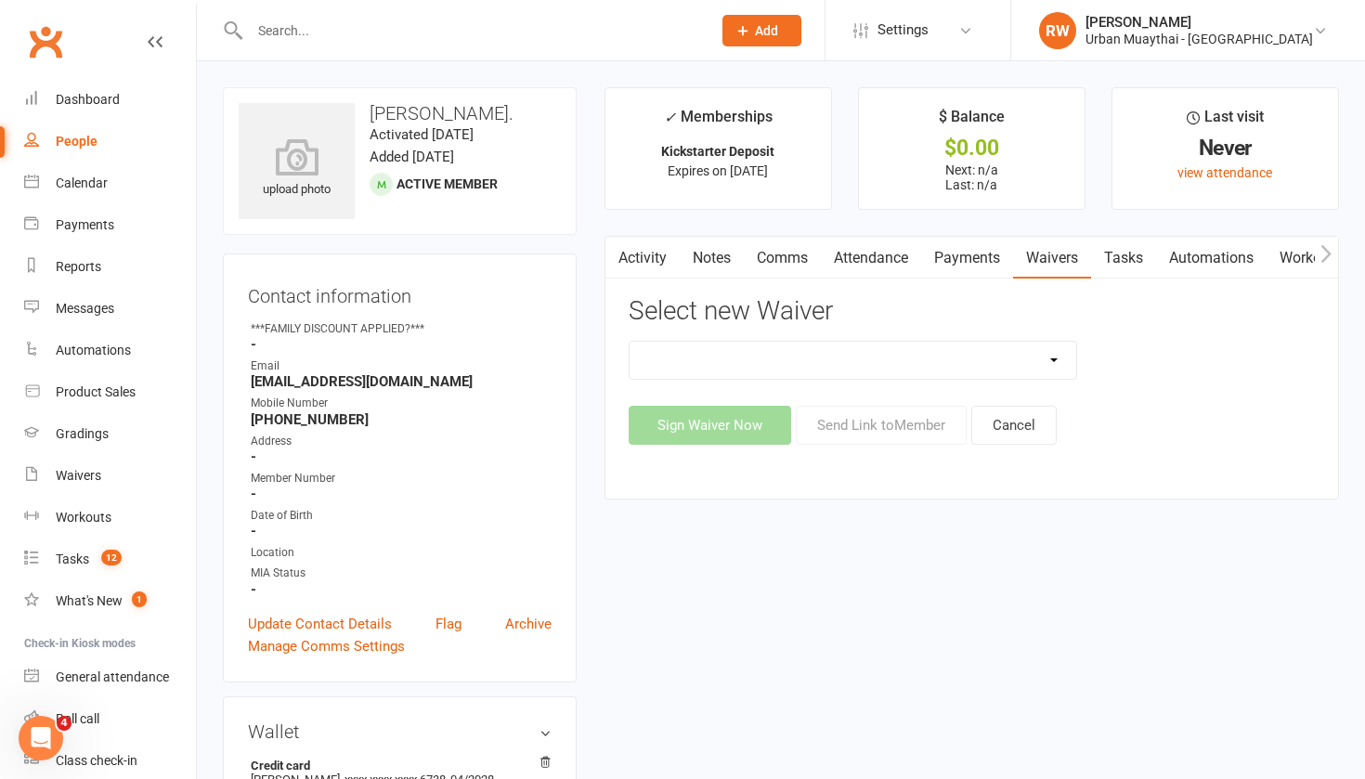
select select "4907"
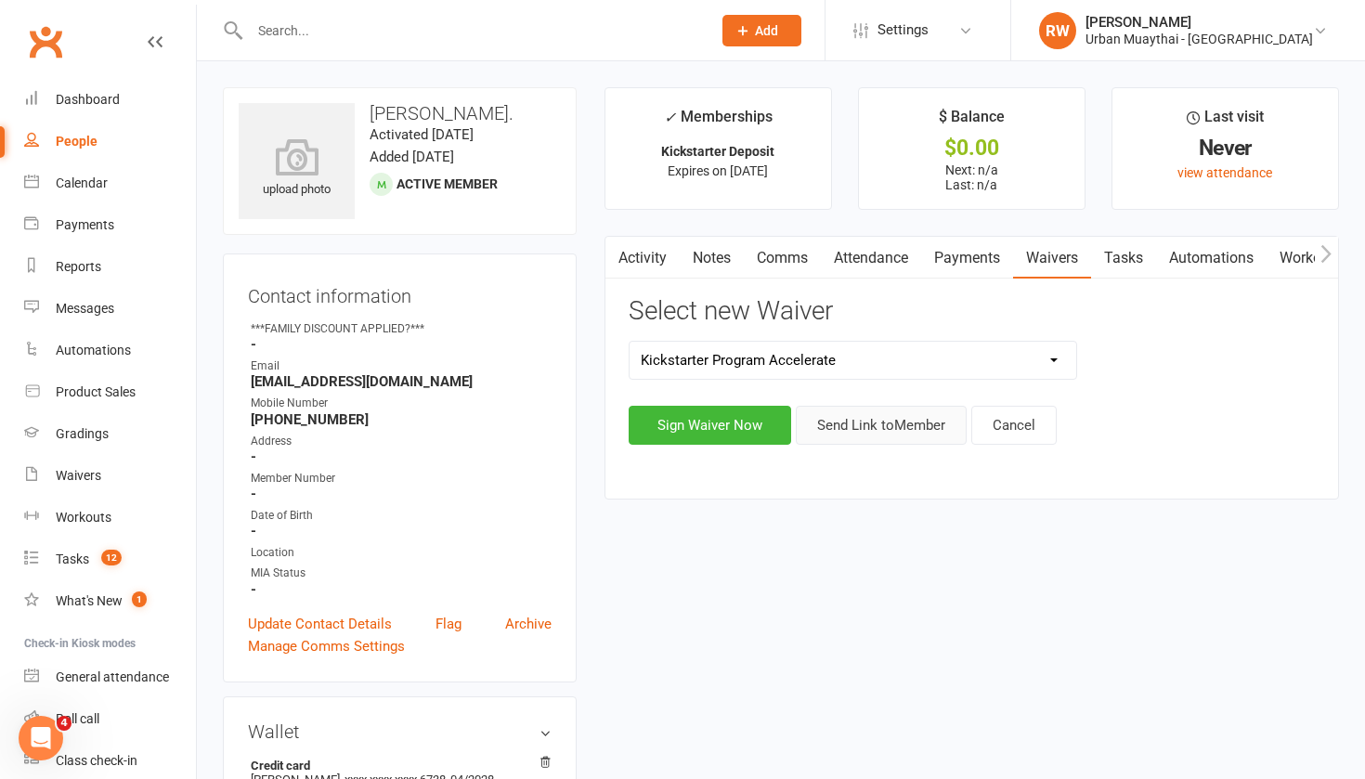
click at [880, 423] on button "Send Link to Member" at bounding box center [881, 425] width 171 height 39
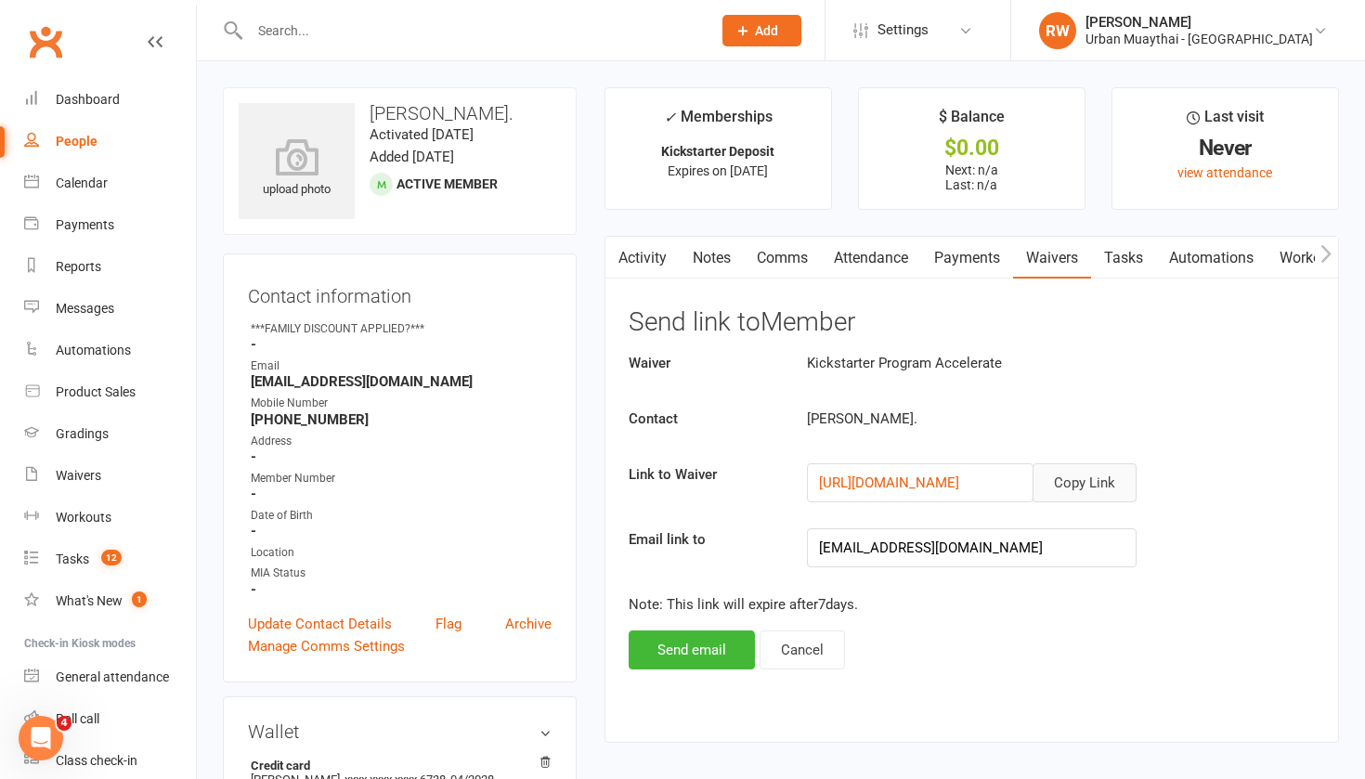
click at [1093, 474] on button "Copy Link" at bounding box center [1085, 482] width 104 height 39
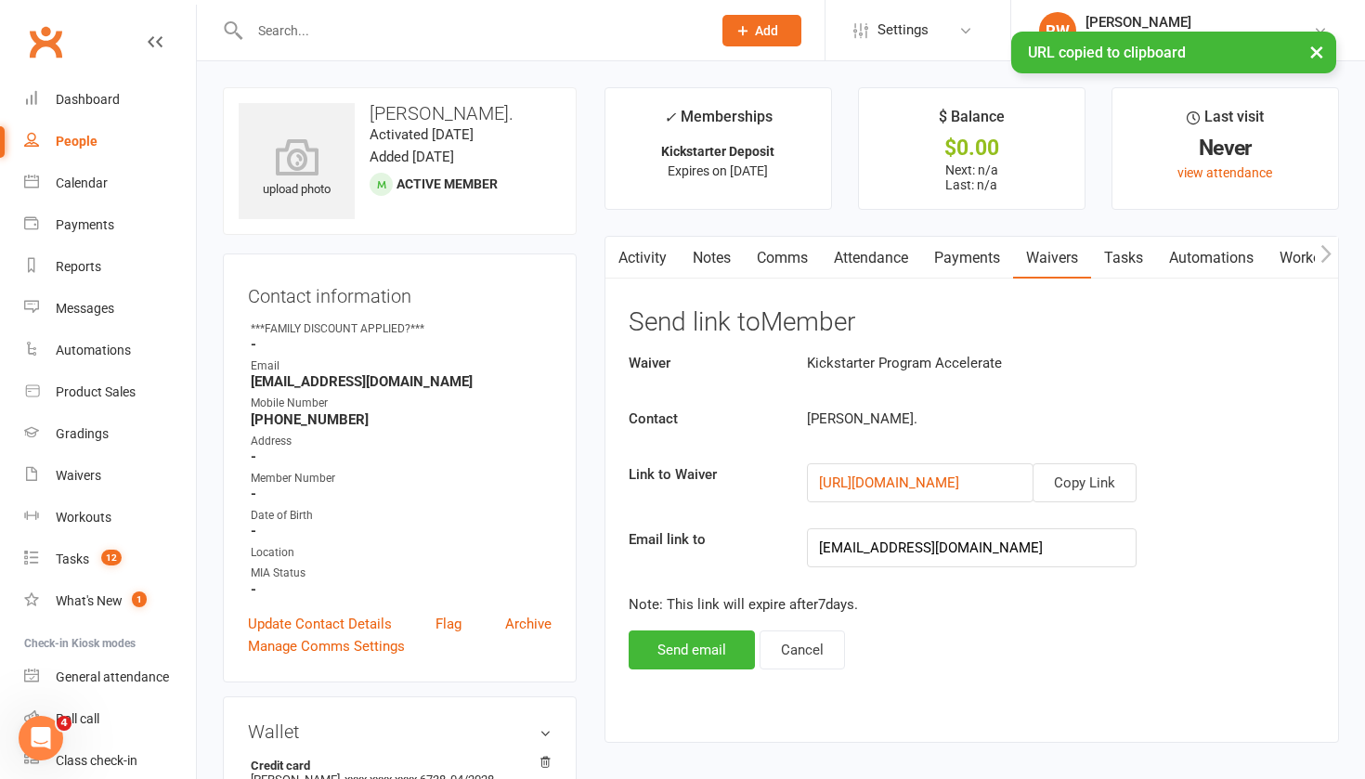
click at [778, 263] on link "Comms" at bounding box center [782, 258] width 77 height 43
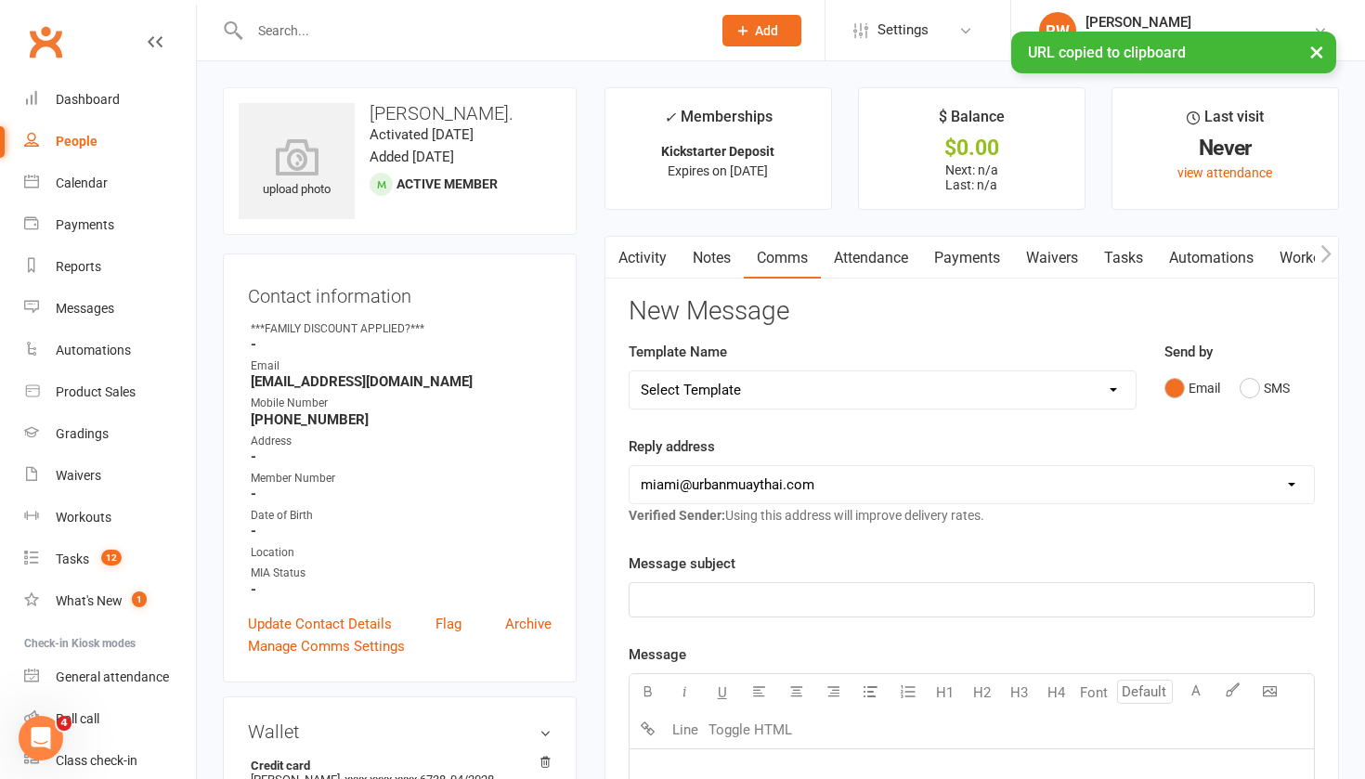
click at [691, 600] on p "﻿" at bounding box center [972, 600] width 662 height 22
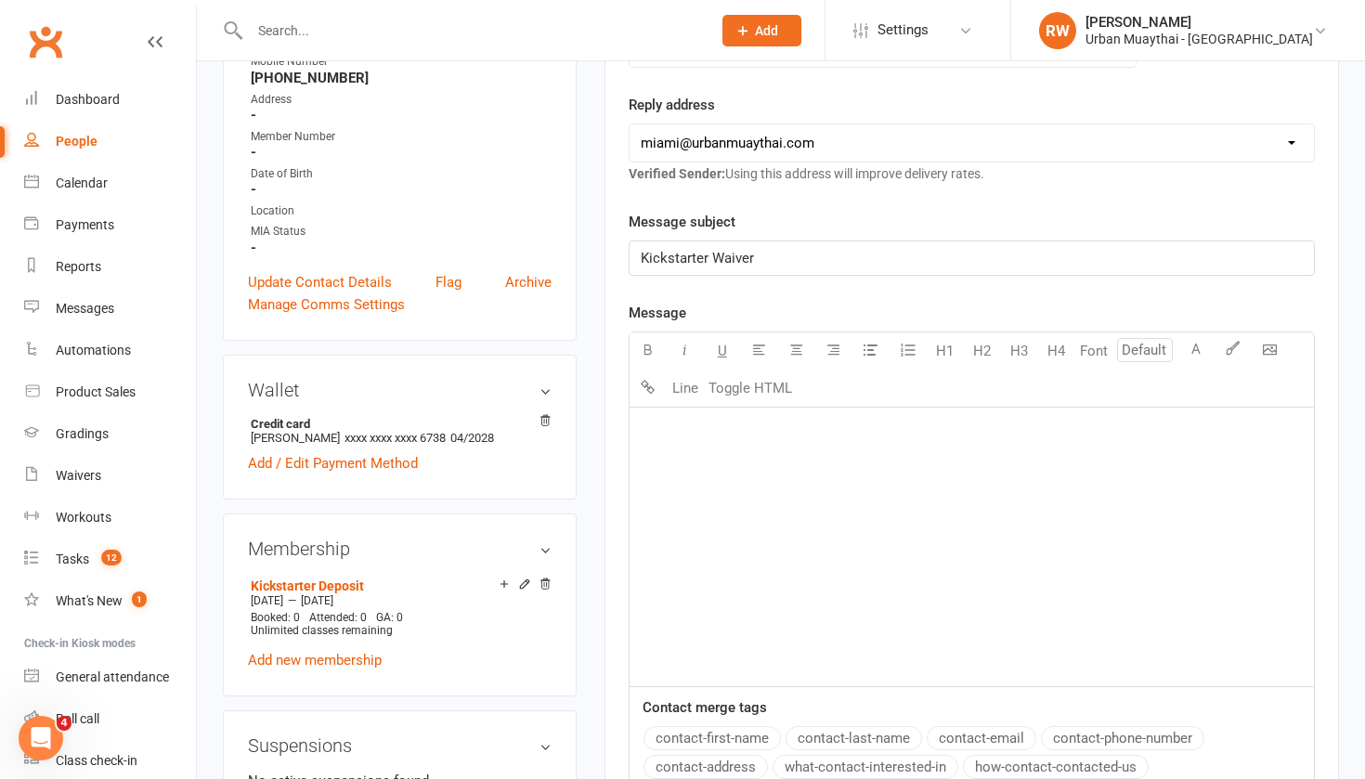
scroll to position [348, 0]
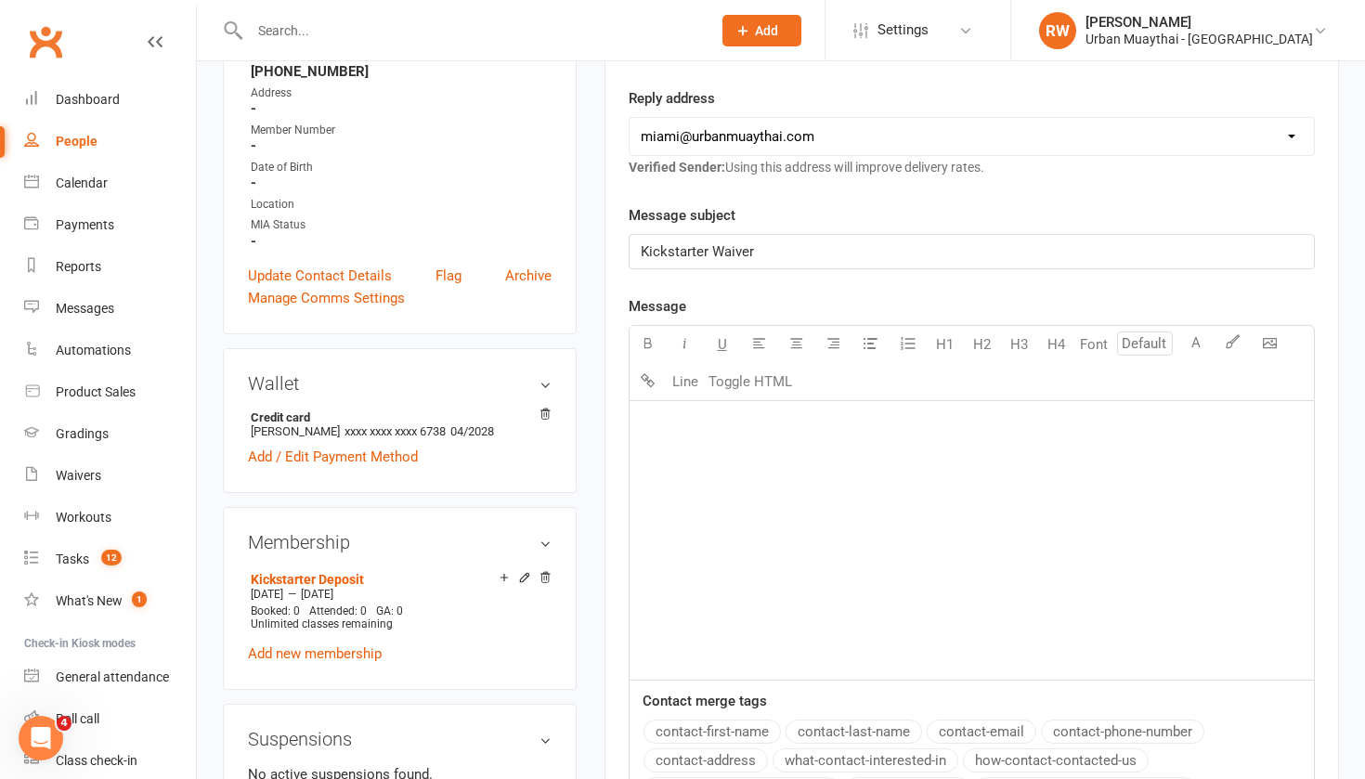
click at [673, 447] on div "﻿" at bounding box center [972, 540] width 684 height 279
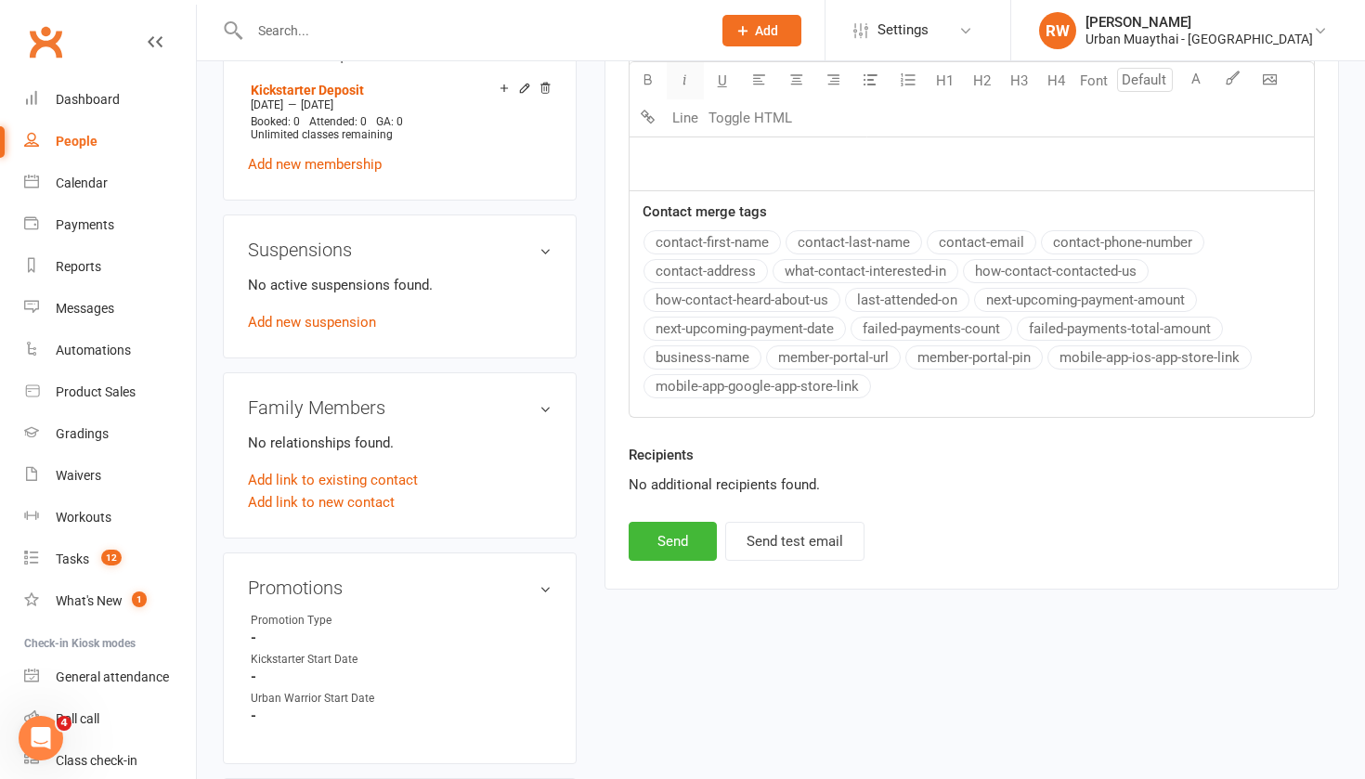
scroll to position [841, 0]
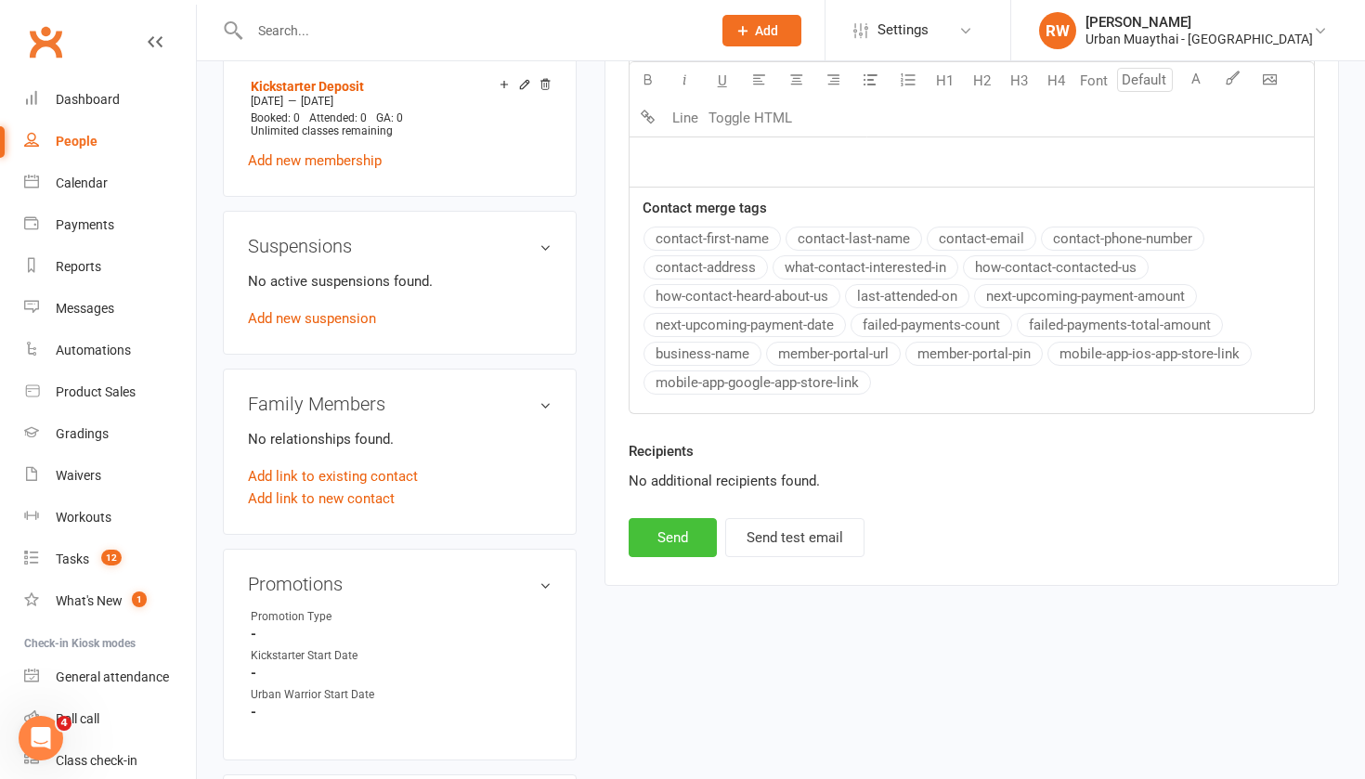
click at [680, 530] on button "Send" at bounding box center [673, 537] width 88 height 39
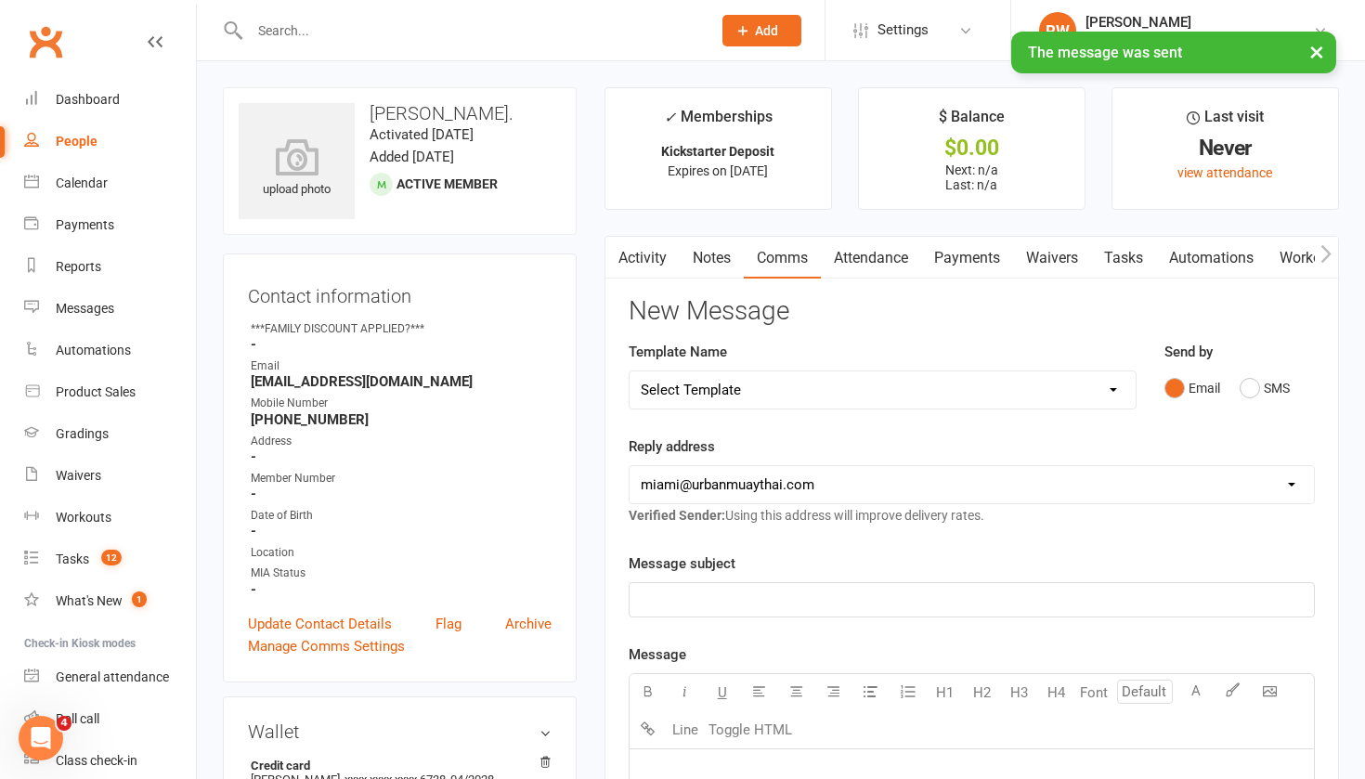
scroll to position [0, 0]
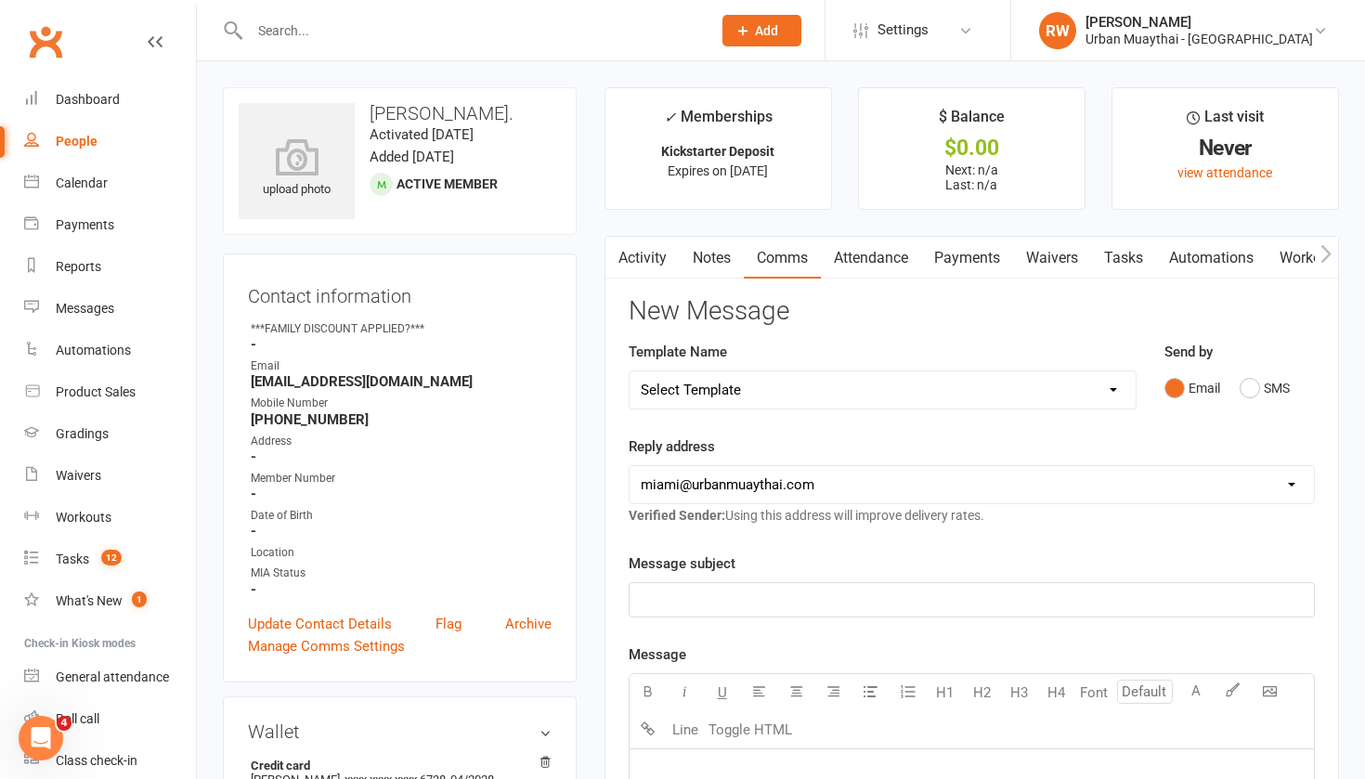
click at [711, 259] on link "Notes" at bounding box center [712, 258] width 64 height 43
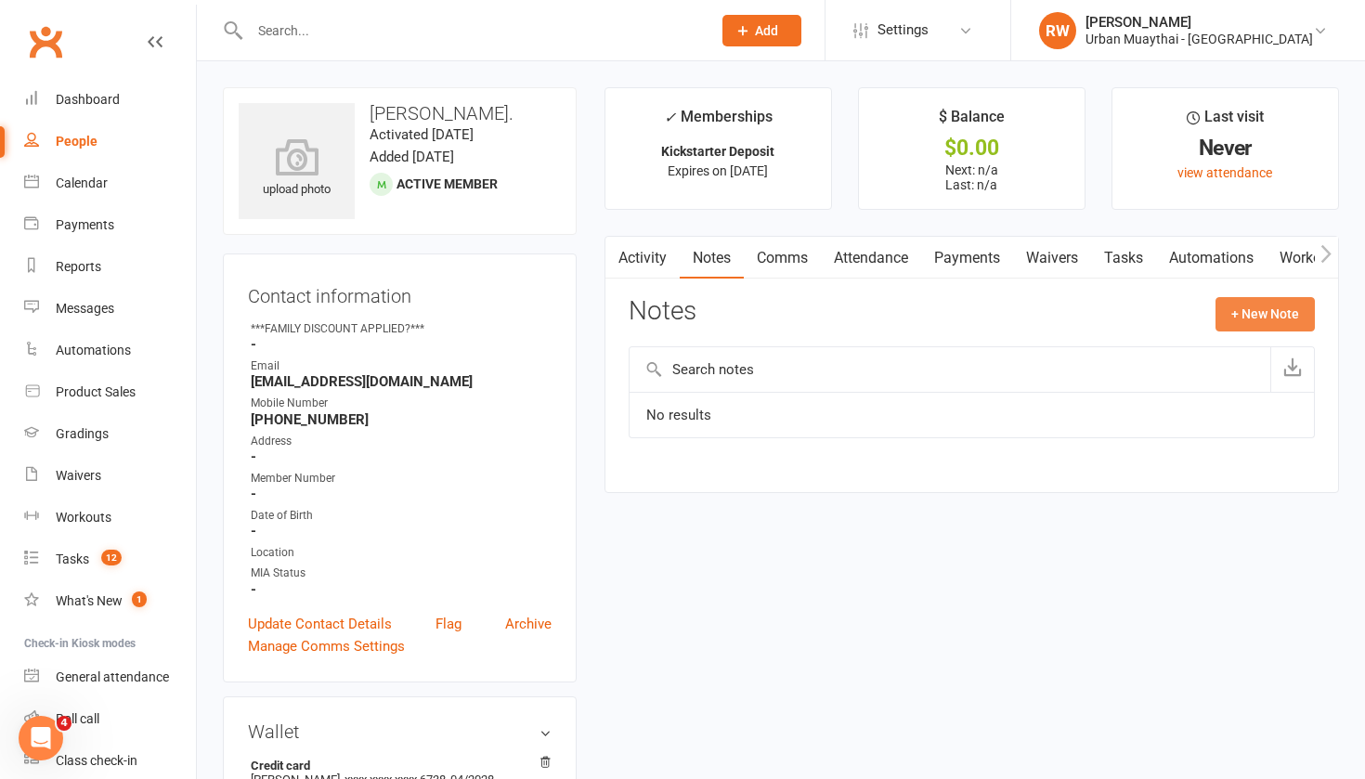
click at [1256, 314] on button "+ New Note" at bounding box center [1265, 313] width 99 height 33
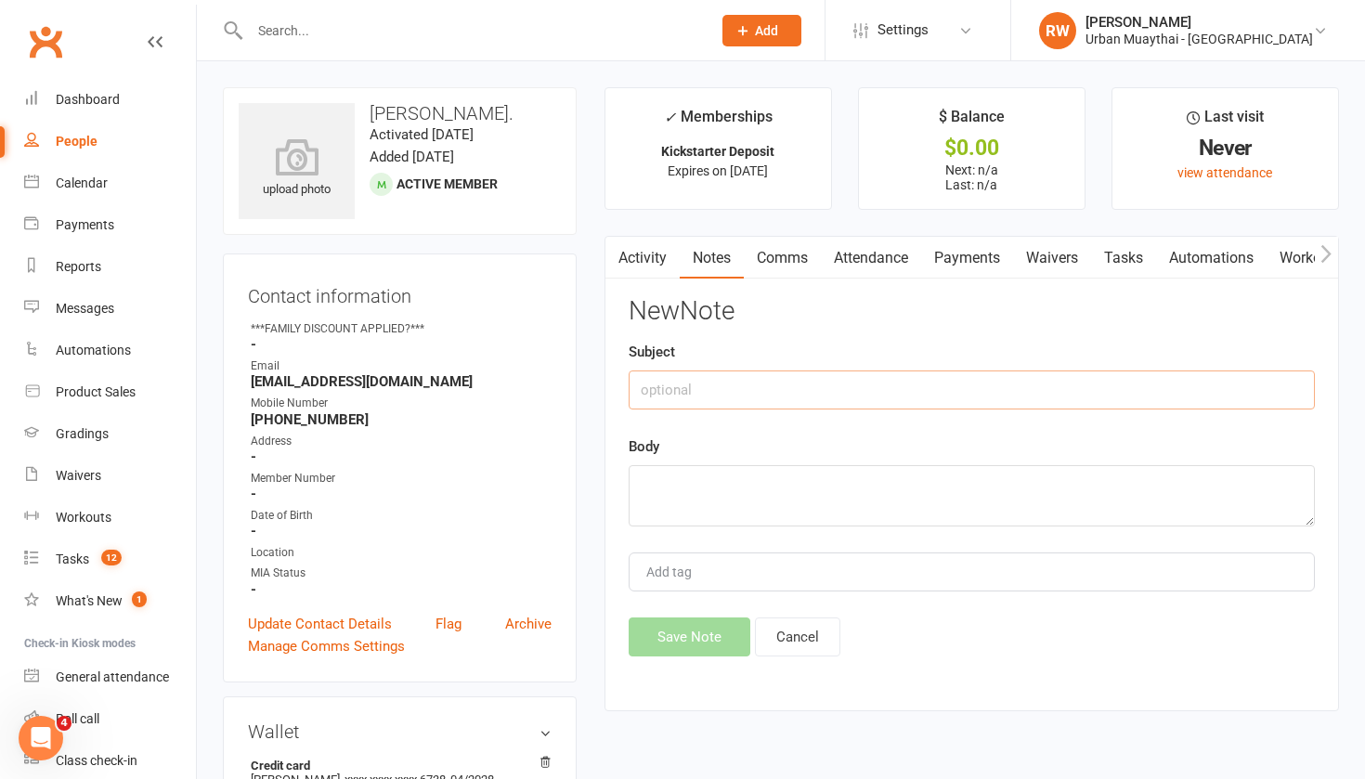
click at [673, 394] on input "text" at bounding box center [972, 390] width 686 height 39
type input "[DATE]"
click at [649, 487] on textarea at bounding box center [972, 495] width 686 height 61
type textarea "S"
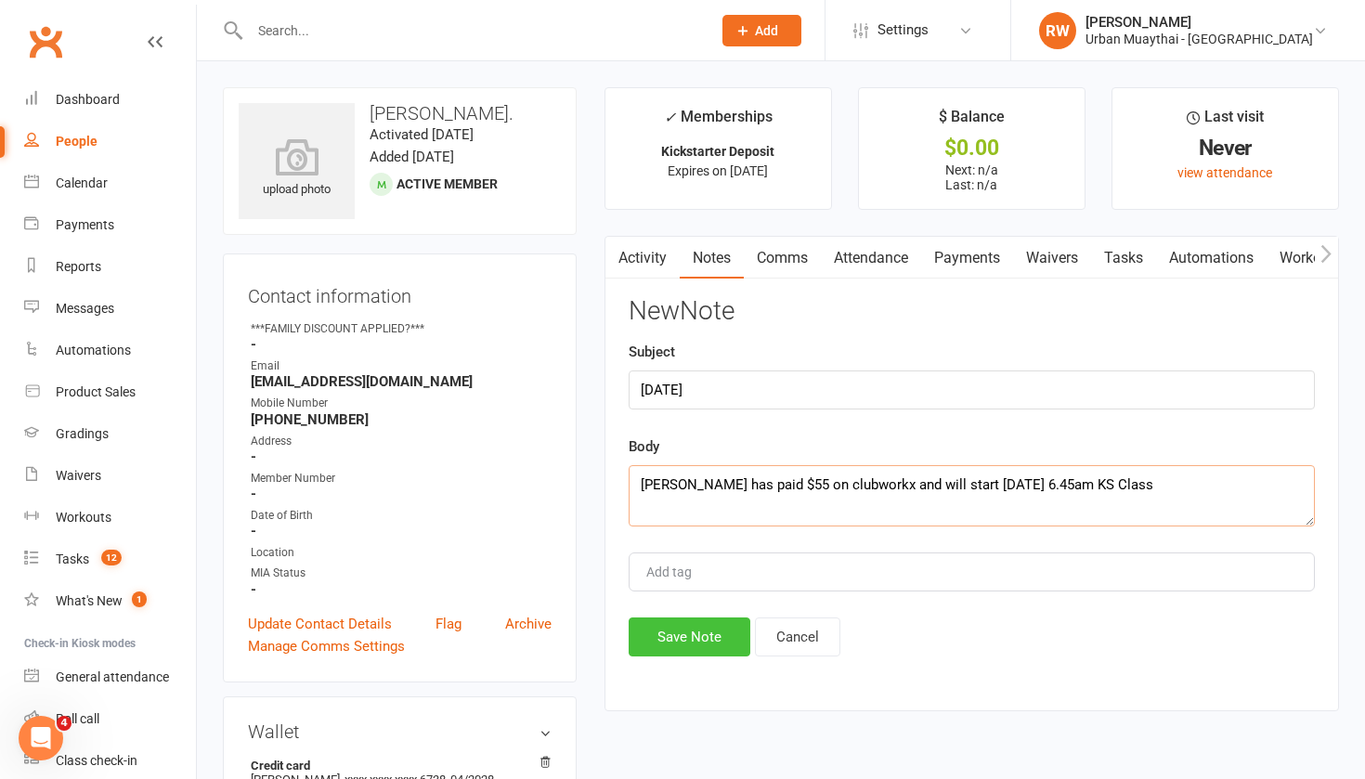
type textarea "[PERSON_NAME] has paid $55 on clubworkx and will start [DATE] 6.45am KS Class"
click at [660, 634] on button "Save Note" at bounding box center [690, 637] width 122 height 39
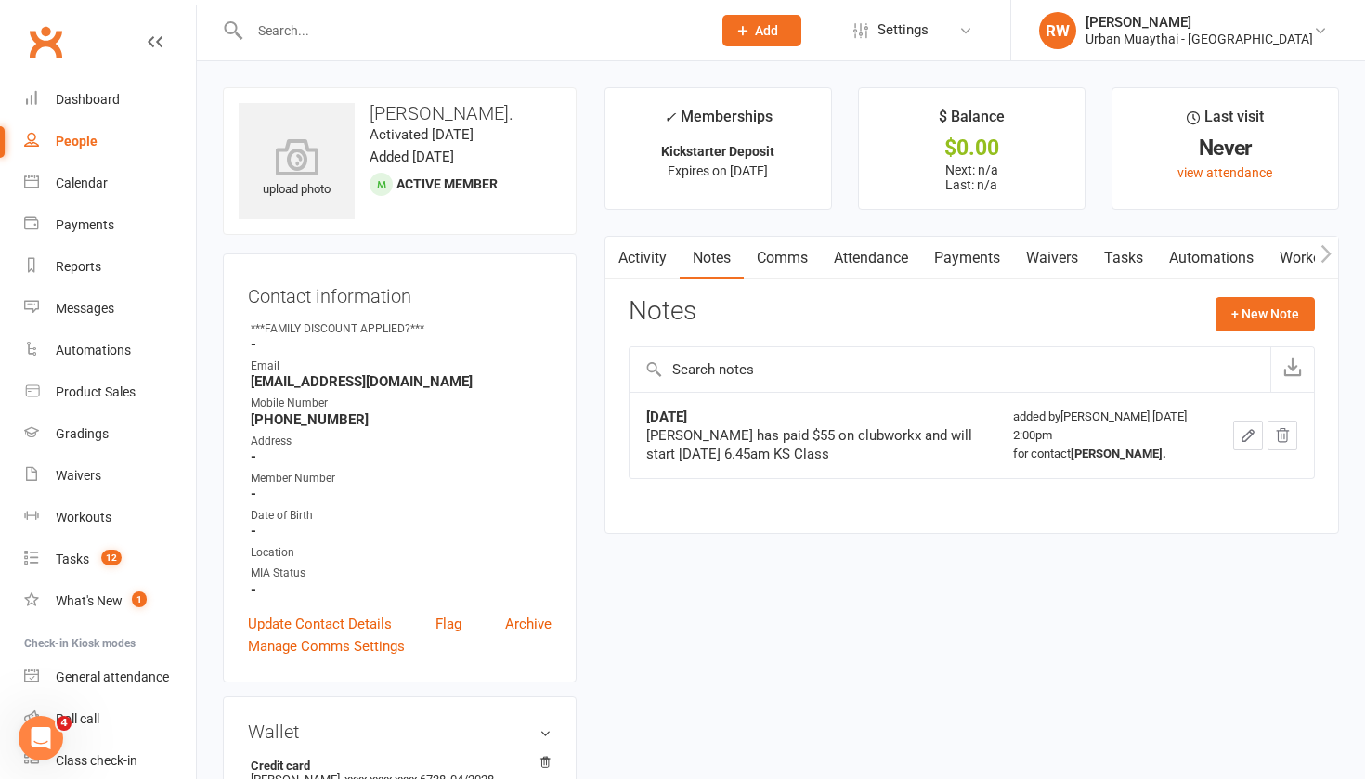
click at [76, 141] on div "People" at bounding box center [77, 141] width 42 height 15
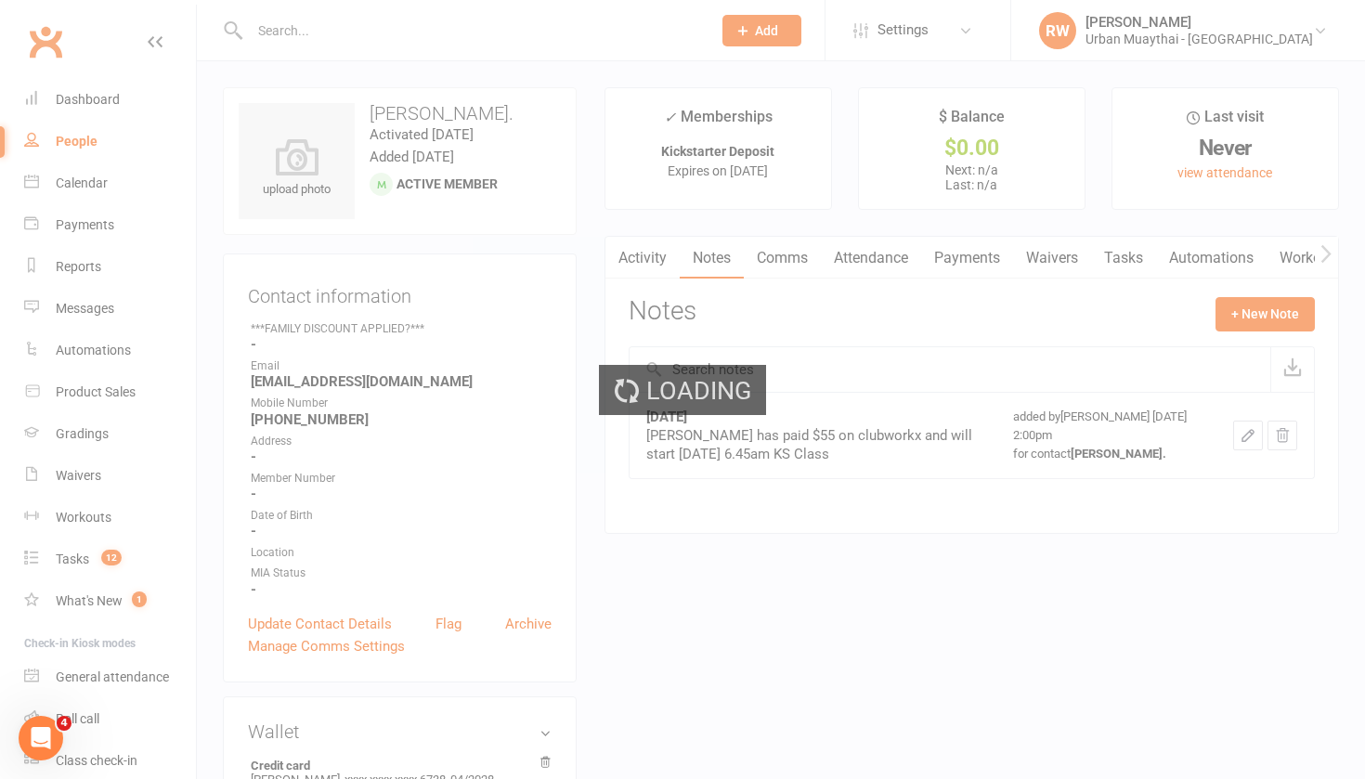
select select "100"
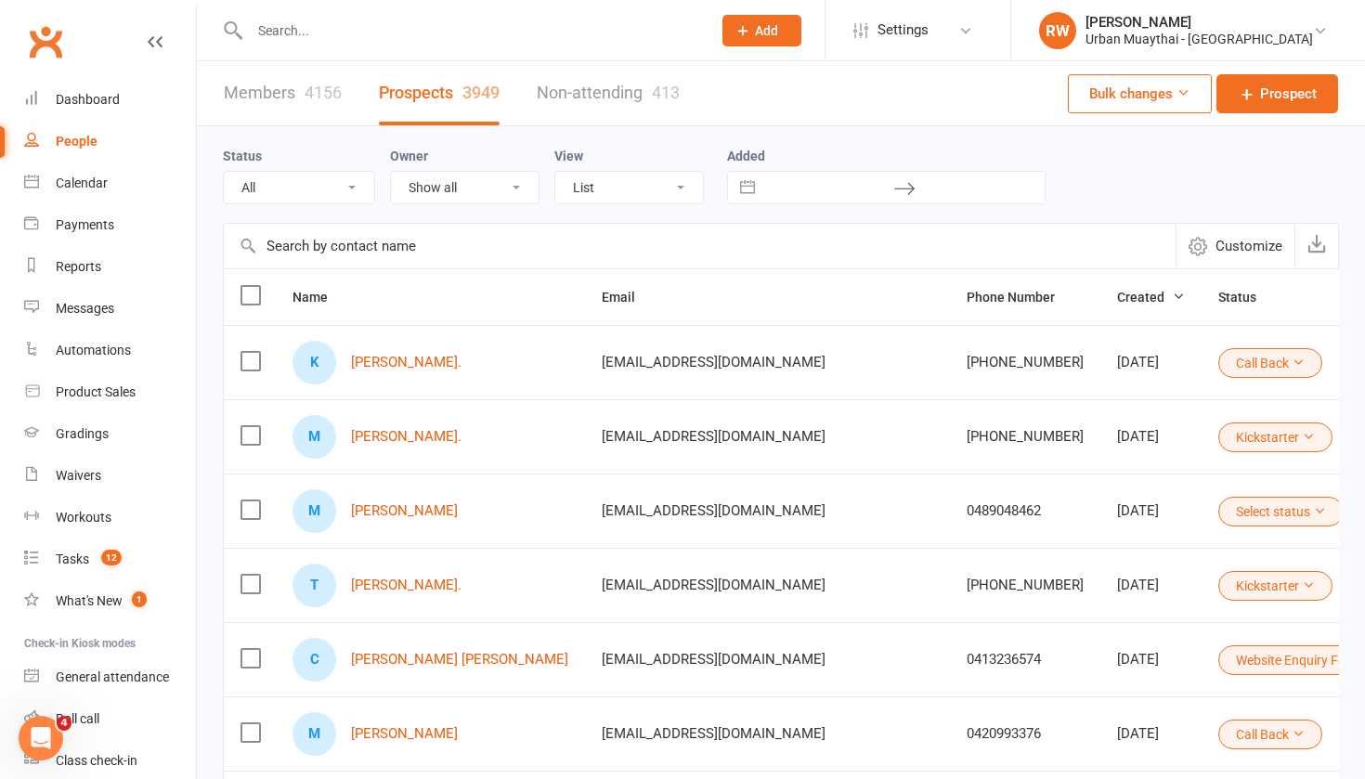
click at [950, 446] on td "[PHONE_NUMBER]" at bounding box center [1025, 436] width 150 height 74
click at [411, 514] on link "[PERSON_NAME]" at bounding box center [404, 511] width 107 height 16
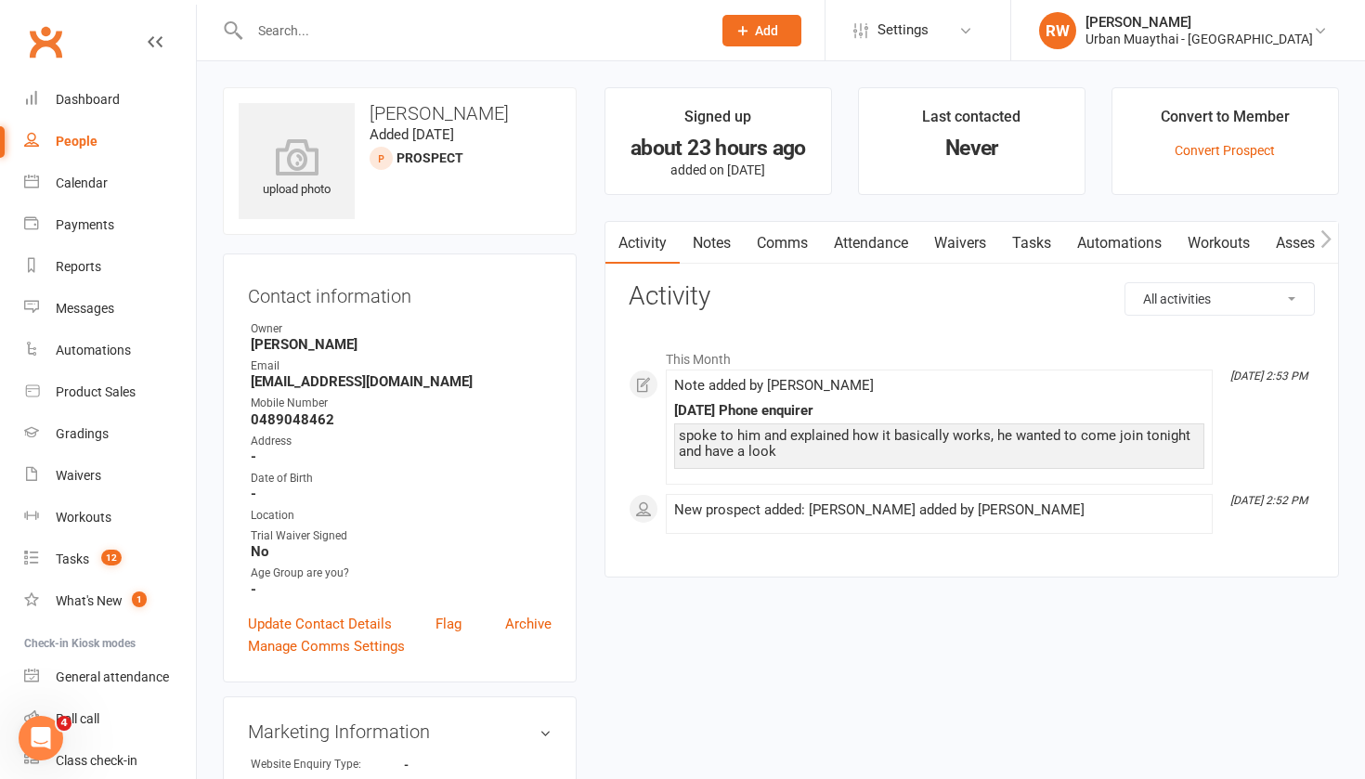
click at [862, 241] on link "Attendance" at bounding box center [871, 243] width 100 height 43
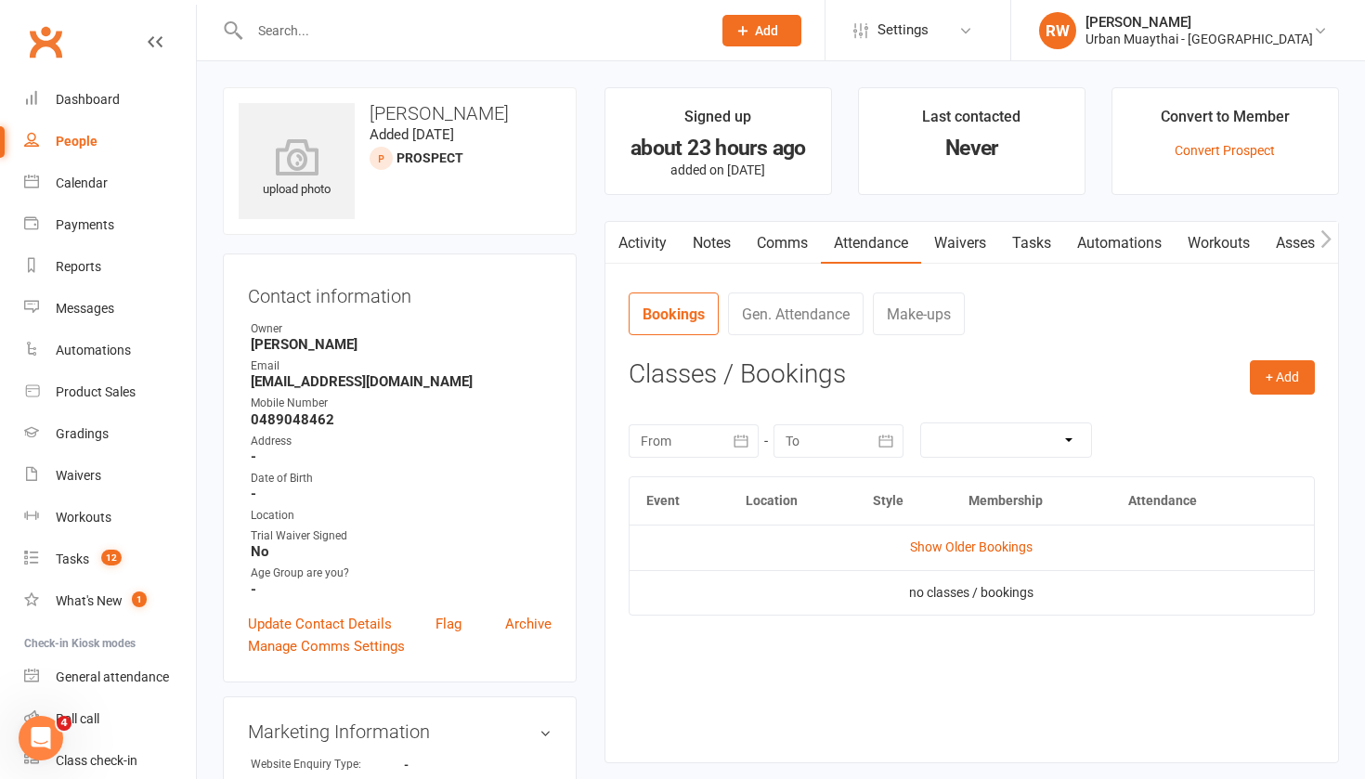
click at [788, 237] on link "Comms" at bounding box center [782, 243] width 77 height 43
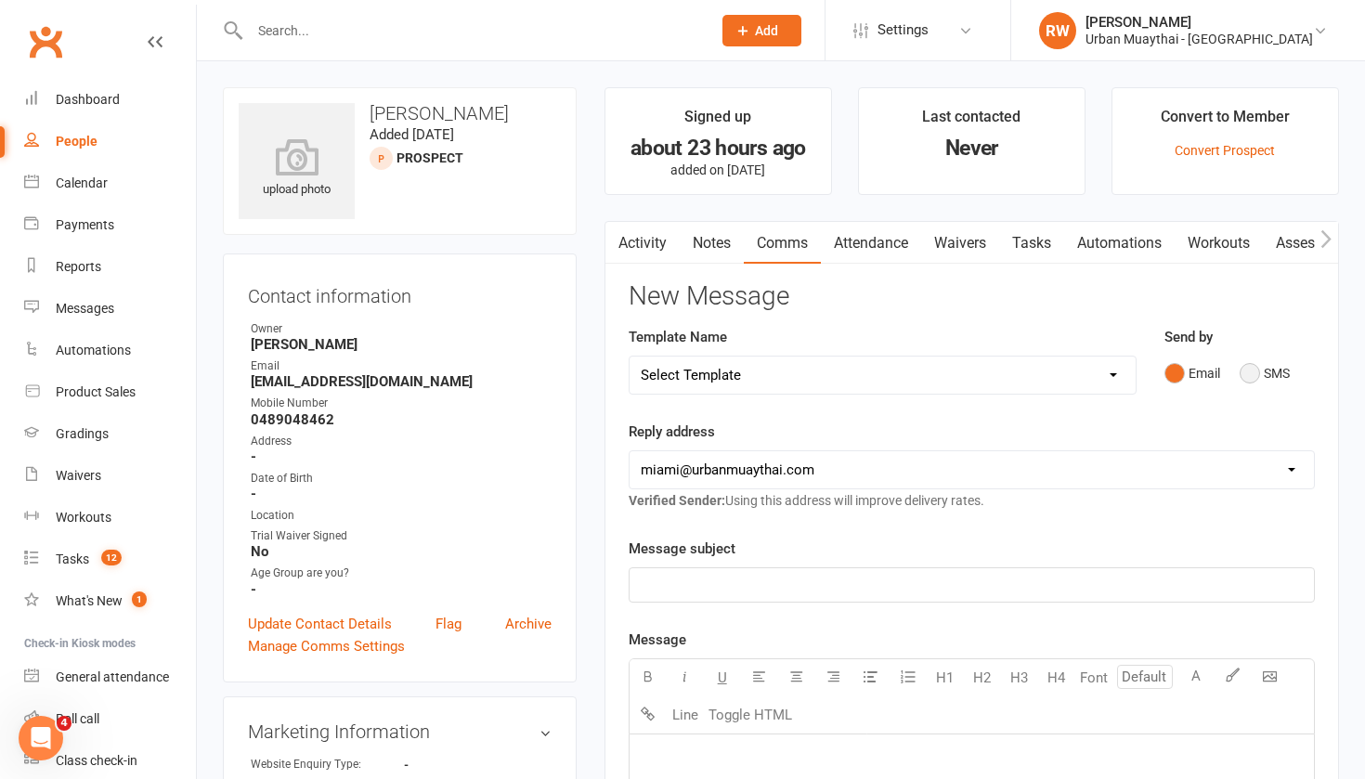
click at [1251, 375] on button "SMS" at bounding box center [1265, 373] width 50 height 35
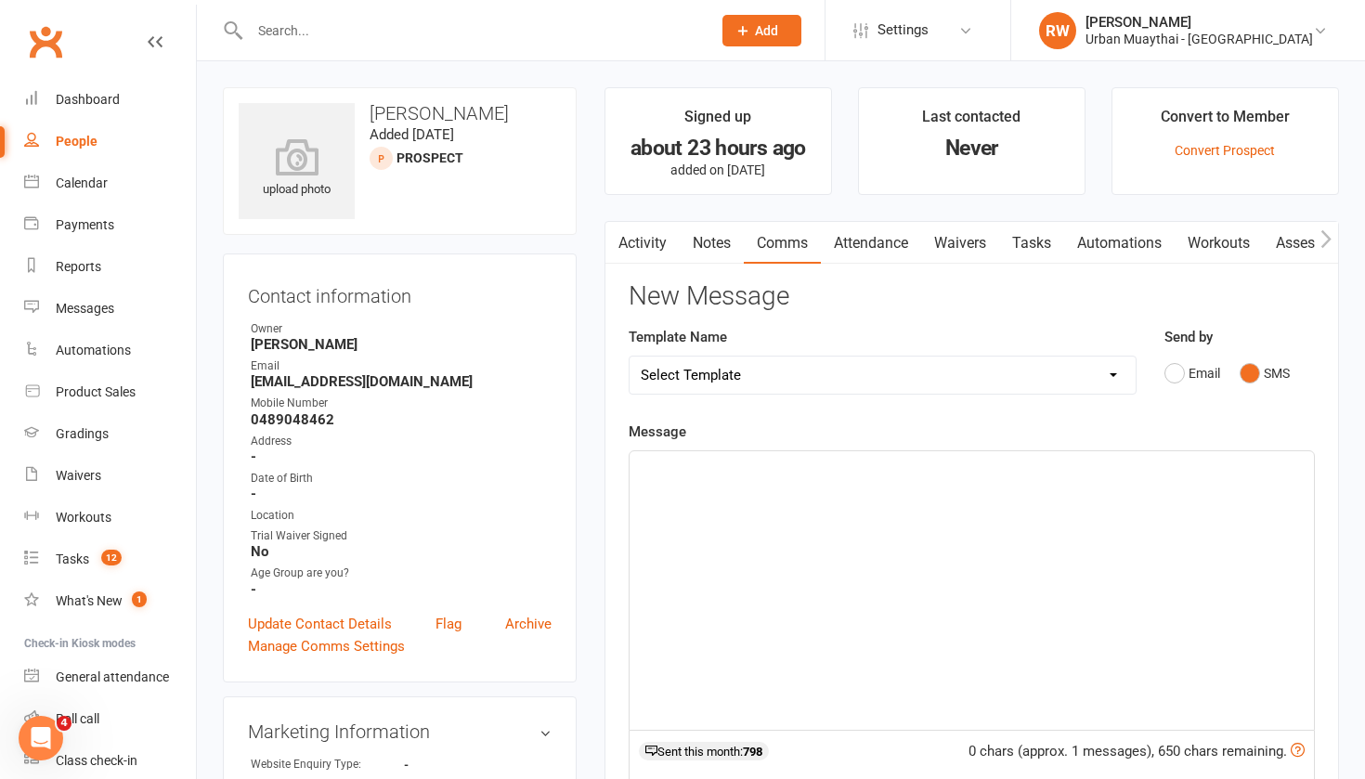
click at [649, 464] on p "﻿" at bounding box center [972, 468] width 662 height 22
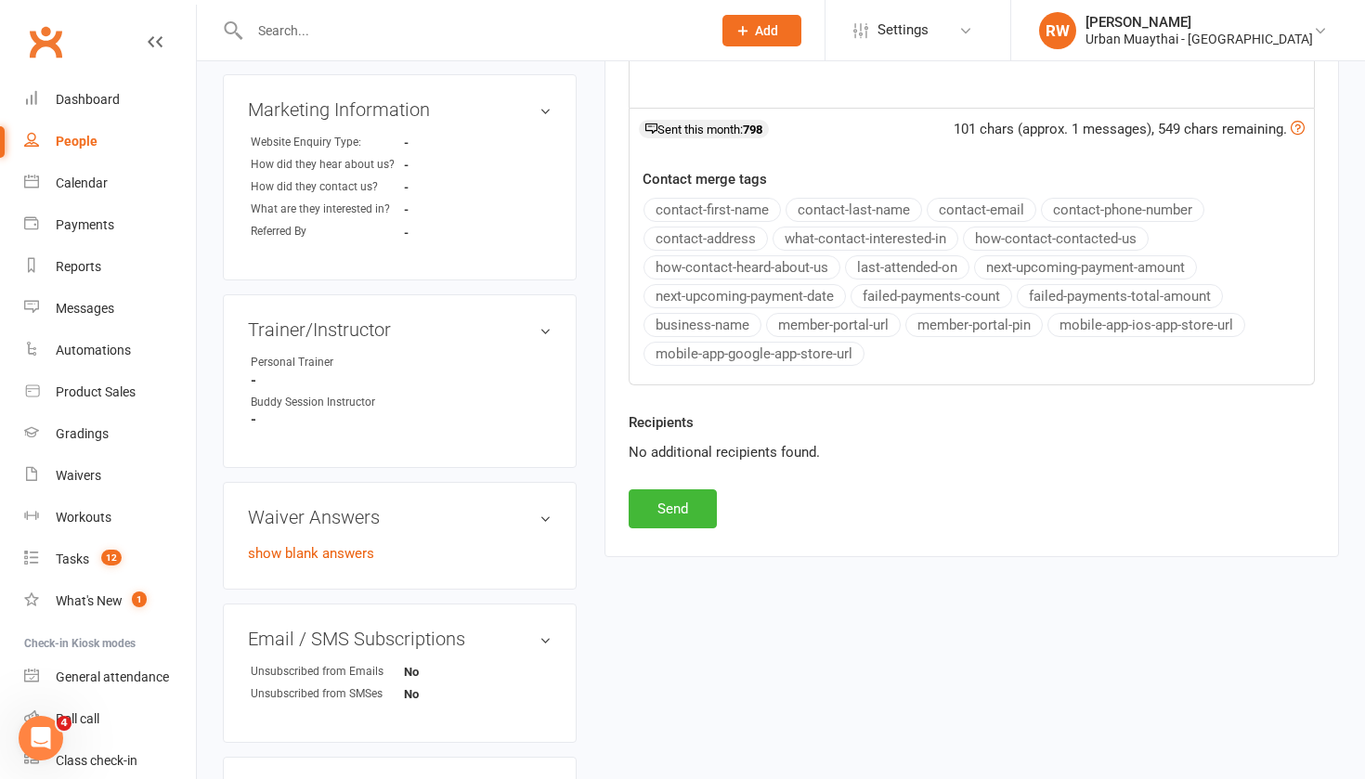
scroll to position [622, 0]
click at [654, 505] on button "Send" at bounding box center [673, 508] width 88 height 39
